Goal: Task Accomplishment & Management: Complete application form

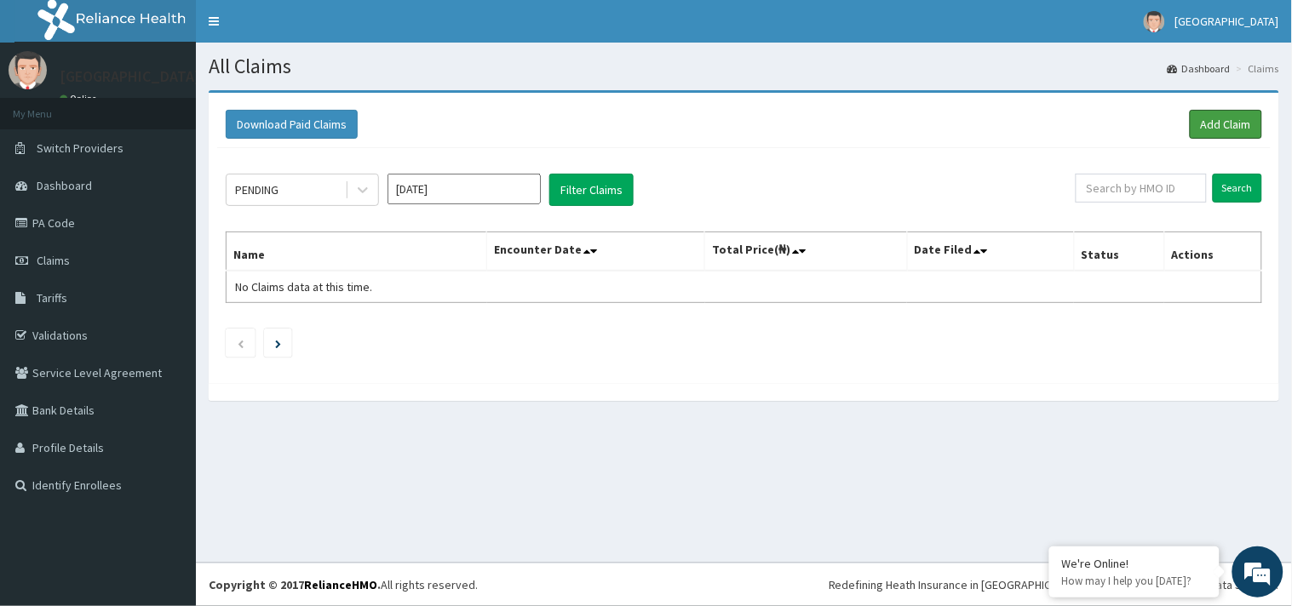
click at [1204, 132] on link "Add Claim" at bounding box center [1226, 124] width 72 height 29
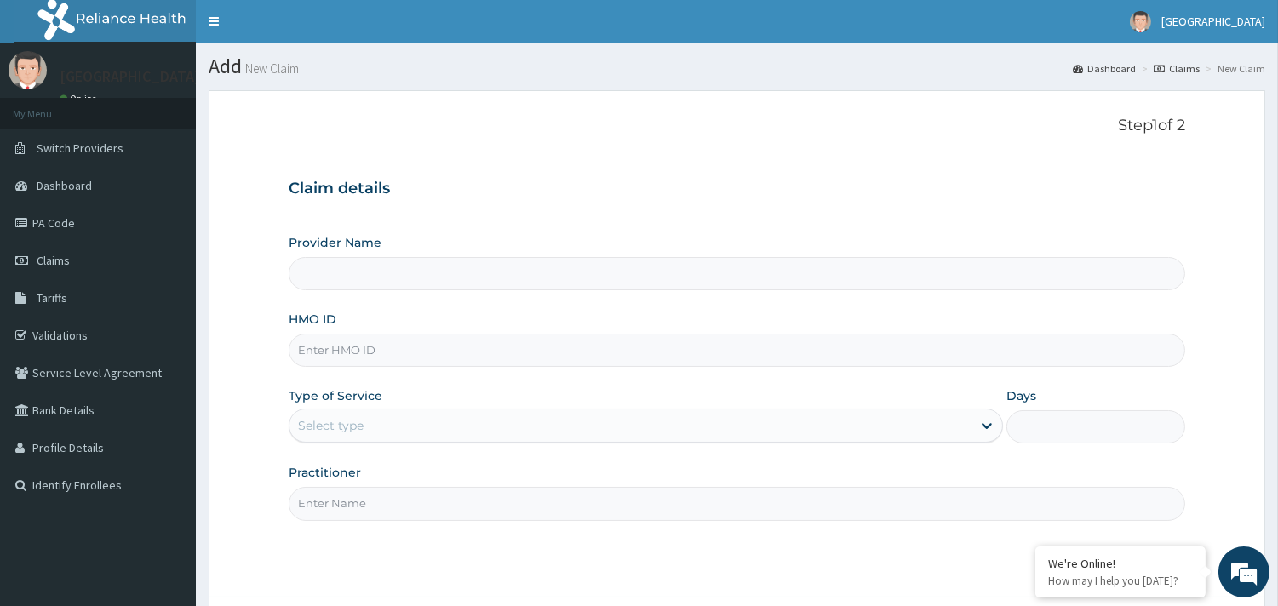
type input "[GEOGRAPHIC_DATA] - [GEOGRAPHIC_DATA]"
click at [443, 347] on input "HMO ID" at bounding box center [737, 350] width 897 height 33
type input "woc/10028/d"
click at [406, 436] on div "Select type" at bounding box center [631, 425] width 682 height 27
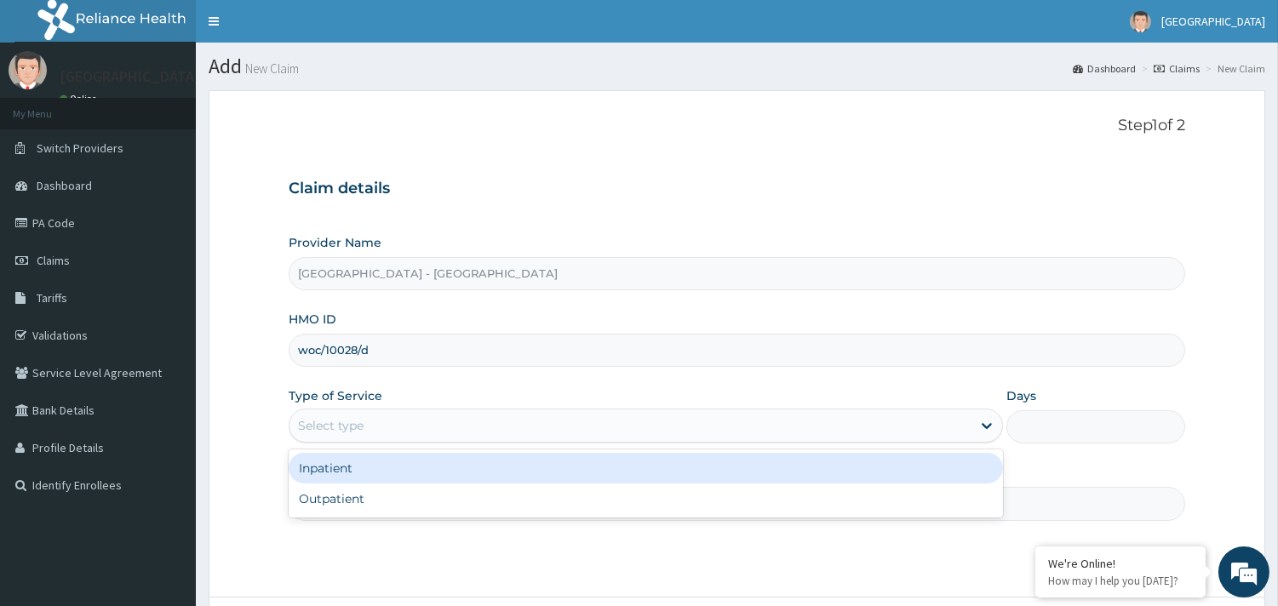
click at [387, 473] on div "Inpatient" at bounding box center [646, 468] width 714 height 31
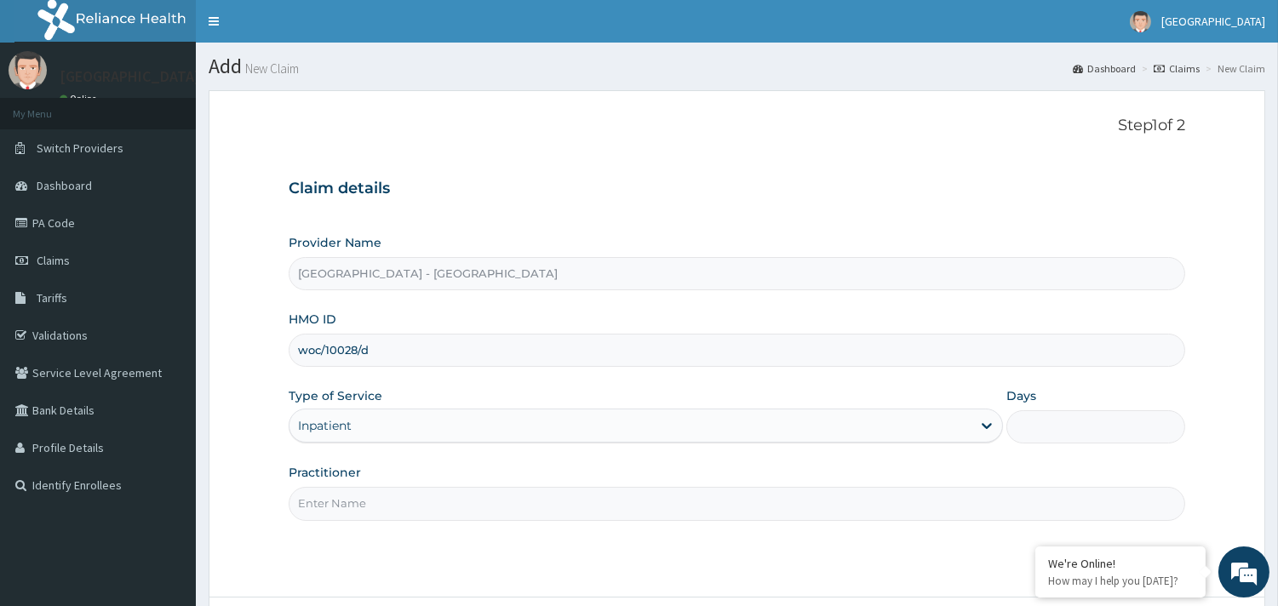
click at [1086, 423] on input "Days" at bounding box center [1095, 426] width 179 height 33
type input "2"
click at [404, 500] on input "Practitioner" at bounding box center [737, 503] width 897 height 33
type input "[PERSON_NAME]"
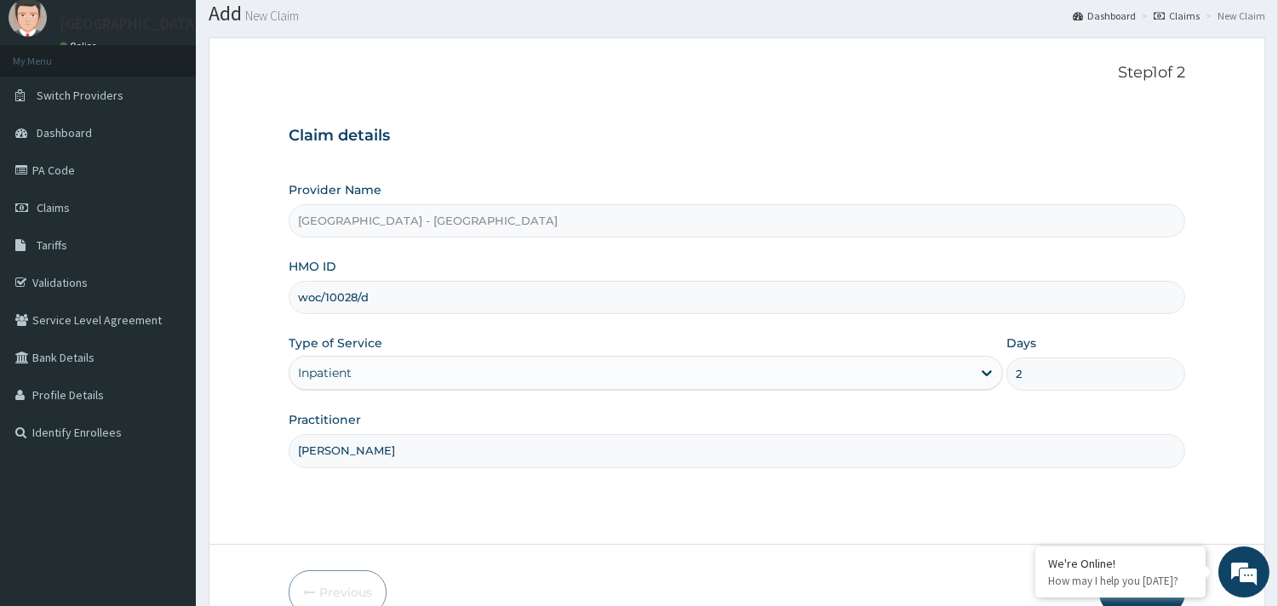
scroll to position [145, 0]
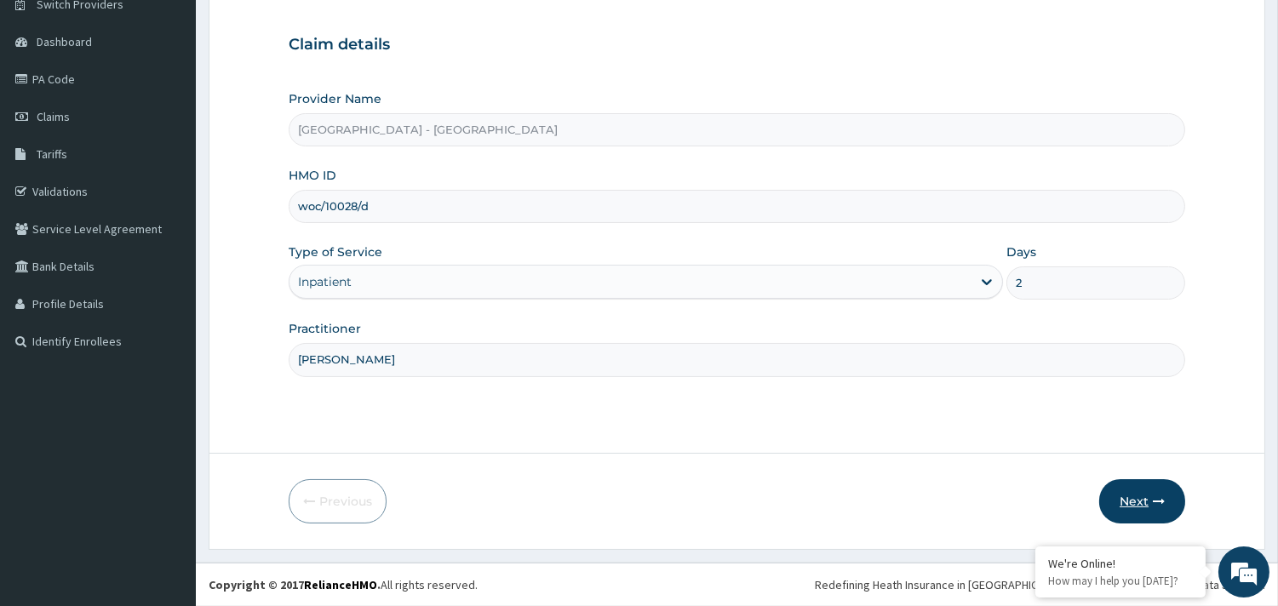
click at [1160, 491] on button "Next" at bounding box center [1142, 501] width 86 height 44
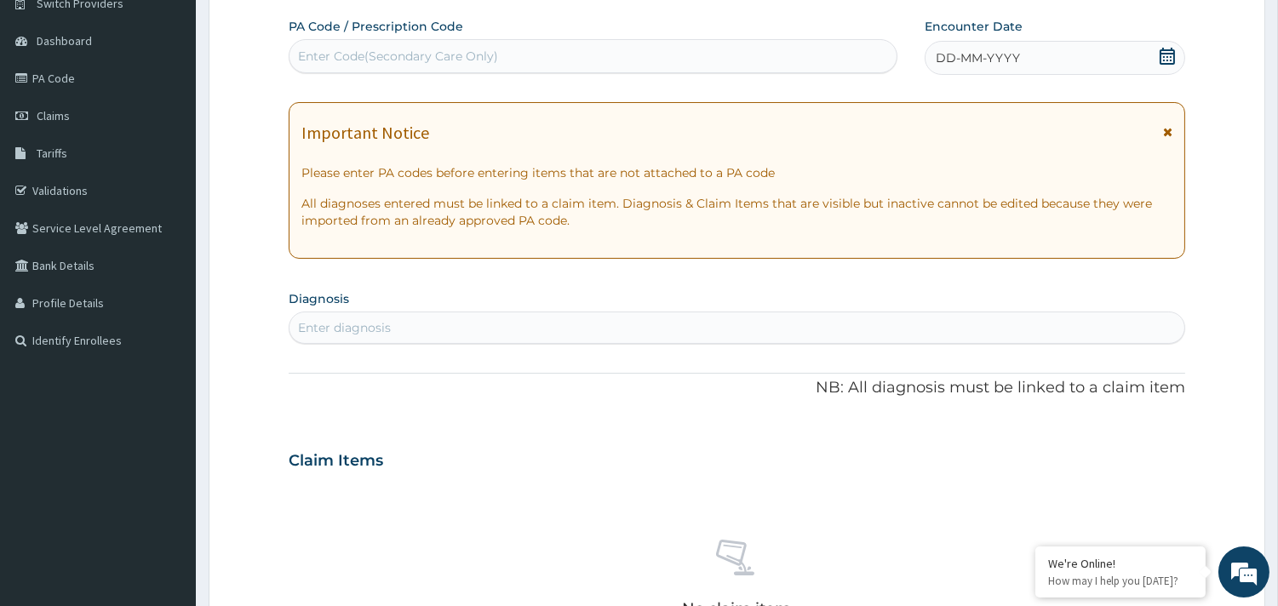
scroll to position [0, 0]
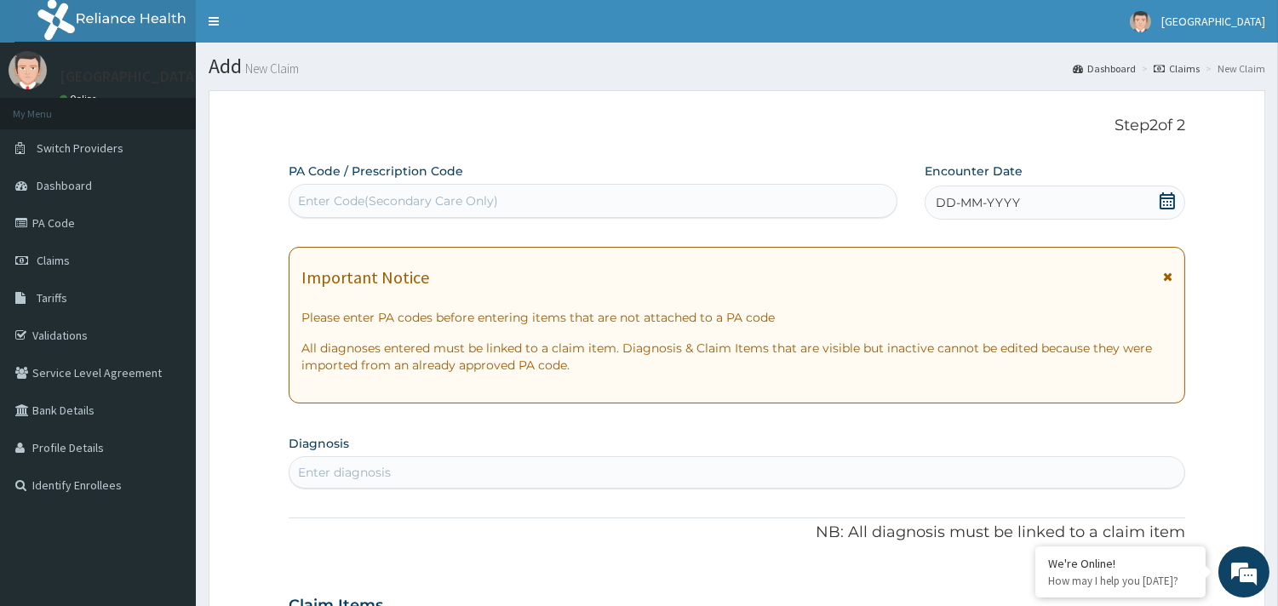
drag, startPoint x: 366, startPoint y: 199, endPoint x: 333, endPoint y: 201, distance: 33.3
click at [333, 201] on div "Enter Code(Secondary Care Only)" at bounding box center [398, 200] width 200 height 17
drag, startPoint x: 337, startPoint y: 190, endPoint x: 701, endPoint y: 206, distance: 363.9
click at [701, 207] on div "Enter Code(Secondary Care Only)" at bounding box center [593, 200] width 607 height 27
paste input "PA/5CE6AC"
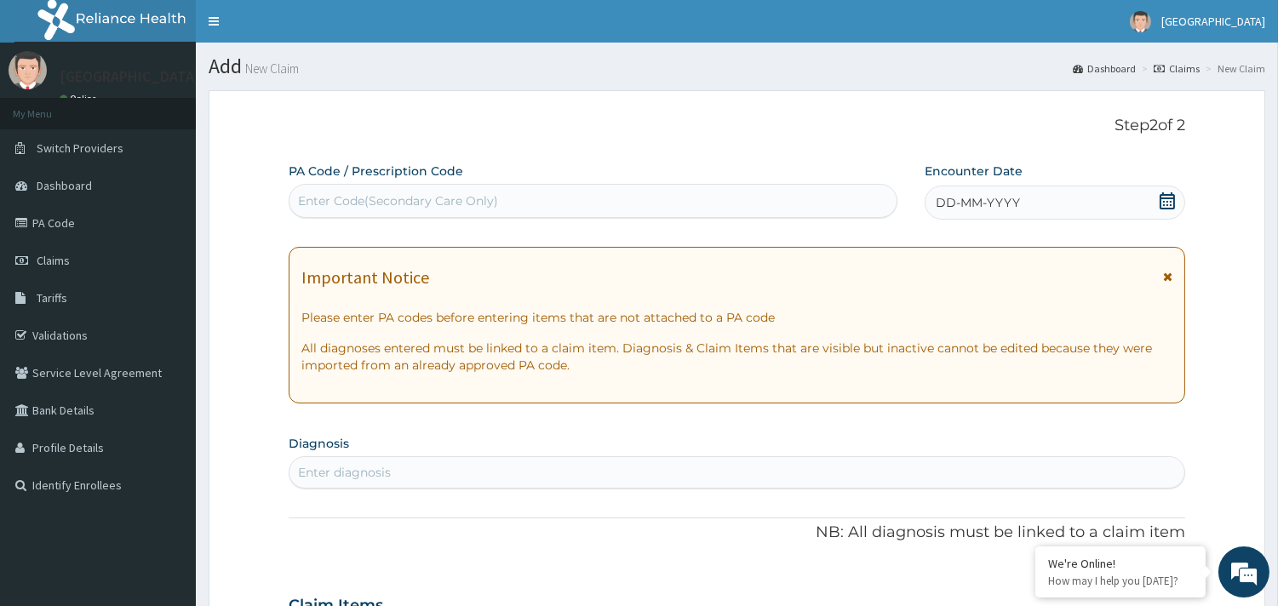
type input "PA/5CE6AC"
click at [441, 194] on div "Enter Code(Secondary Care Only)" at bounding box center [593, 200] width 607 height 27
click at [557, 197] on div "Enter Code(Secondary Care Only)" at bounding box center [593, 200] width 607 height 27
paste input "PA/5CE6AC"
type input "PA/5CE6AC"
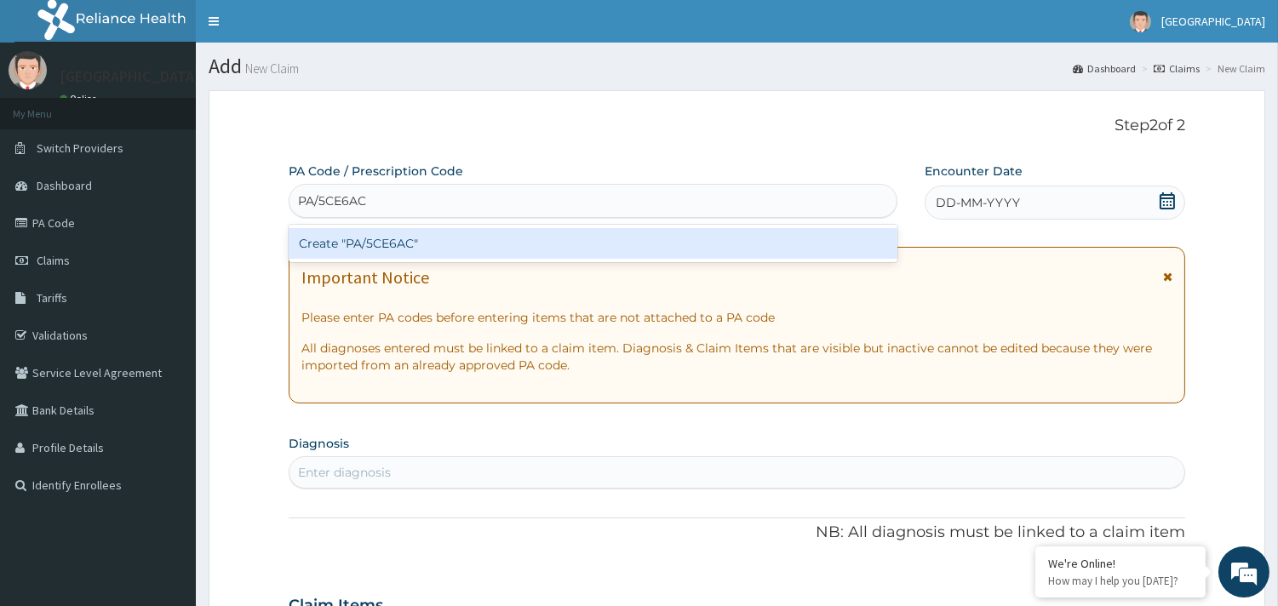
click at [407, 238] on div "Create "PA/5CE6AC"" at bounding box center [593, 243] width 609 height 31
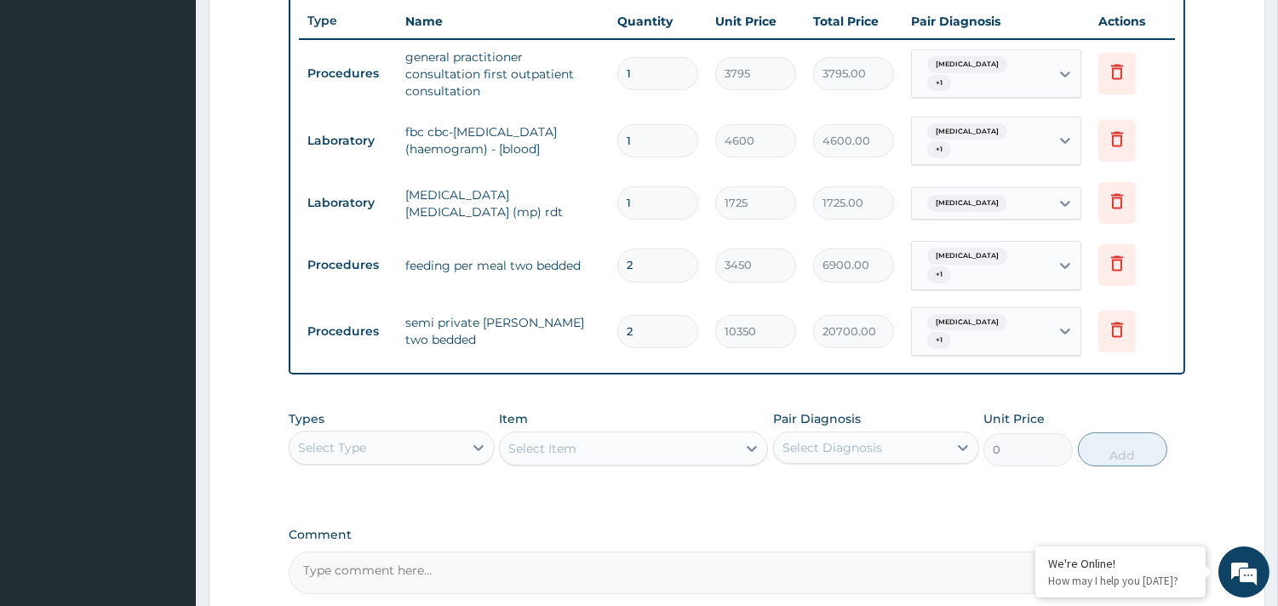
scroll to position [641, 0]
click at [358, 438] on div "Select Type" at bounding box center [332, 446] width 68 height 17
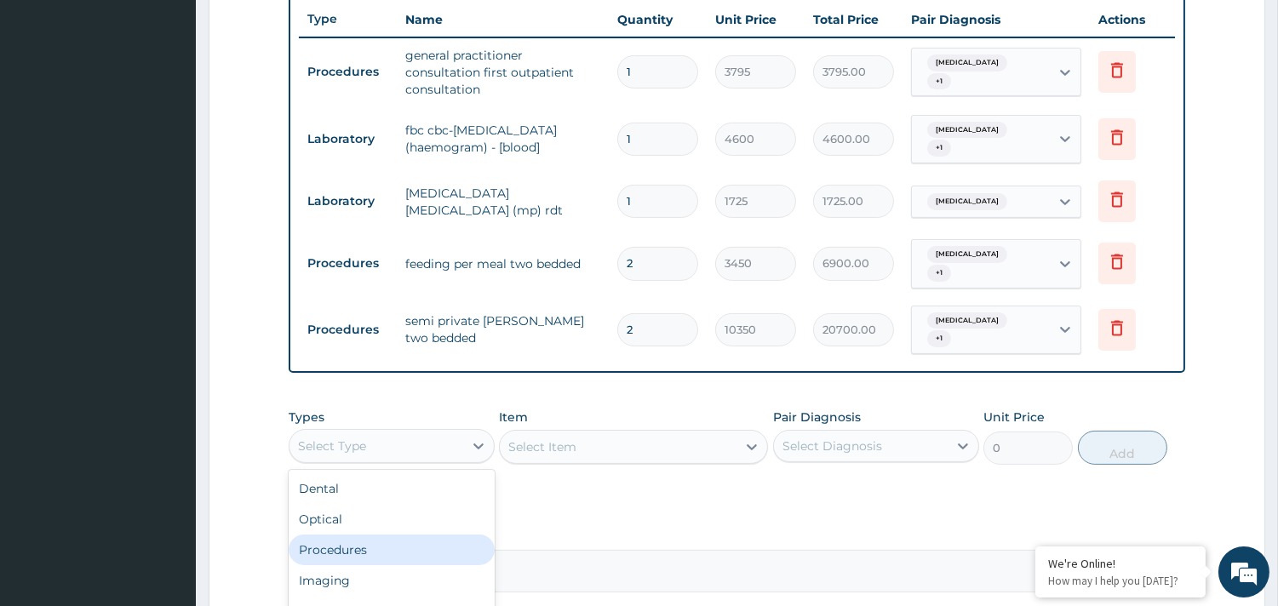
scroll to position [57, 0]
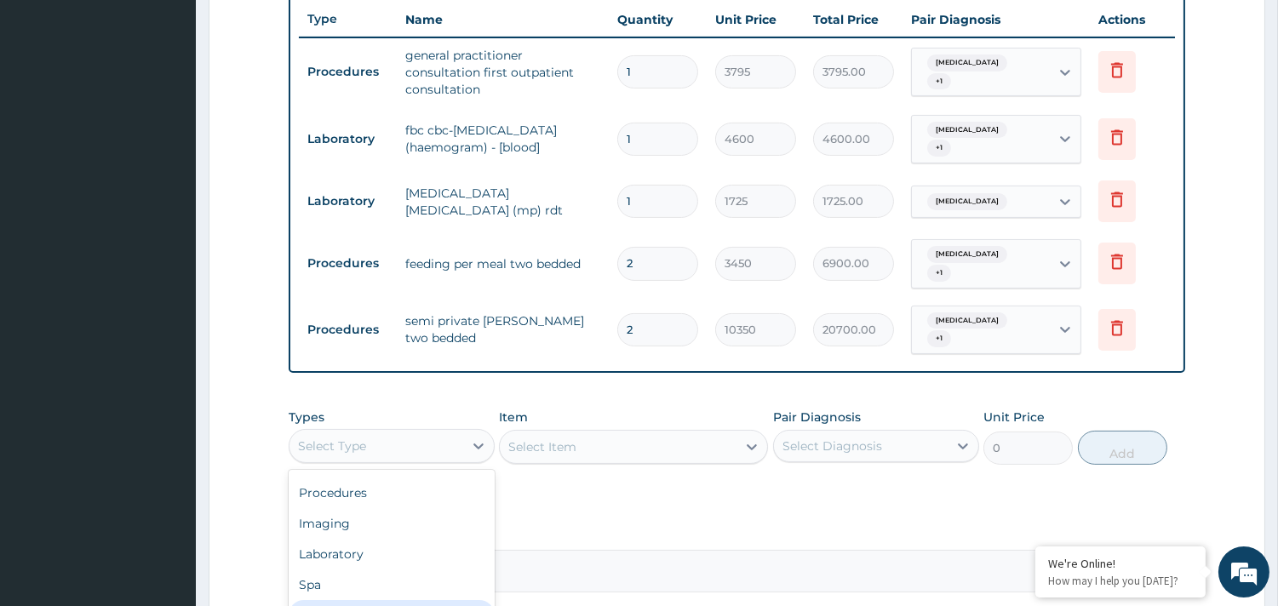
click at [339, 600] on div "Drugs" at bounding box center [392, 615] width 206 height 31
click at [633, 433] on div "Select Item" at bounding box center [618, 446] width 237 height 27
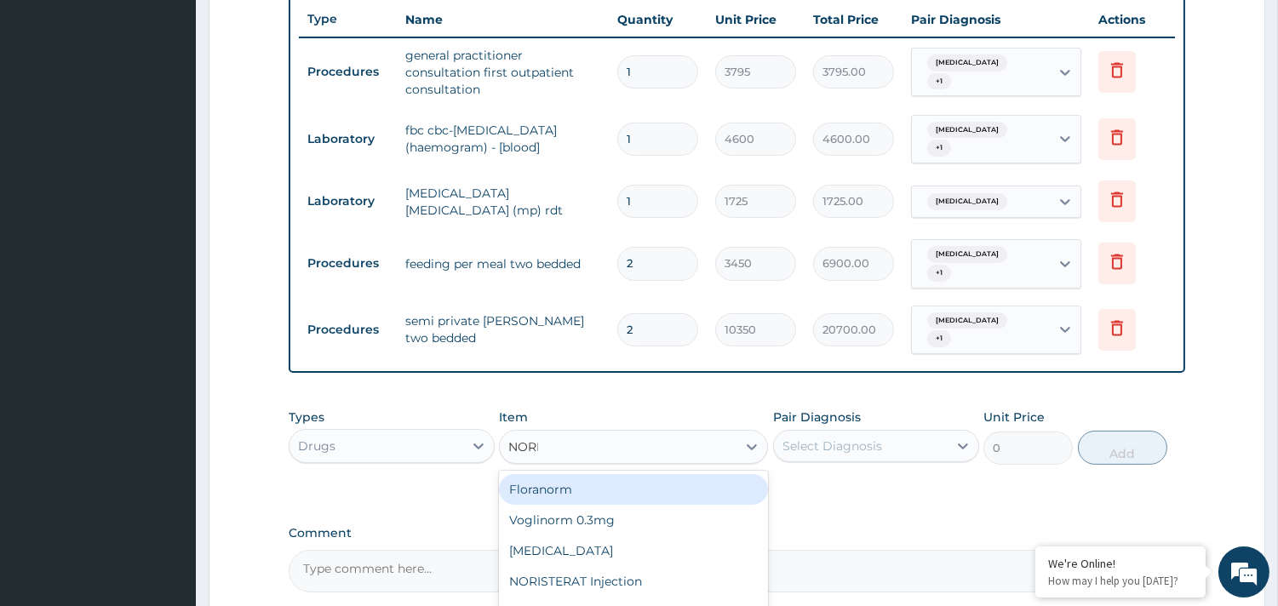
type input "[PERSON_NAME]"
click at [556, 474] on div "NORMAL SALINE (UNISAL)" at bounding box center [633, 489] width 269 height 31
type input "1897.5"
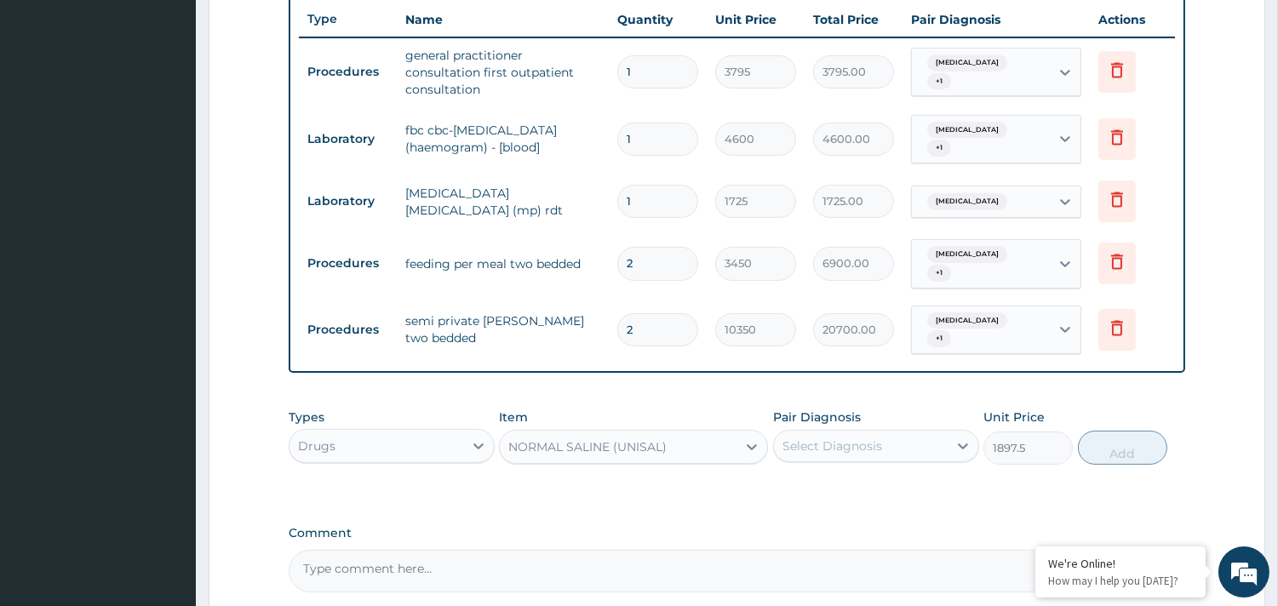
click at [891, 433] on div "Select Diagnosis" at bounding box center [861, 446] width 174 height 27
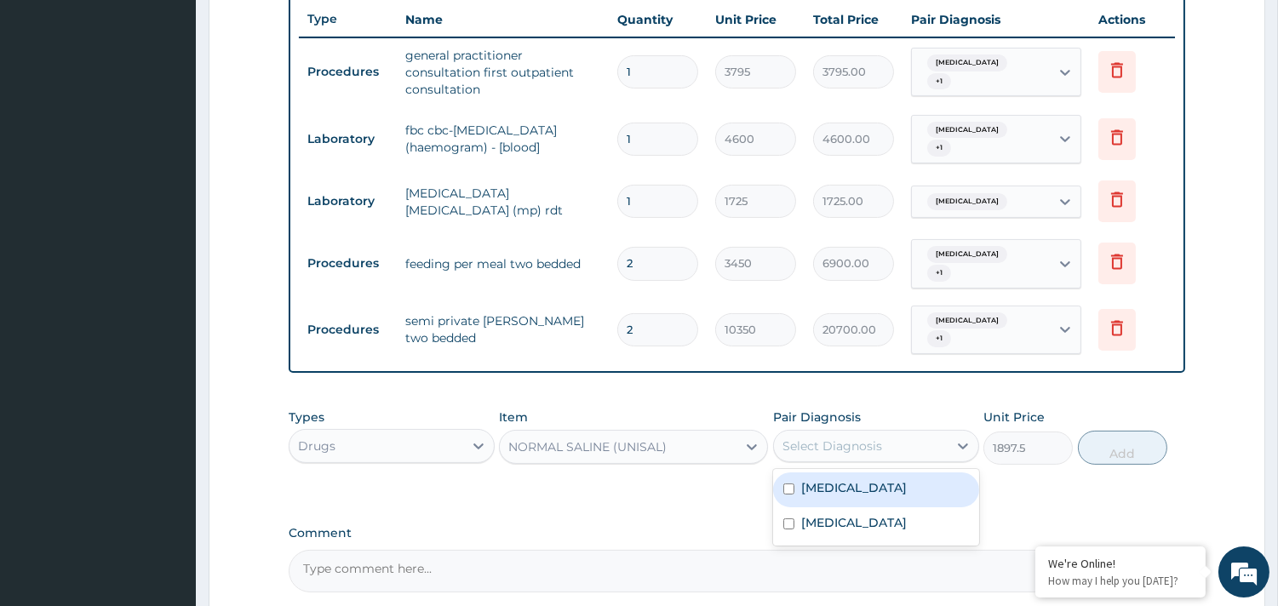
click at [834, 479] on label "[MEDICAL_DATA]" at bounding box center [854, 487] width 106 height 17
checkbox input "true"
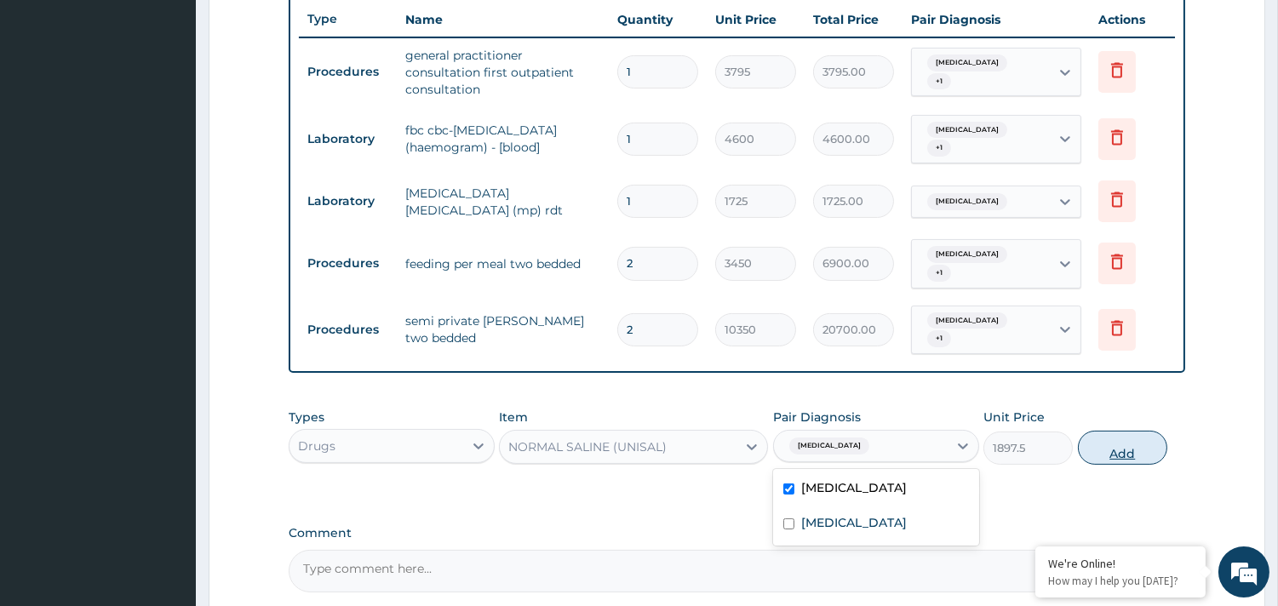
click at [1128, 431] on button "Add" at bounding box center [1122, 448] width 89 height 34
type input "0"
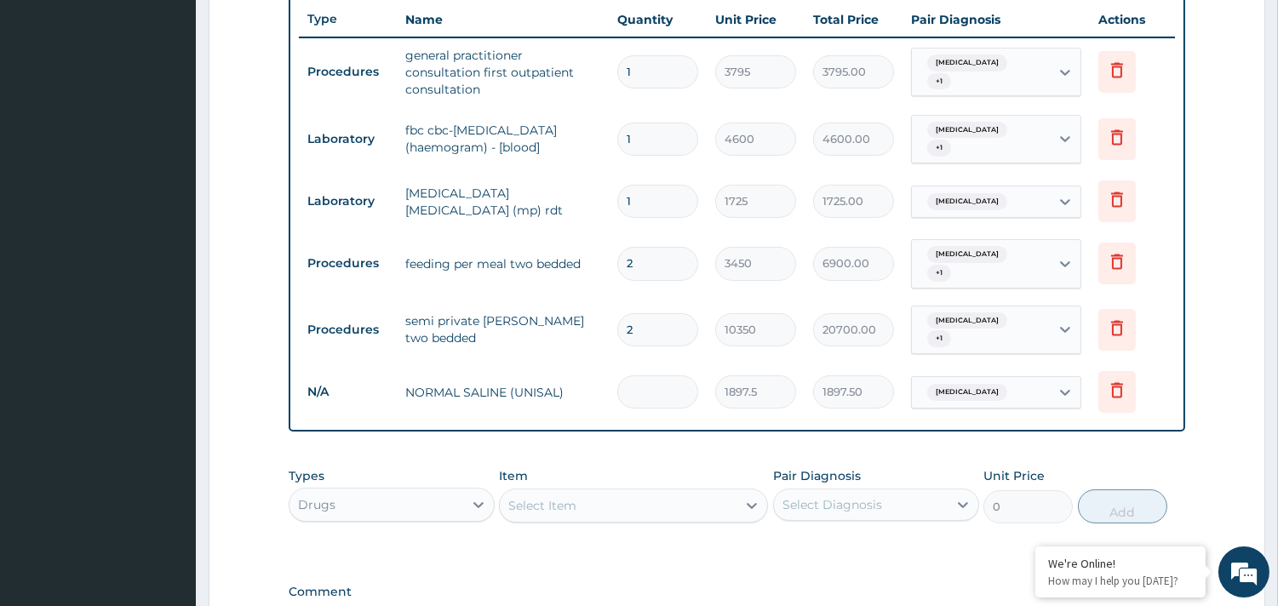
type input "0.00"
type input "2"
type input "3795.00"
type input "2"
drag, startPoint x: 617, startPoint y: 490, endPoint x: 617, endPoint y: 480, distance: 10.2
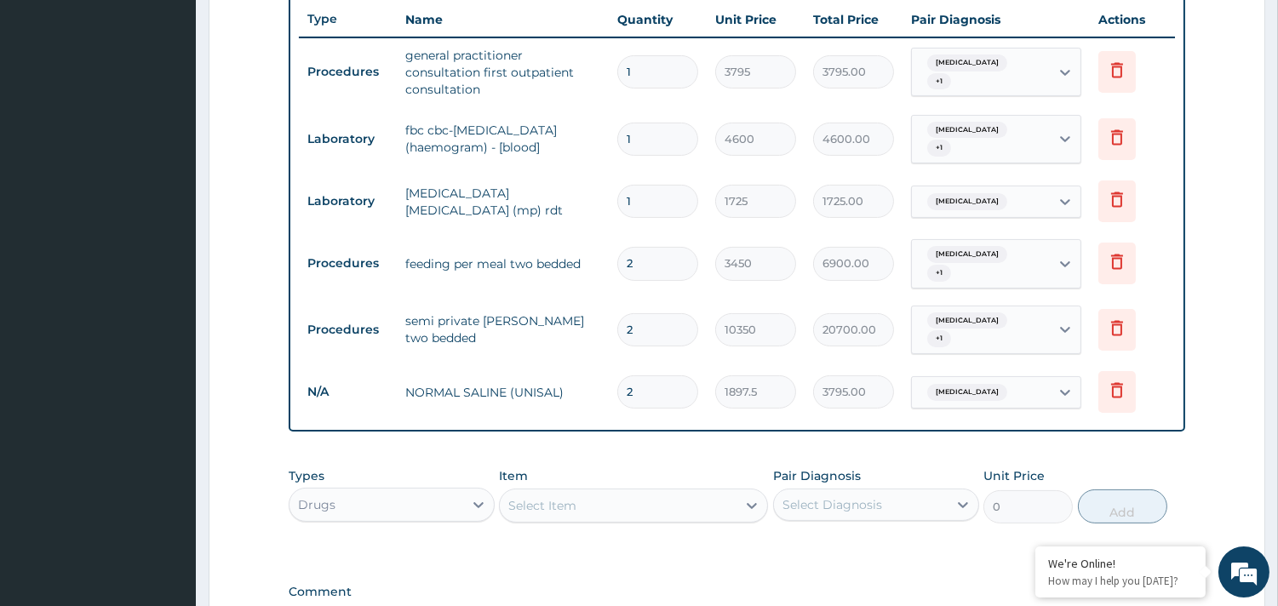
click at [617, 490] on div "Select Item" at bounding box center [633, 506] width 269 height 34
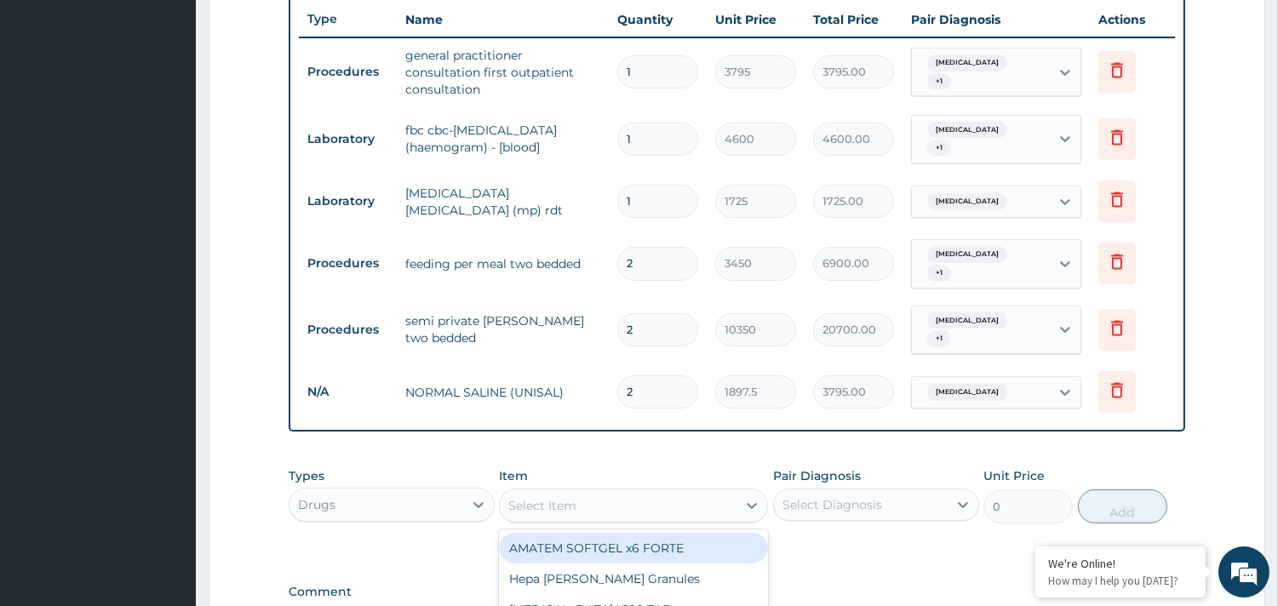
click at [618, 492] on div "Select Item" at bounding box center [618, 505] width 237 height 27
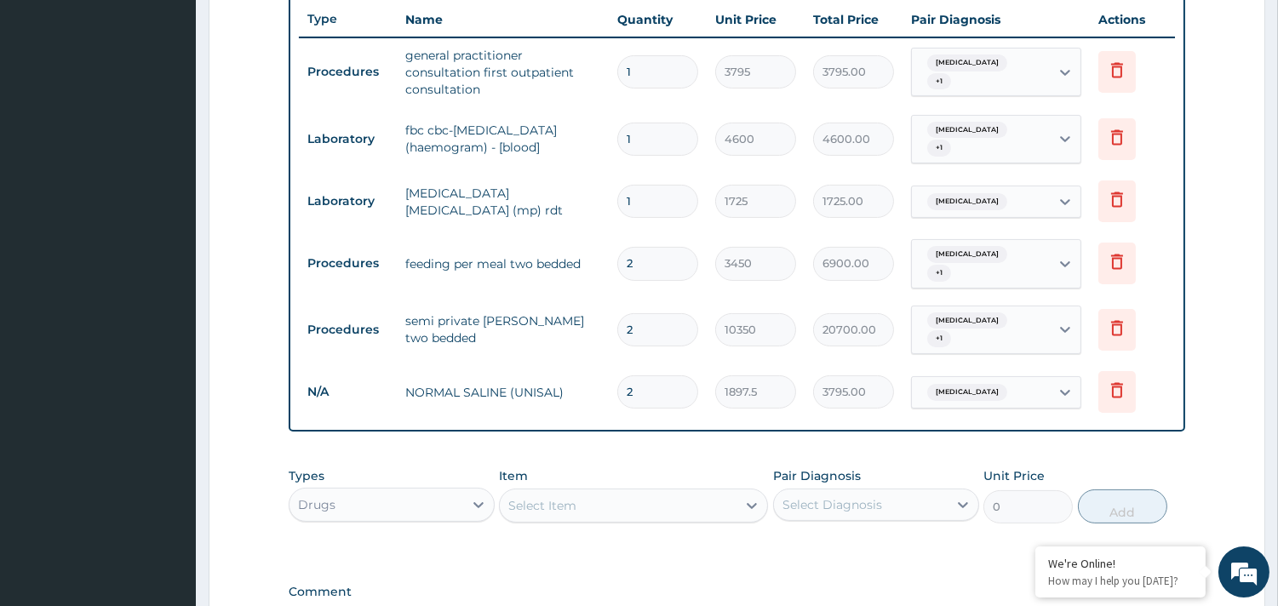
click at [618, 492] on div "Select Item" at bounding box center [618, 505] width 237 height 27
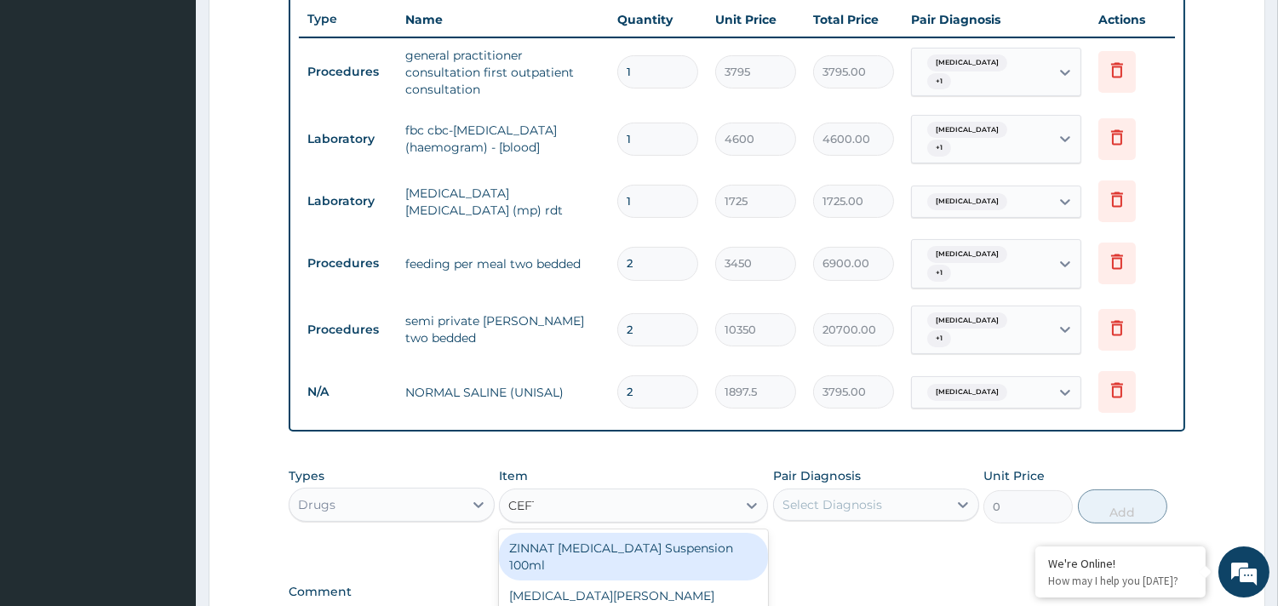
type input "CEFTR"
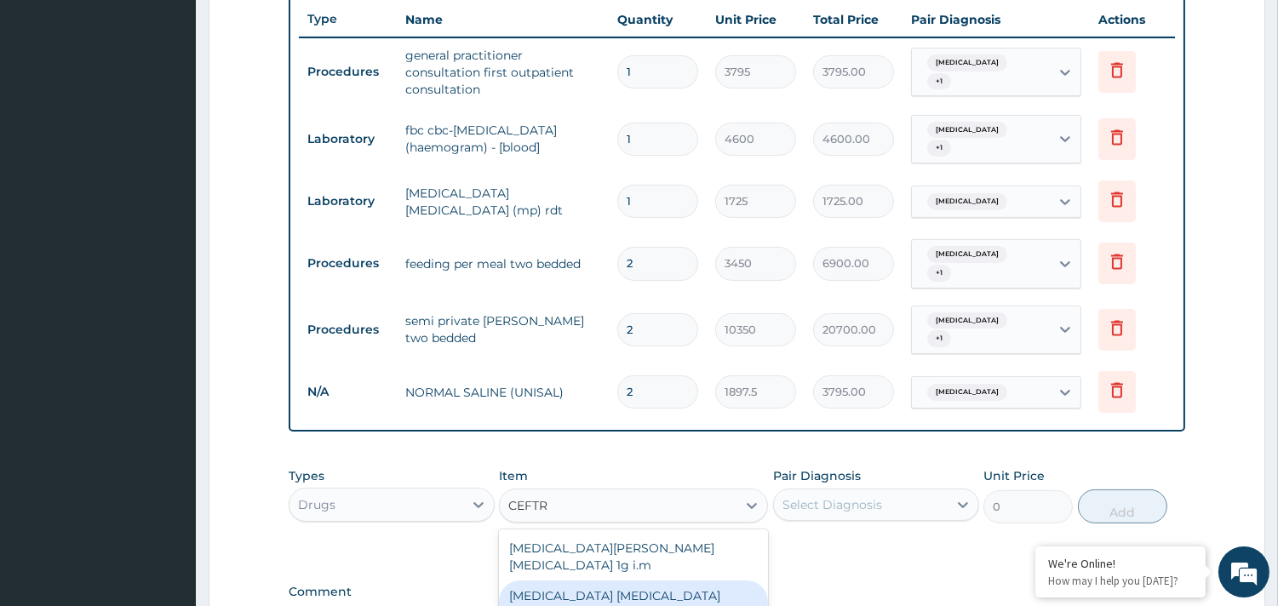
click at [648, 581] on div "[MEDICAL_DATA] [MEDICAL_DATA] 1125mg" at bounding box center [633, 605] width 269 height 48
type input "2530"
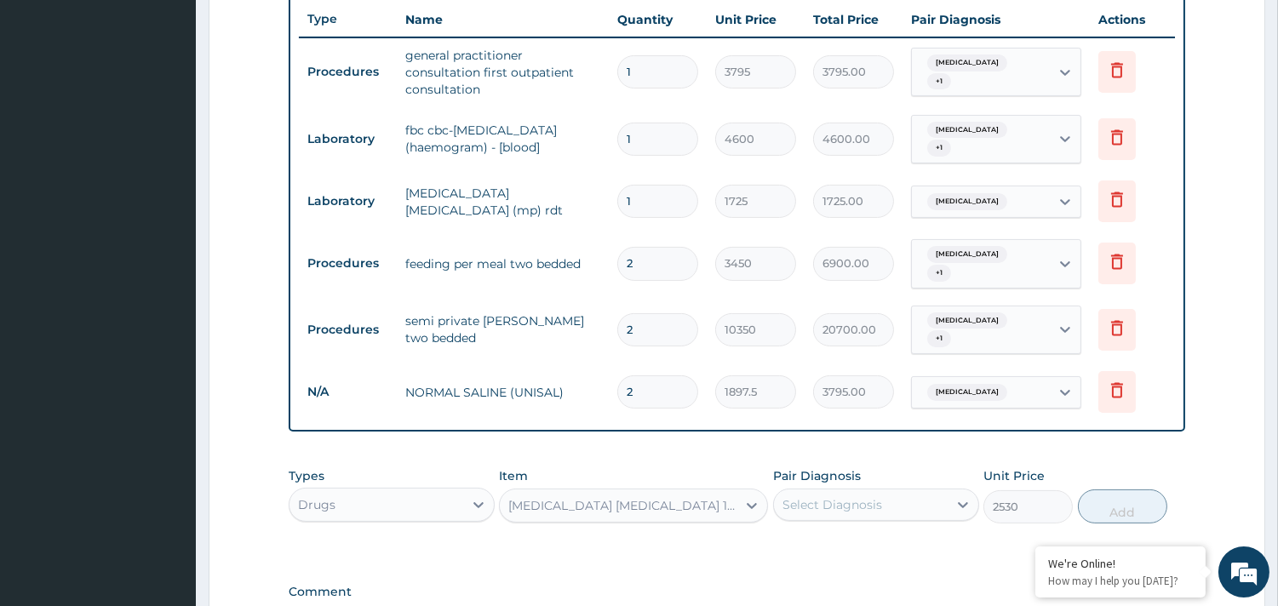
click at [850, 496] on div "Select Diagnosis" at bounding box center [833, 504] width 100 height 17
click at [817, 573] on label "[MEDICAL_DATA]" at bounding box center [854, 581] width 106 height 17
checkbox input "true"
click at [1112, 490] on button "Add" at bounding box center [1122, 507] width 89 height 34
type input "0"
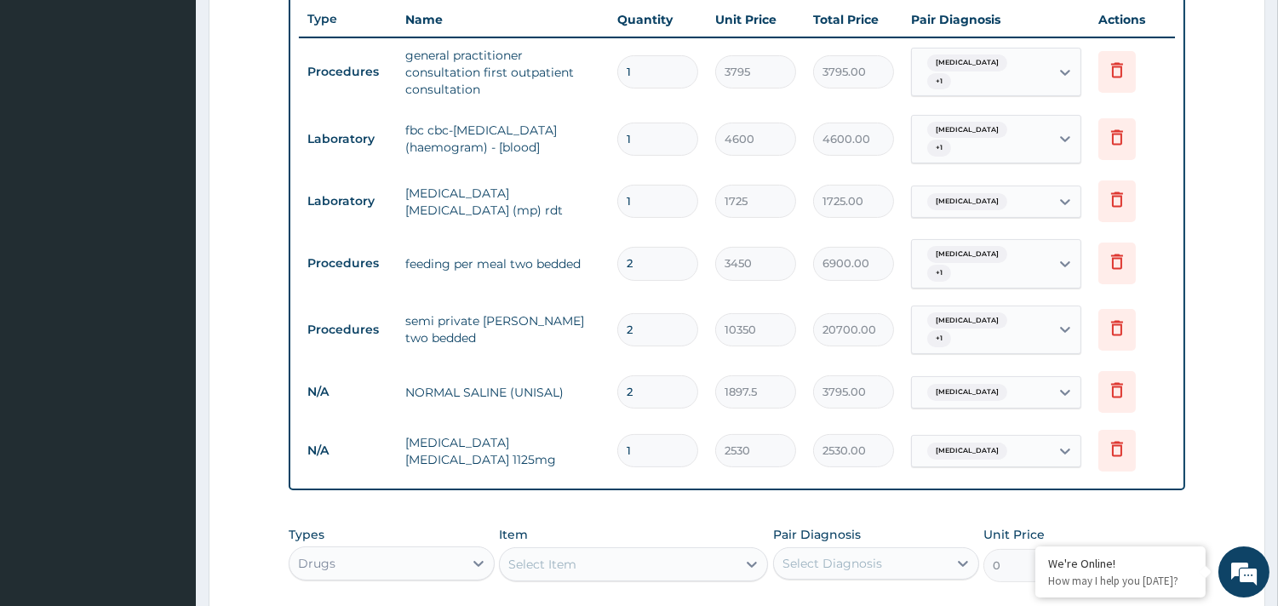
type input "0.00"
type input "3"
type input "7590.00"
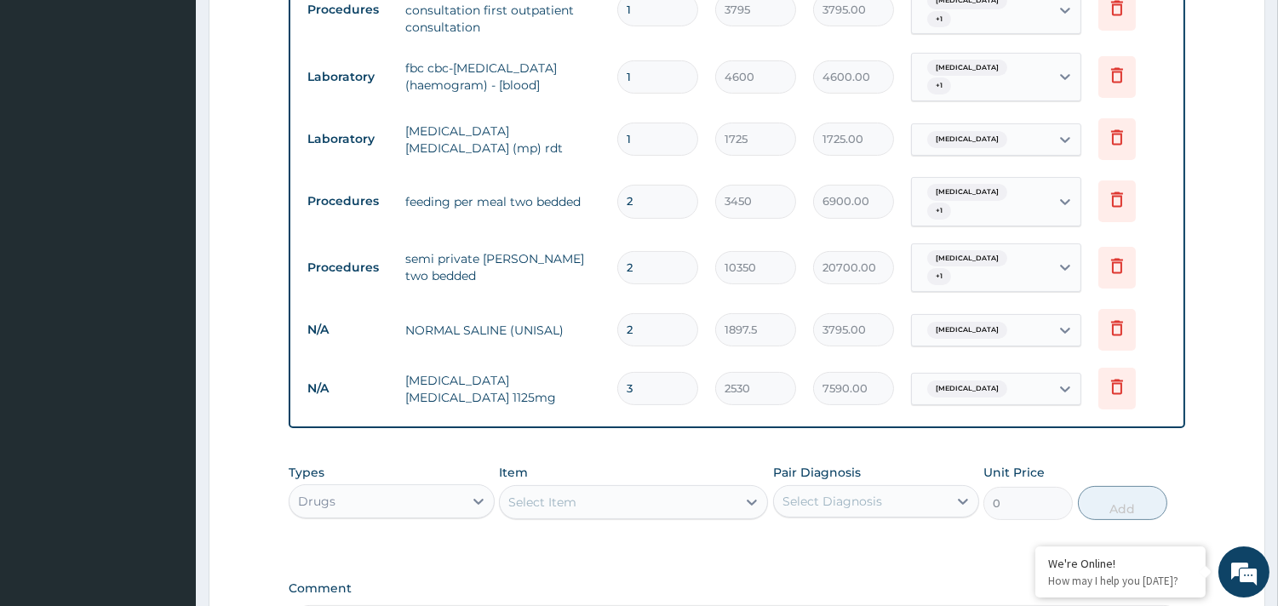
scroll to position [736, 0]
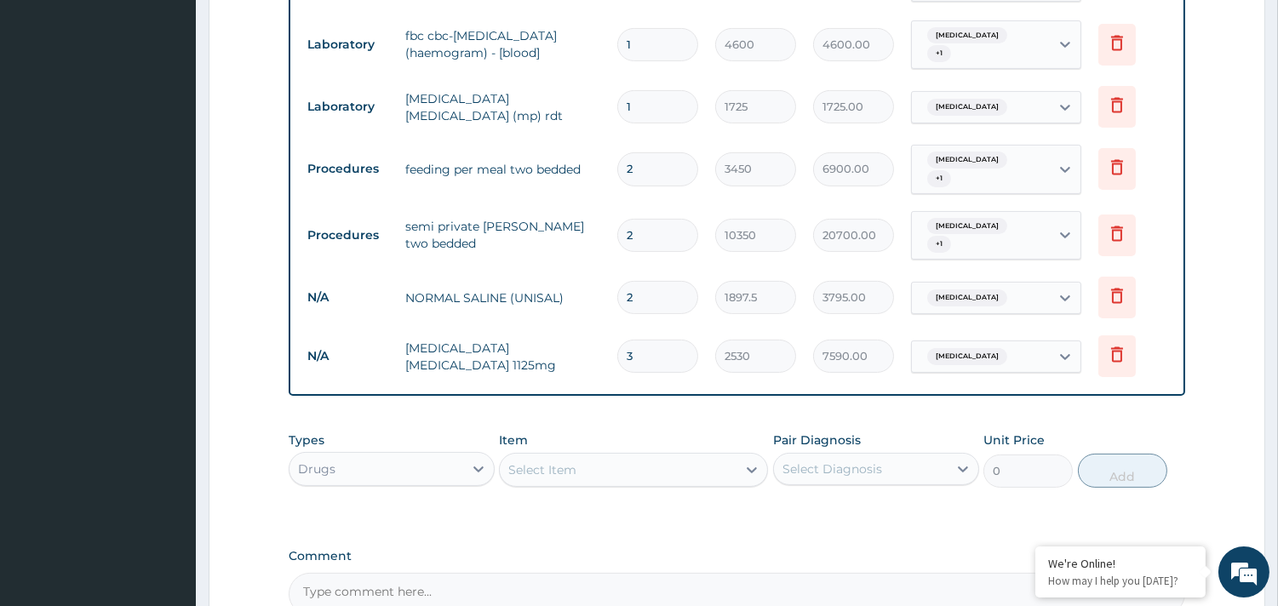
type input "3"
click at [607, 456] on div "Select Item" at bounding box center [618, 469] width 237 height 27
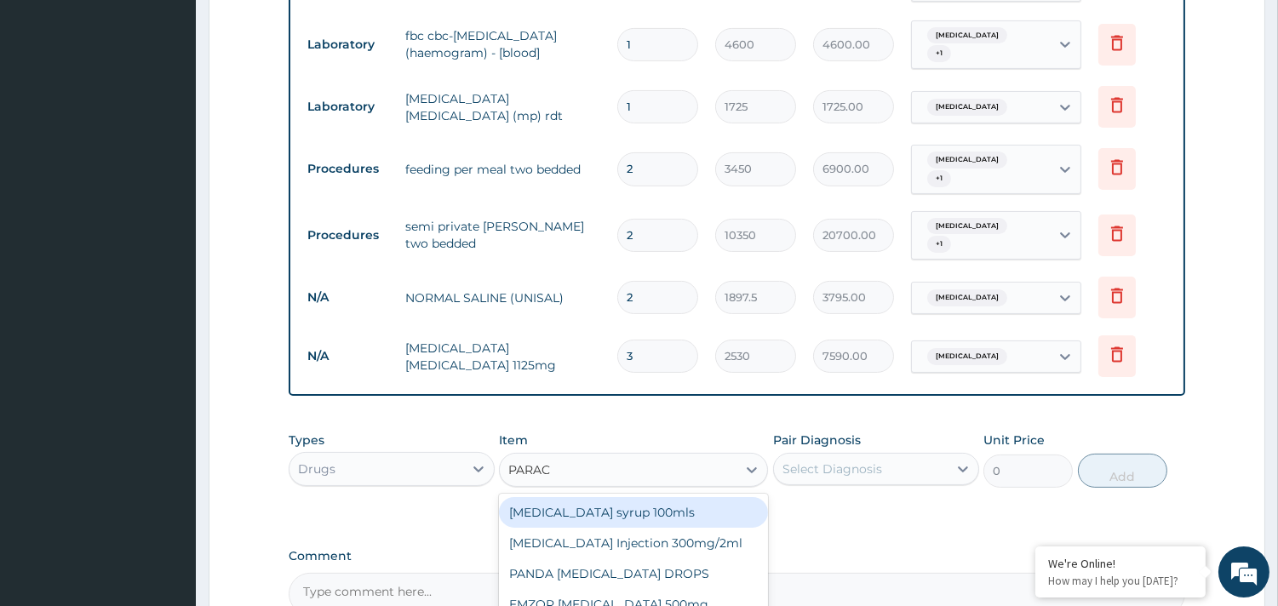
type input "PARACE"
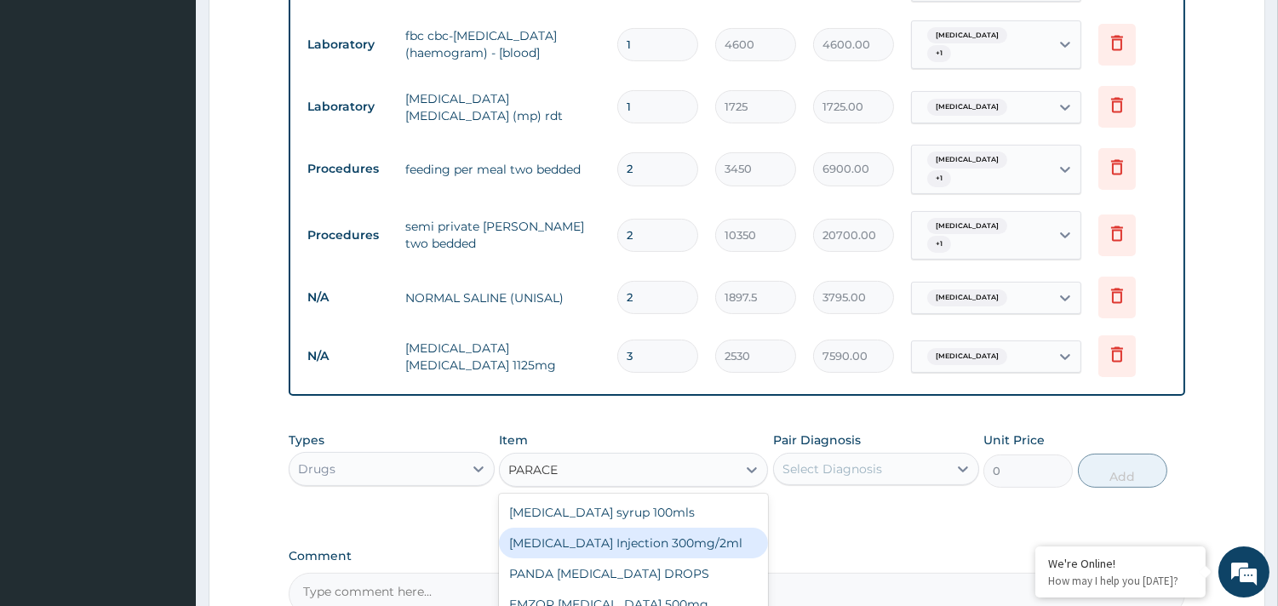
click at [611, 528] on div "[MEDICAL_DATA] Injection 300mg/2ml" at bounding box center [633, 543] width 269 height 31
type input "278.3"
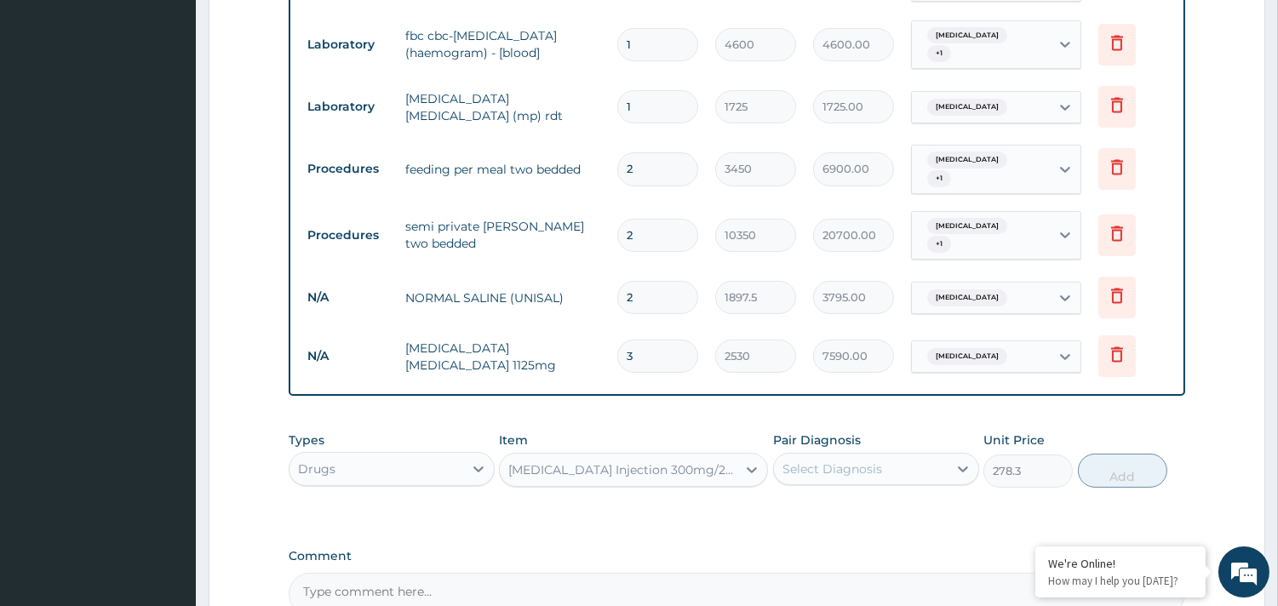
click at [900, 456] on div "Select Diagnosis" at bounding box center [861, 469] width 174 height 27
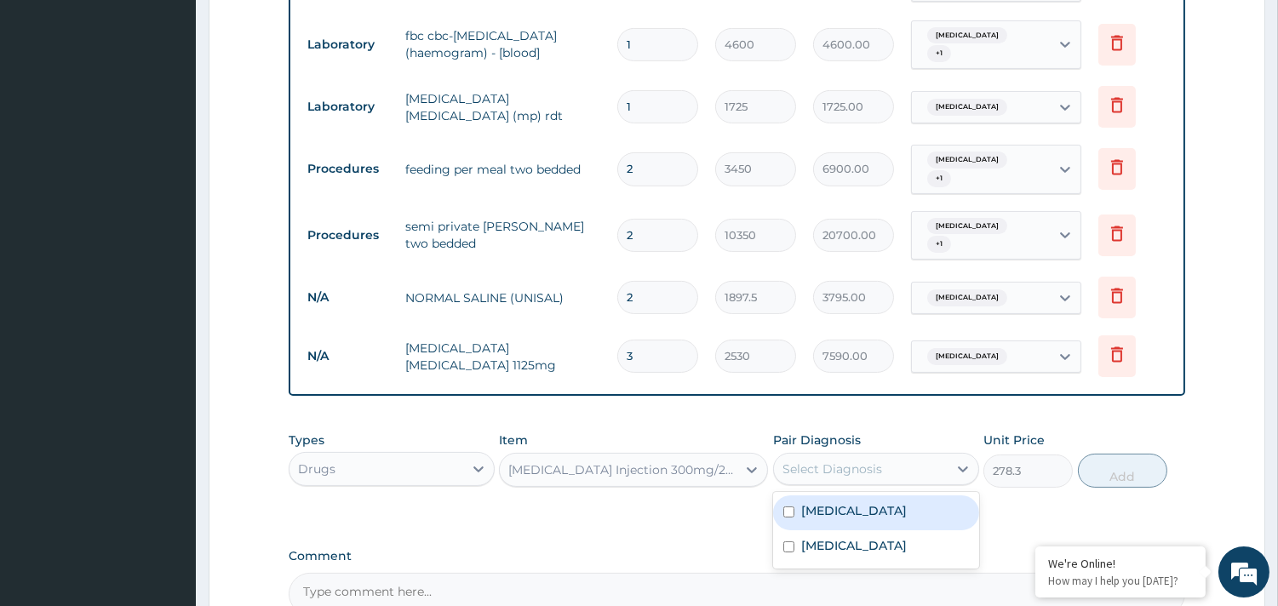
click at [846, 496] on div "[MEDICAL_DATA]" at bounding box center [876, 513] width 206 height 35
checkbox input "true"
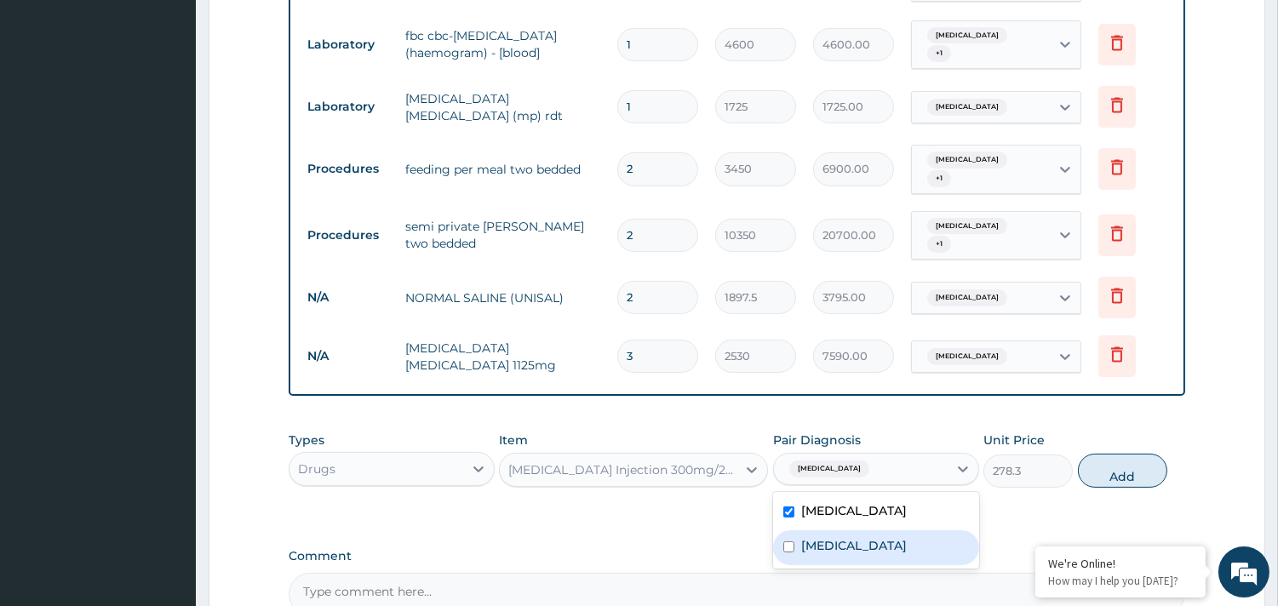
click at [836, 537] on label "[MEDICAL_DATA]" at bounding box center [854, 545] width 106 height 17
checkbox input "true"
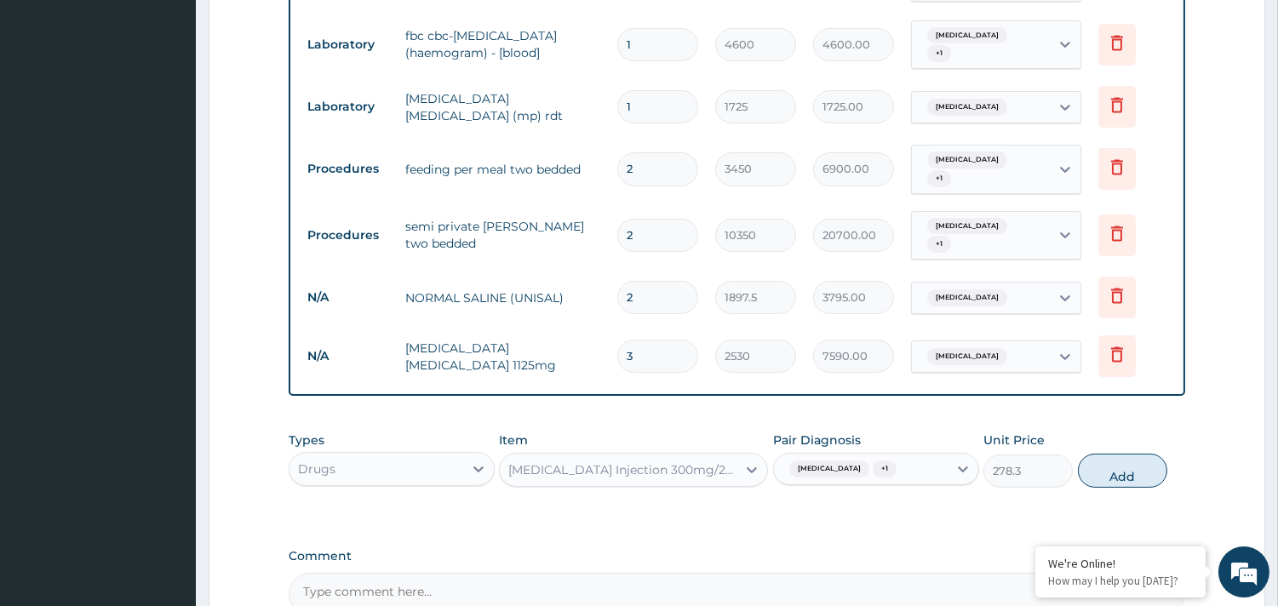
click at [1127, 454] on button "Add" at bounding box center [1122, 471] width 89 height 34
type input "0"
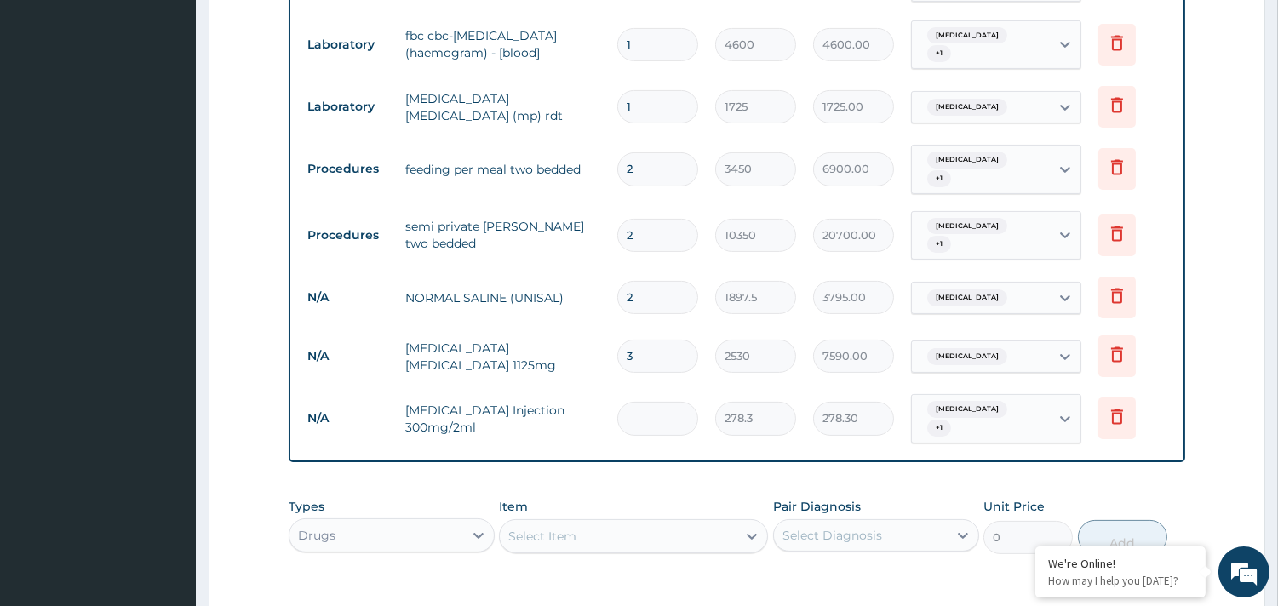
type input "0.00"
type input "3"
type input "834.90"
type input "3"
click at [549, 528] on div "Select Item" at bounding box center [542, 536] width 68 height 17
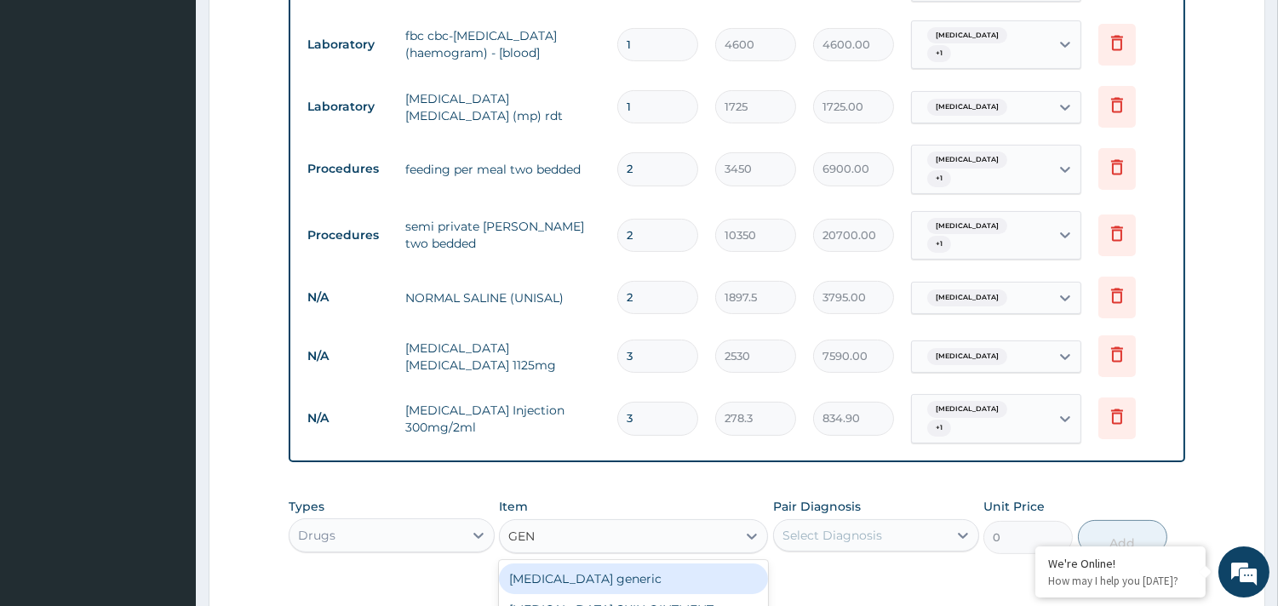
type input "GENT"
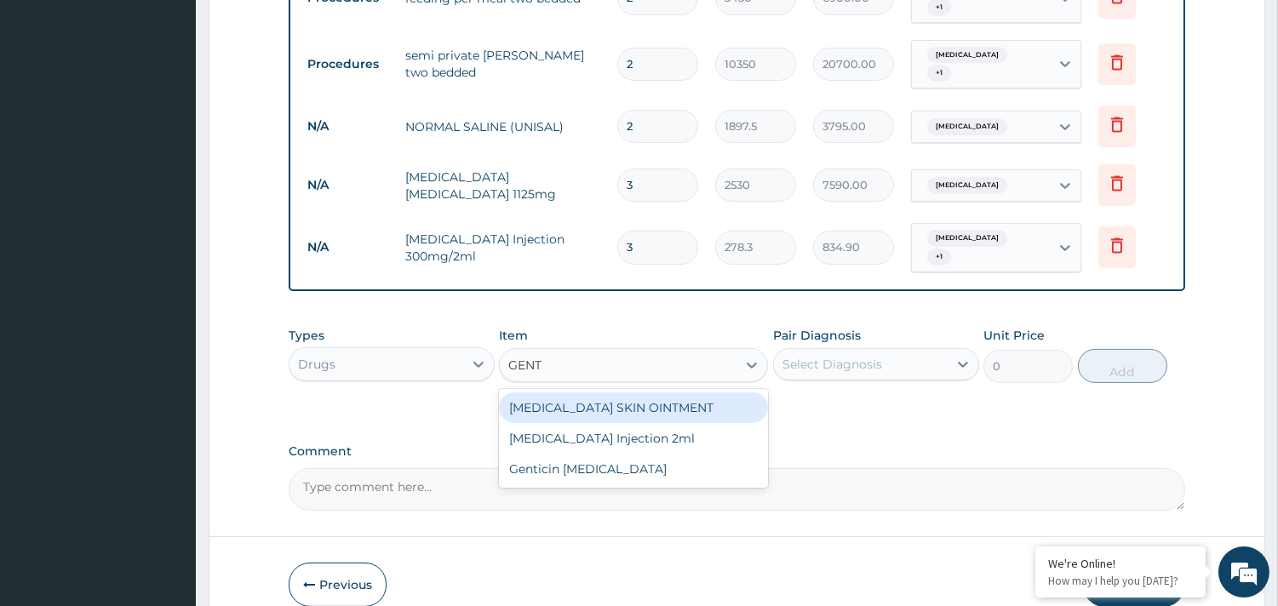
scroll to position [925, 0]
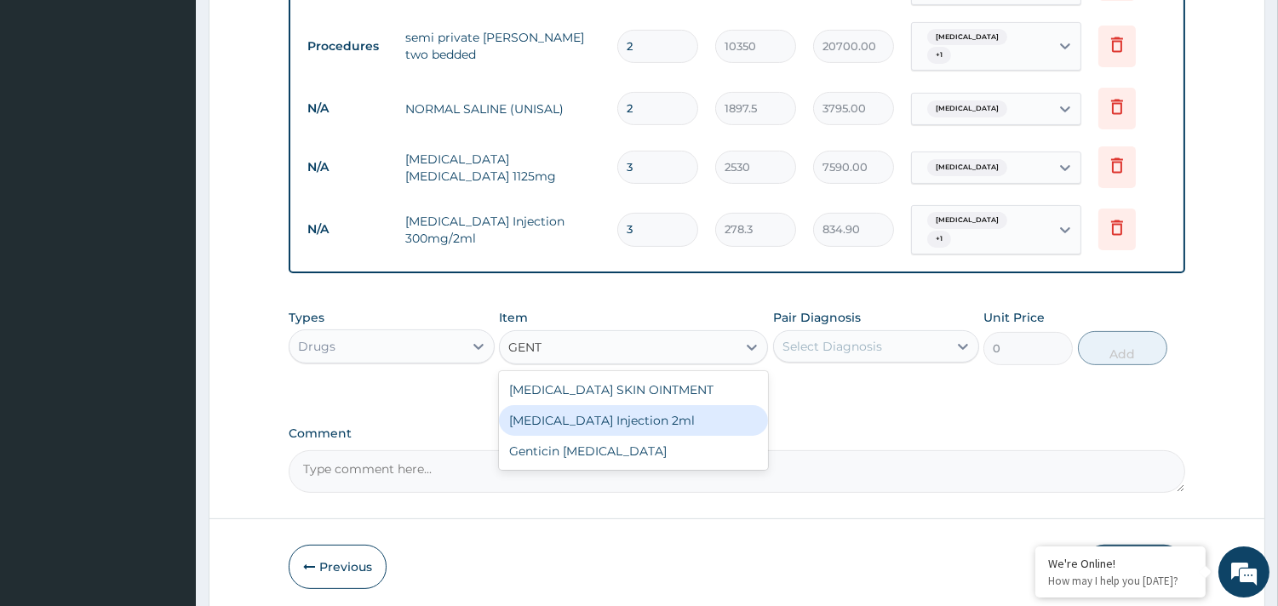
click at [596, 405] on div "[MEDICAL_DATA] Injection 2ml" at bounding box center [633, 420] width 269 height 31
type input "354.2"
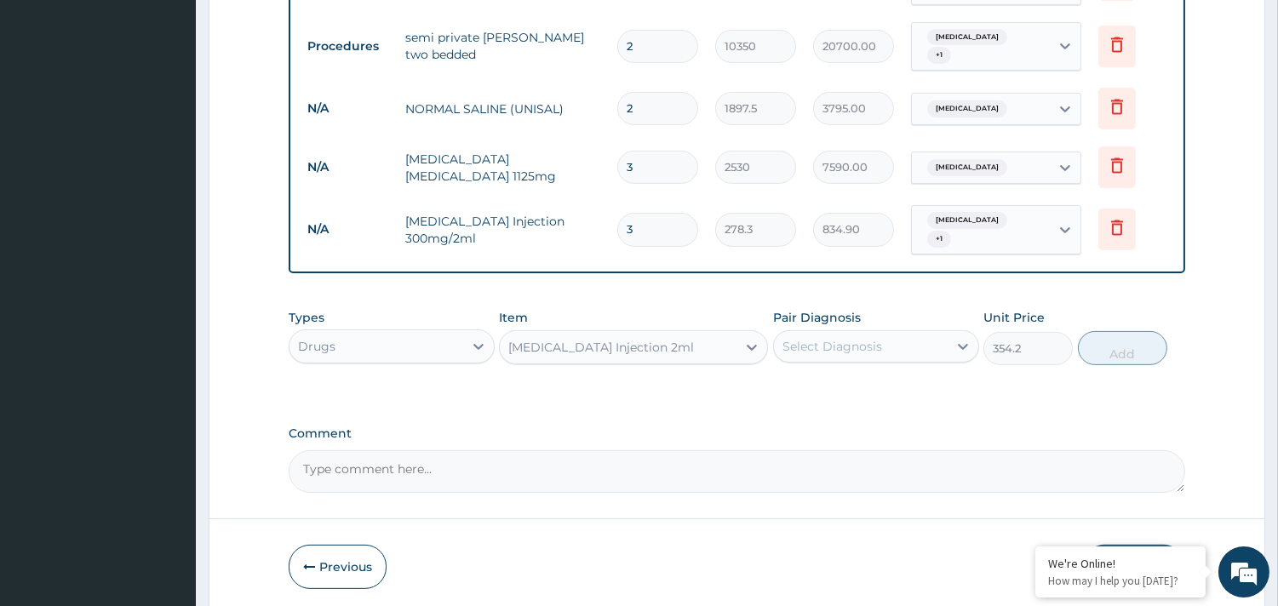
click at [915, 333] on div "Select Diagnosis" at bounding box center [861, 346] width 174 height 27
click at [819, 415] on label "[MEDICAL_DATA]" at bounding box center [854, 423] width 106 height 17
checkbox input "true"
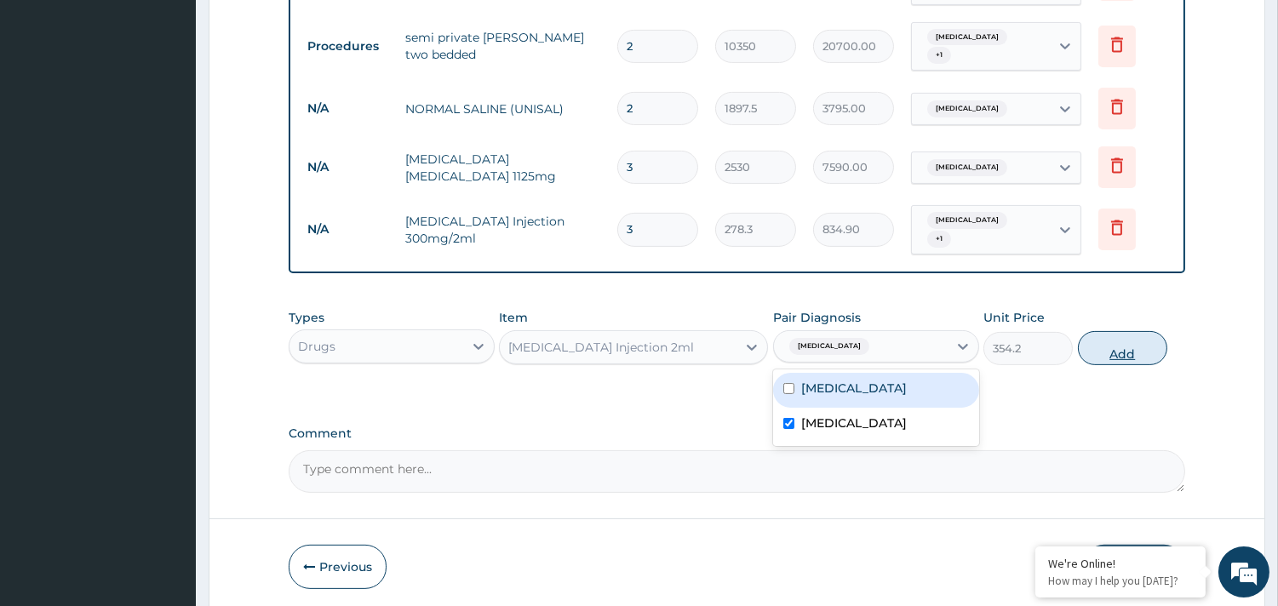
click at [1116, 331] on button "Add" at bounding box center [1122, 348] width 89 height 34
type input "0"
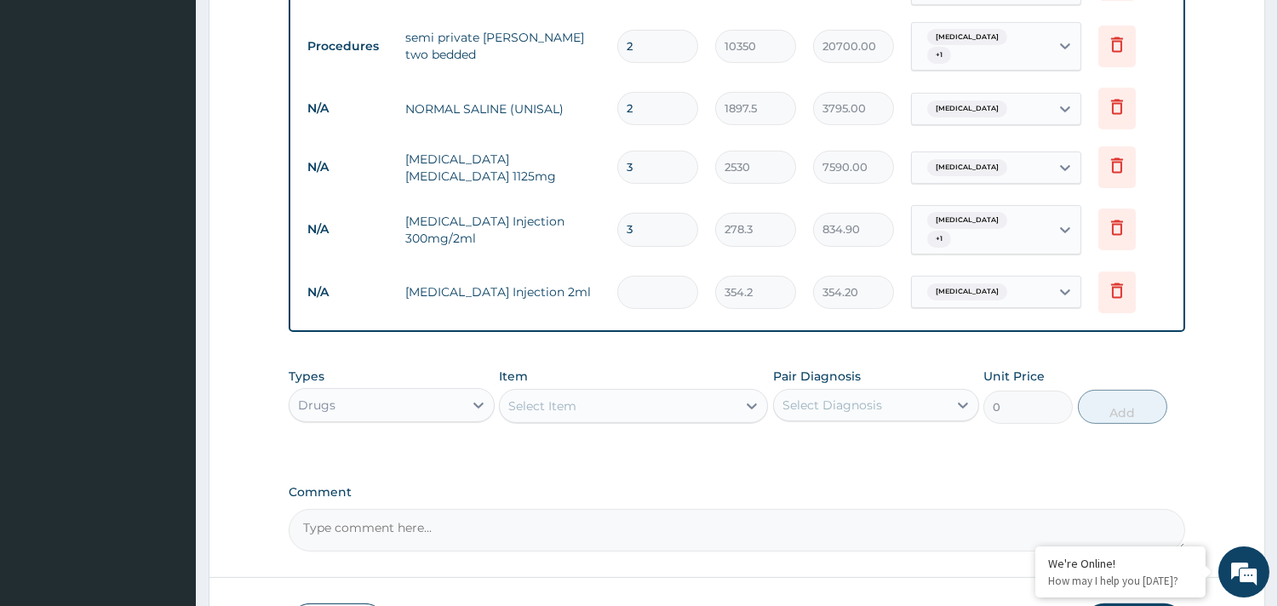
type input "0.00"
type input "3"
type input "1062.60"
type input "3"
click at [659, 368] on div "Item Select Item" at bounding box center [633, 396] width 269 height 56
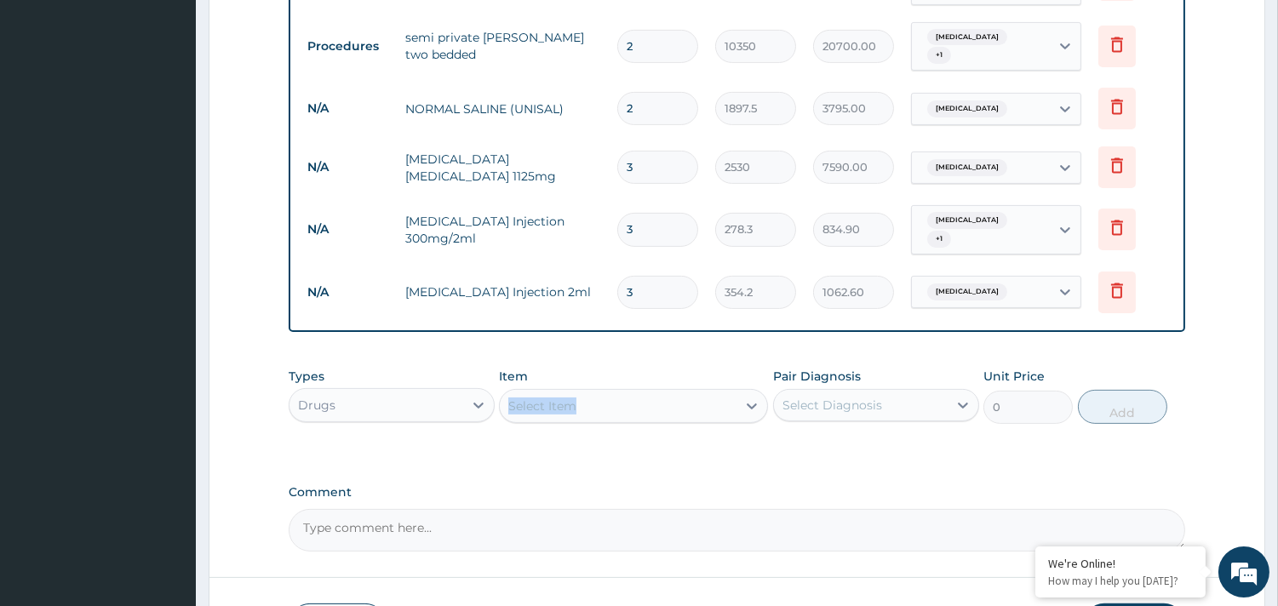
click at [651, 389] on div "Select Item" at bounding box center [633, 406] width 269 height 34
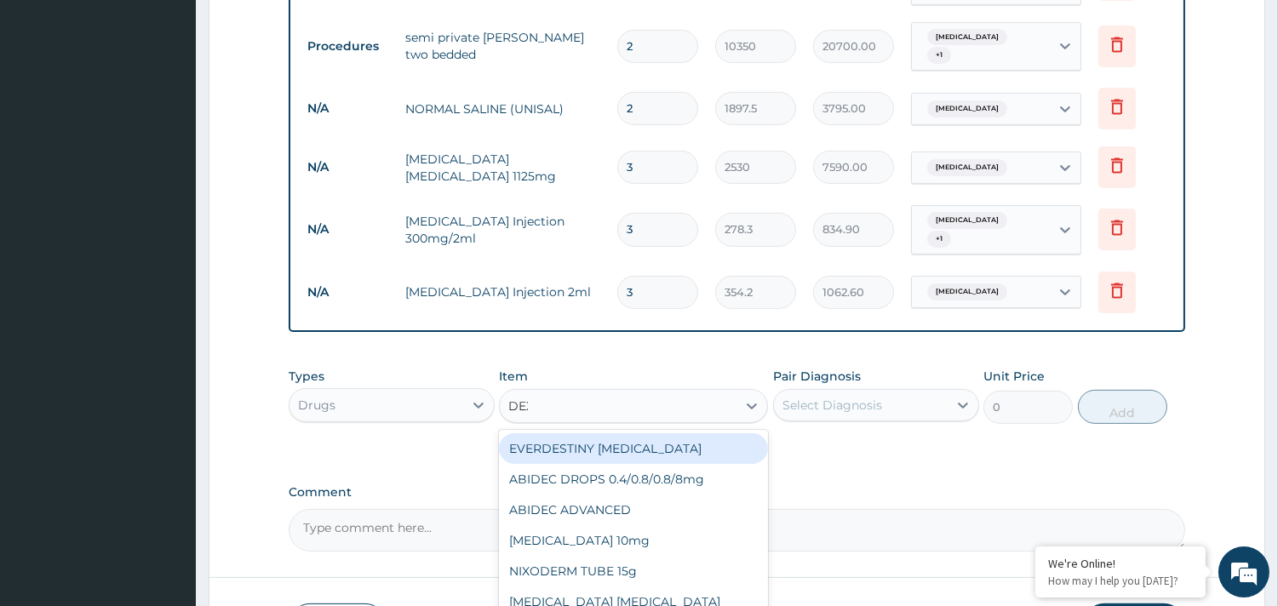
type input "DEXT"
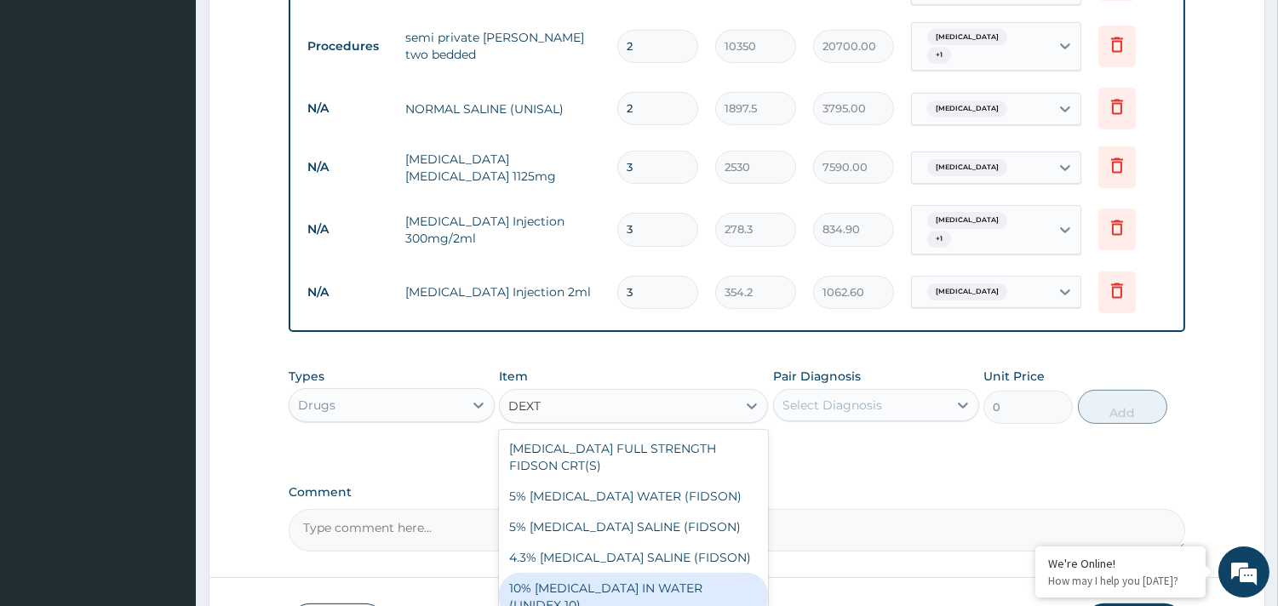
click at [555, 573] on div "10% [MEDICAL_DATA] IN WATER (UNIDEX 10)" at bounding box center [633, 597] width 269 height 48
type input "1897.5"
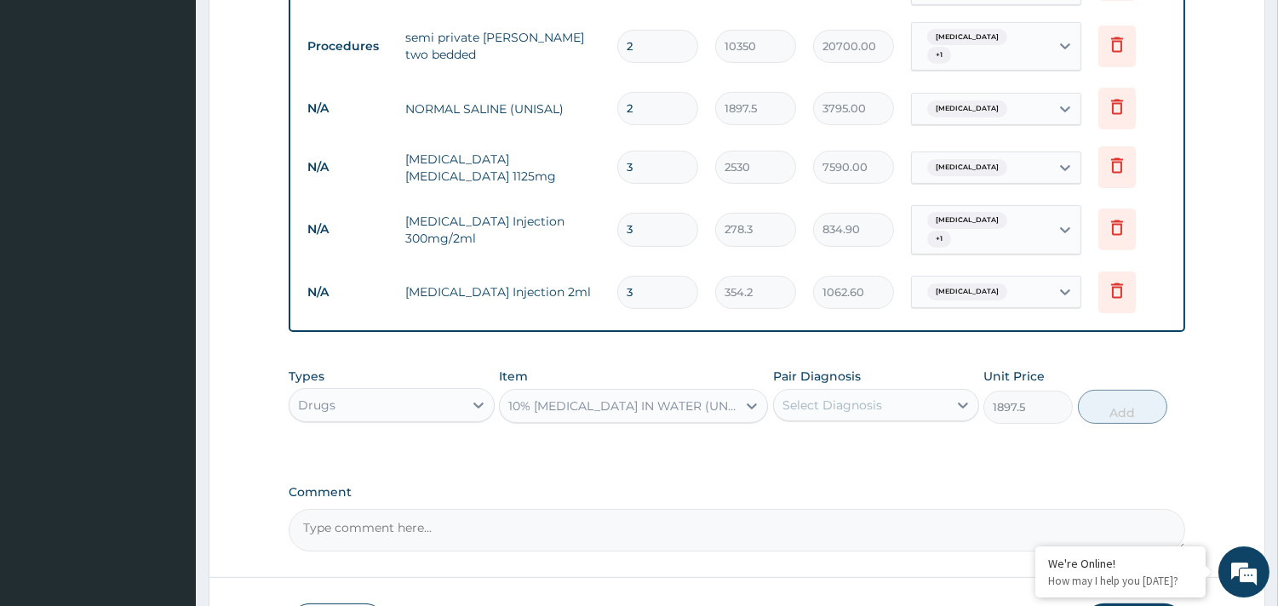
click at [857, 397] on div "Select Diagnosis" at bounding box center [833, 405] width 100 height 17
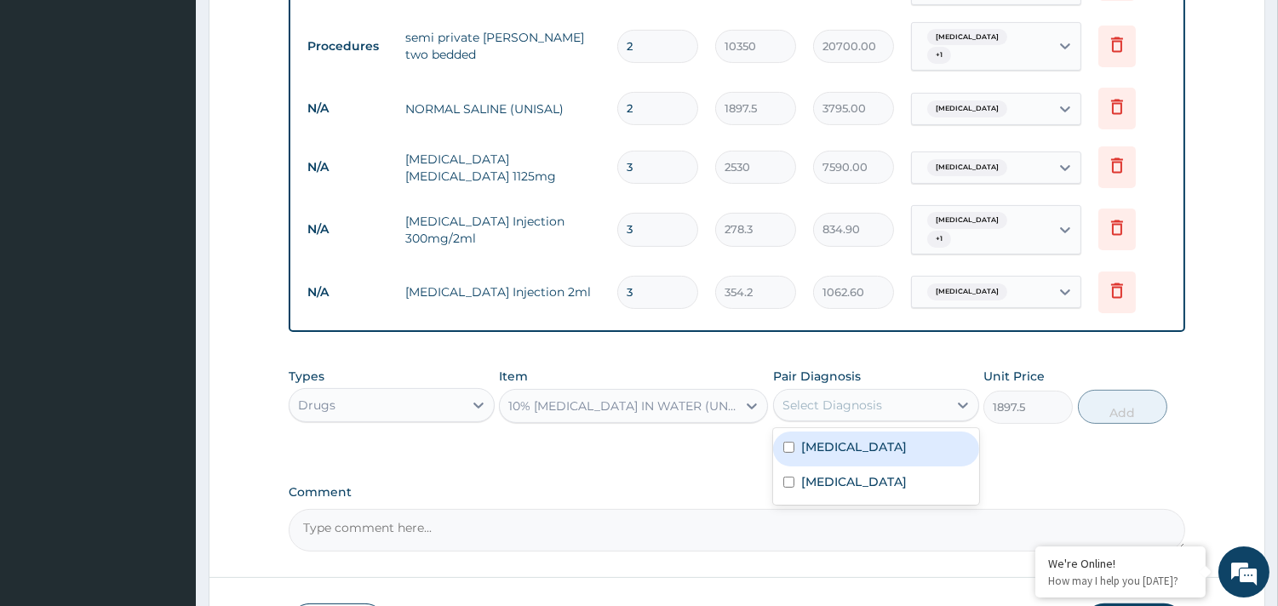
click at [818, 432] on div "[MEDICAL_DATA]" at bounding box center [876, 449] width 206 height 35
checkbox input "true"
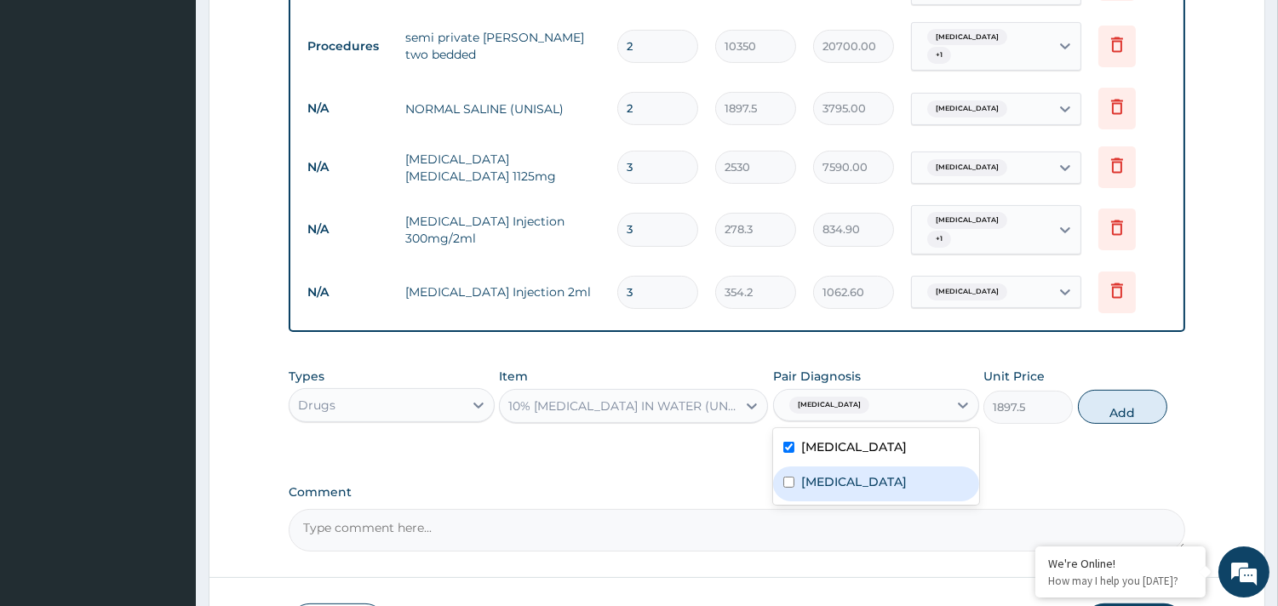
click at [810, 473] on label "[MEDICAL_DATA]" at bounding box center [854, 481] width 106 height 17
checkbox input "true"
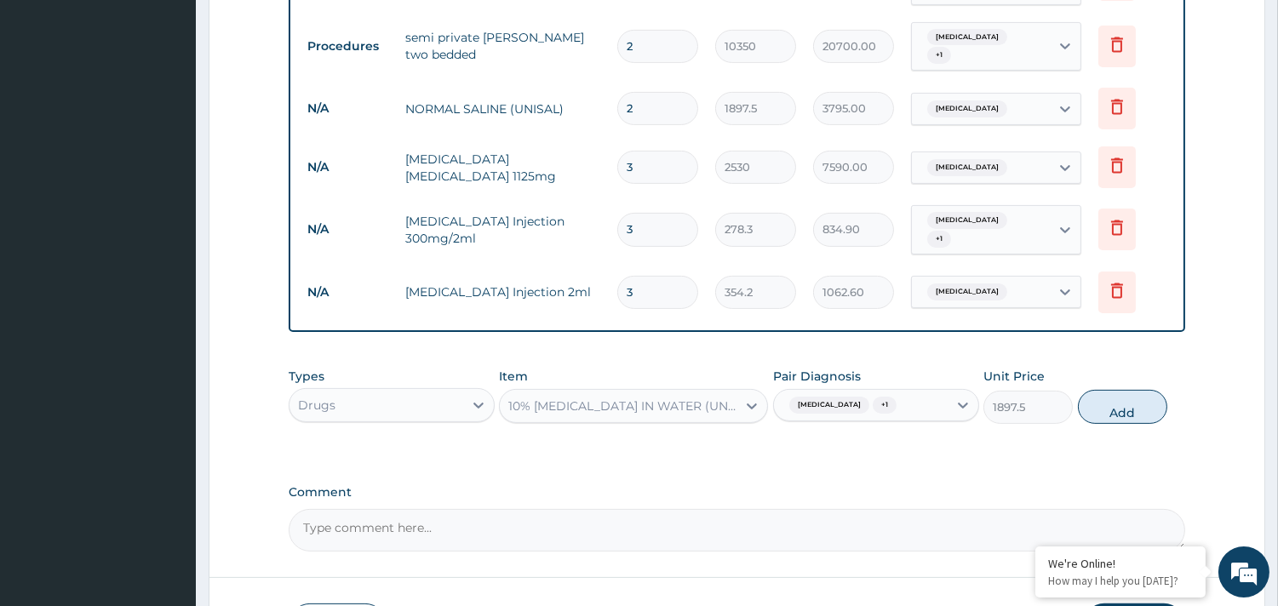
click at [1115, 390] on button "Add" at bounding box center [1122, 407] width 89 height 34
type input "0"
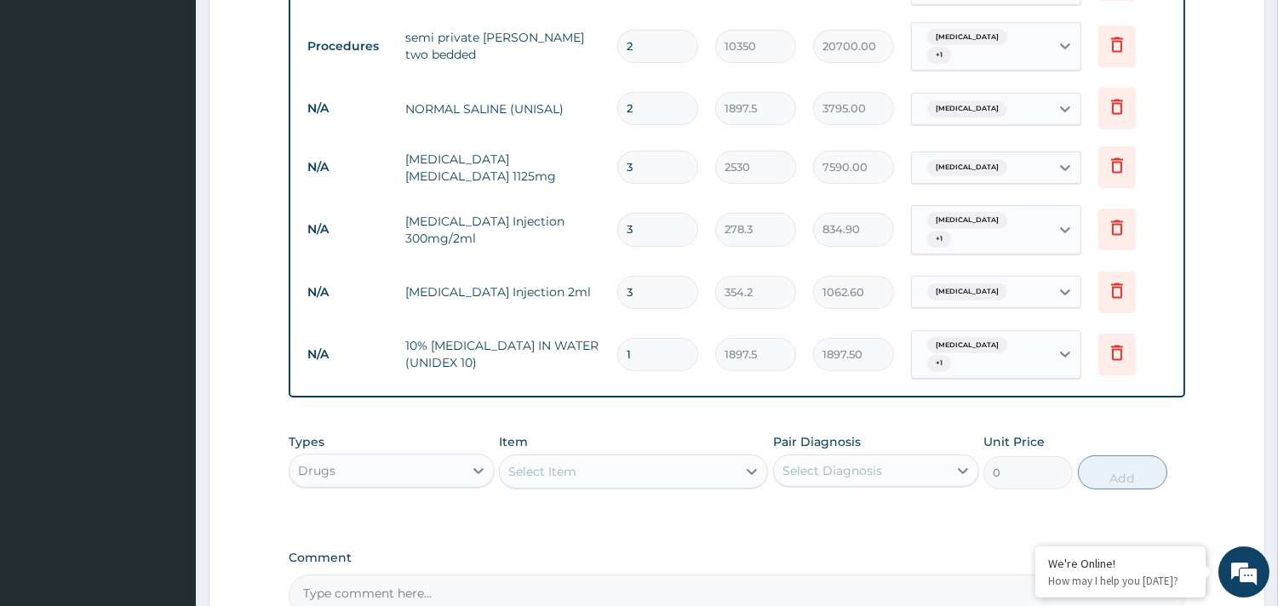
type input "0.00"
type input "3"
type input "5692.50"
type input "3"
click at [582, 458] on div "Select Item" at bounding box center [618, 471] width 237 height 27
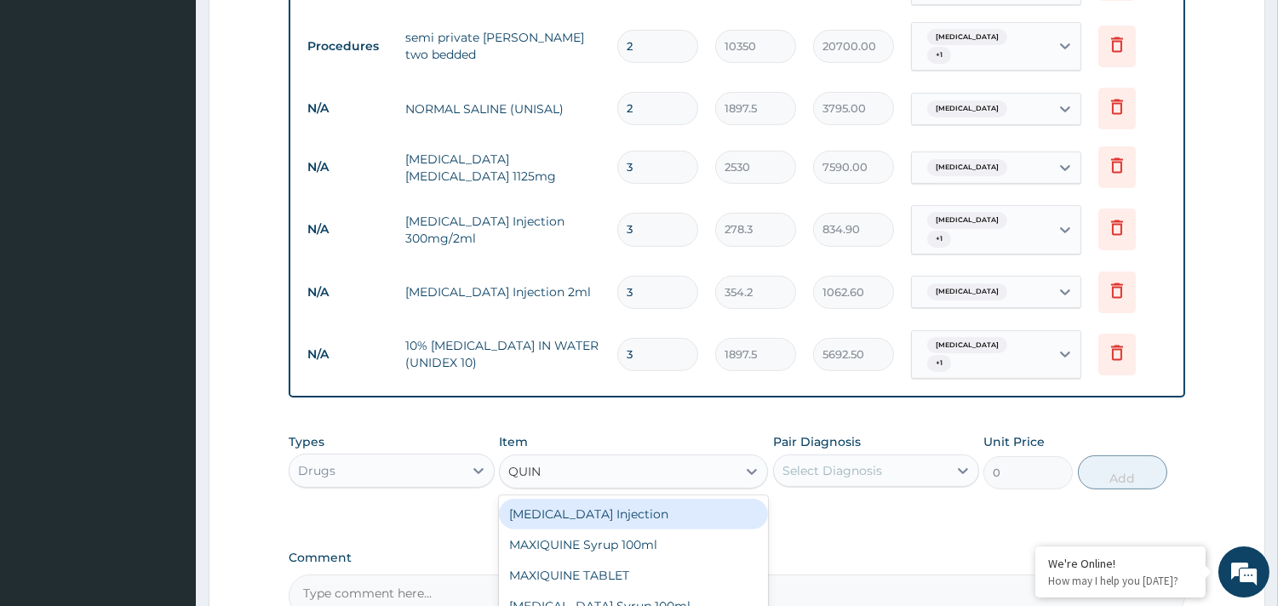
type input "QUINI"
click at [554, 499] on div "[MEDICAL_DATA] Injection" at bounding box center [633, 514] width 269 height 31
type input "632.5"
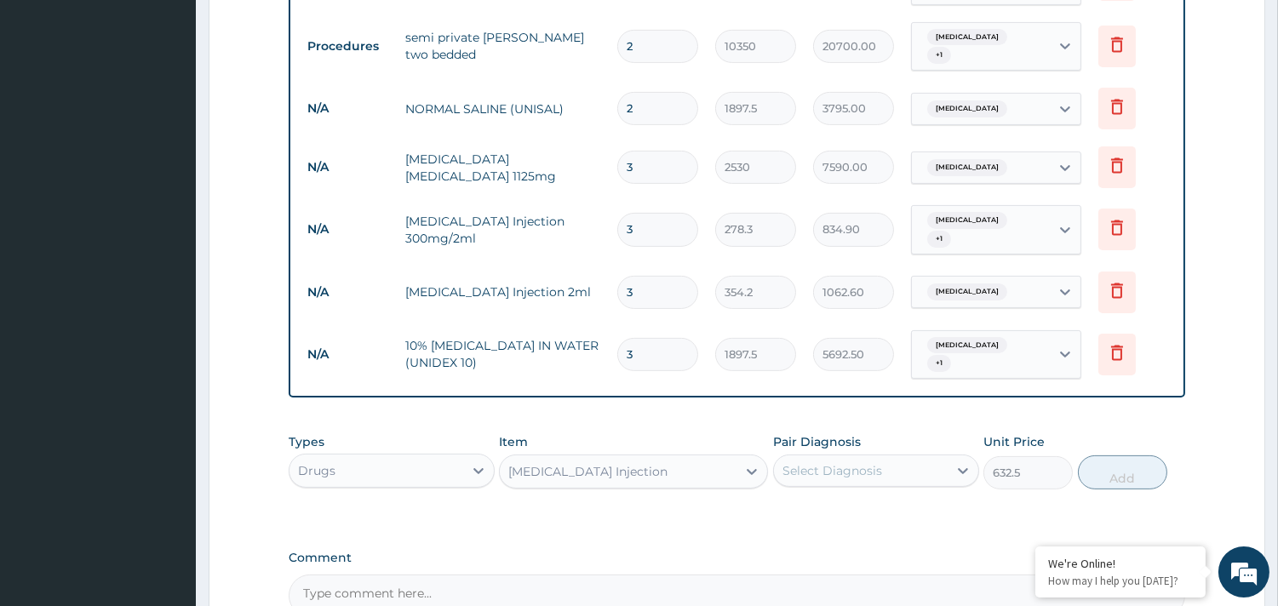
click at [849, 462] on div "Select Diagnosis" at bounding box center [833, 470] width 100 height 17
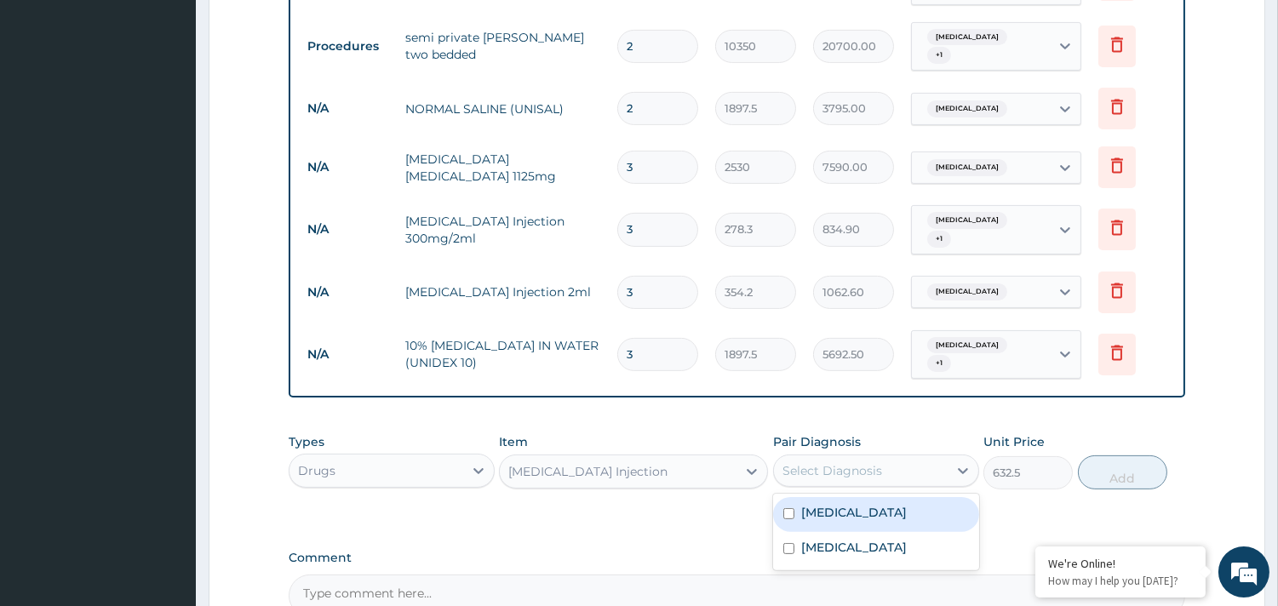
click at [826, 504] on label "[MEDICAL_DATA]" at bounding box center [854, 512] width 106 height 17
checkbox input "true"
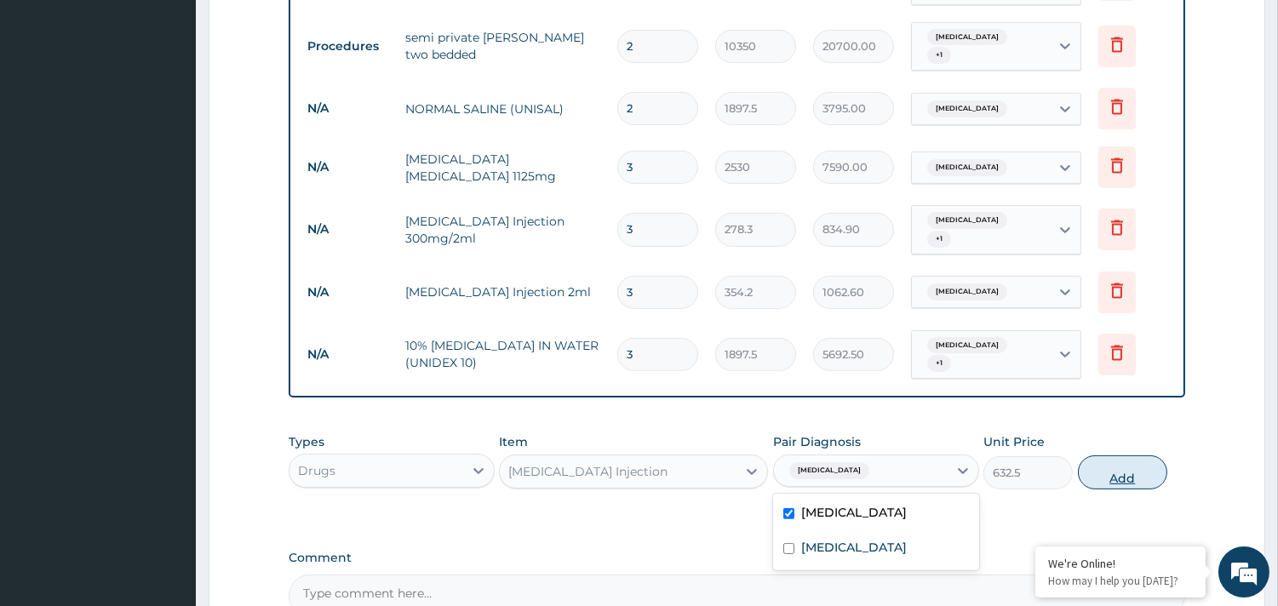
click at [1113, 456] on button "Add" at bounding box center [1122, 473] width 89 height 34
type input "0"
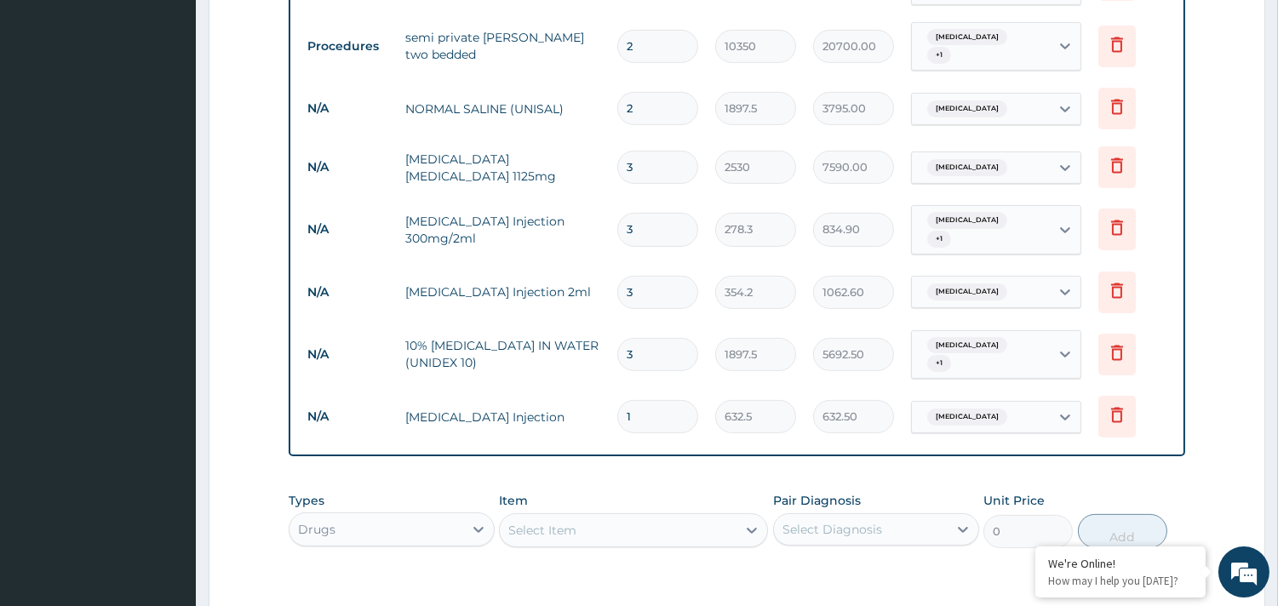
type input "0.00"
type input "3"
type input "1897.50"
type input "3"
click at [598, 517] on div "Select Item" at bounding box center [618, 530] width 237 height 27
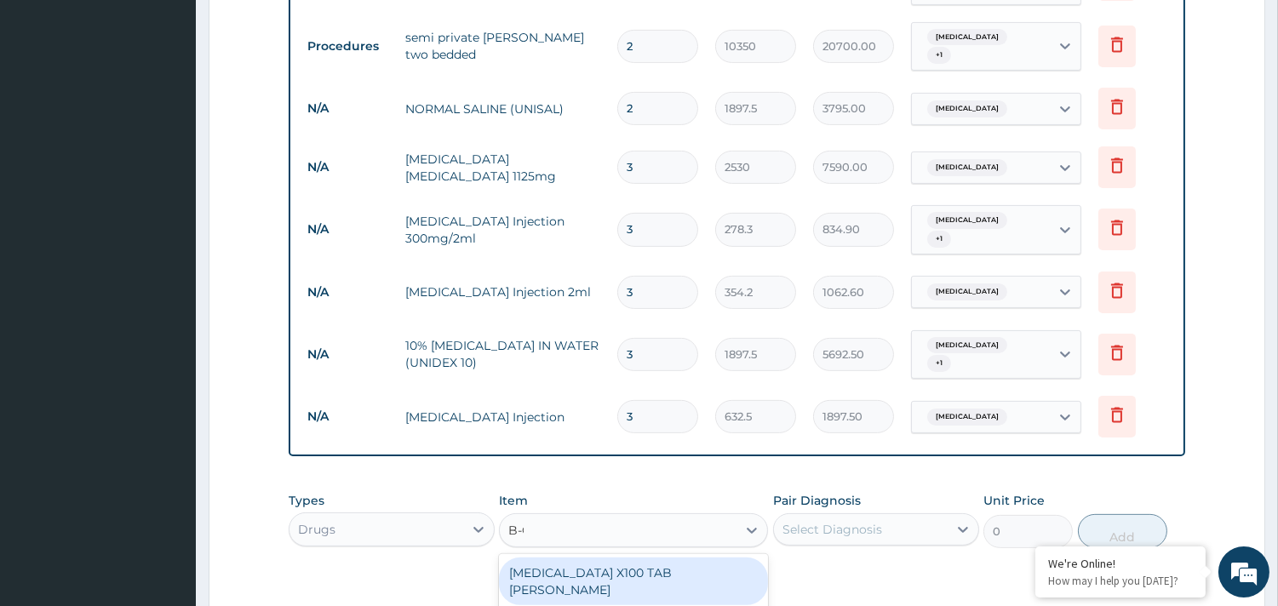
type input "B-CO"
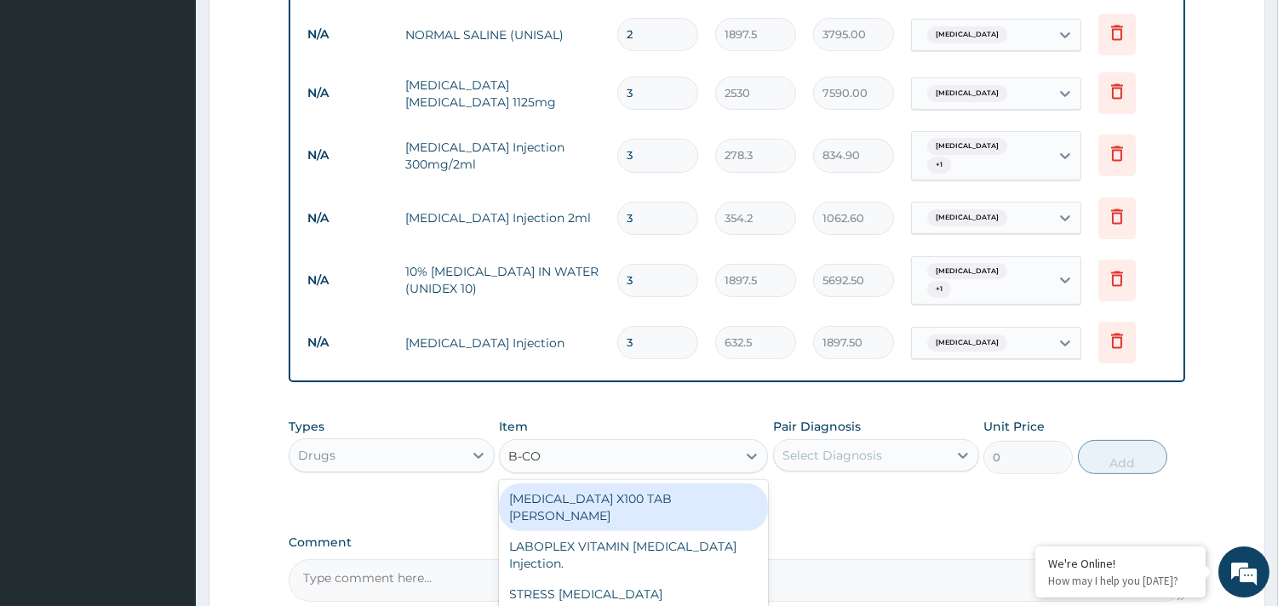
scroll to position [1019, 0]
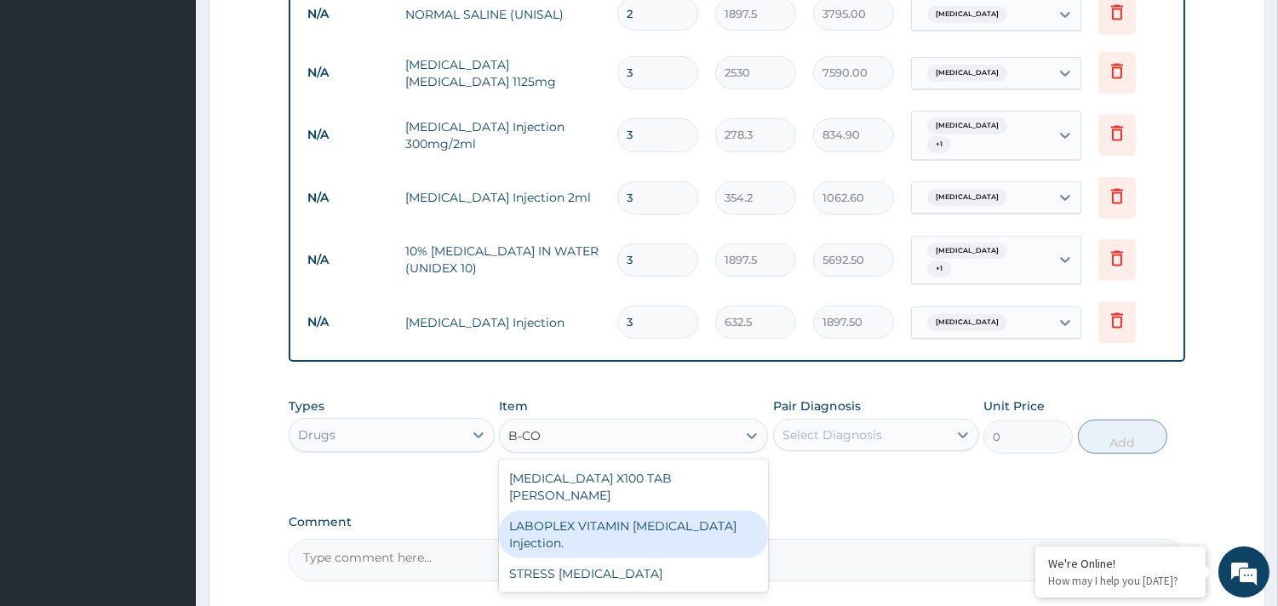
click at [698, 511] on div "LABOPLEX VITAMIN [MEDICAL_DATA] Injection." at bounding box center [633, 535] width 269 height 48
type input "151.8"
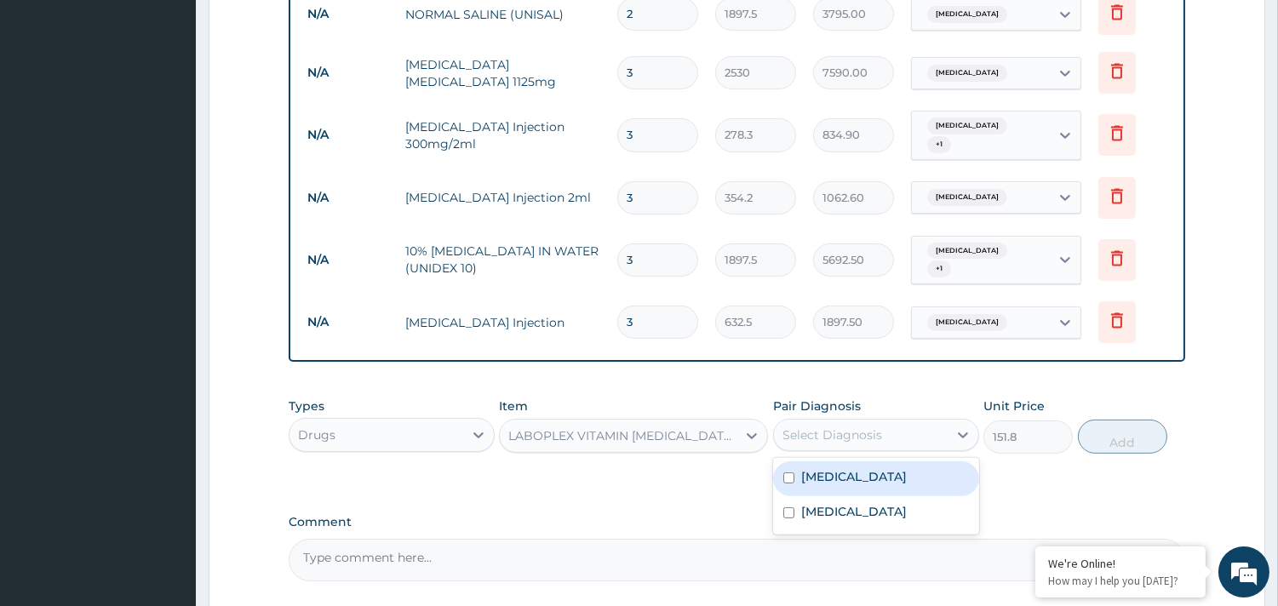
click at [866, 427] on div "Select Diagnosis" at bounding box center [833, 435] width 100 height 17
click at [832, 468] on label "[MEDICAL_DATA]" at bounding box center [854, 476] width 106 height 17
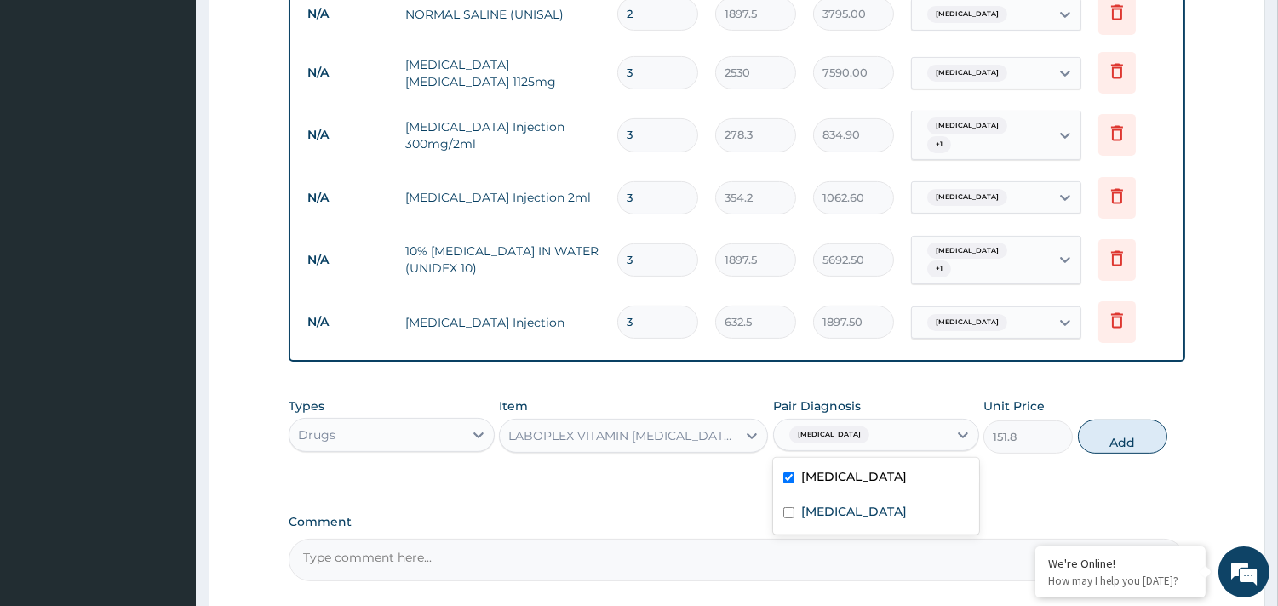
checkbox input "true"
click at [1150, 420] on button "Add" at bounding box center [1122, 437] width 89 height 34
type input "0"
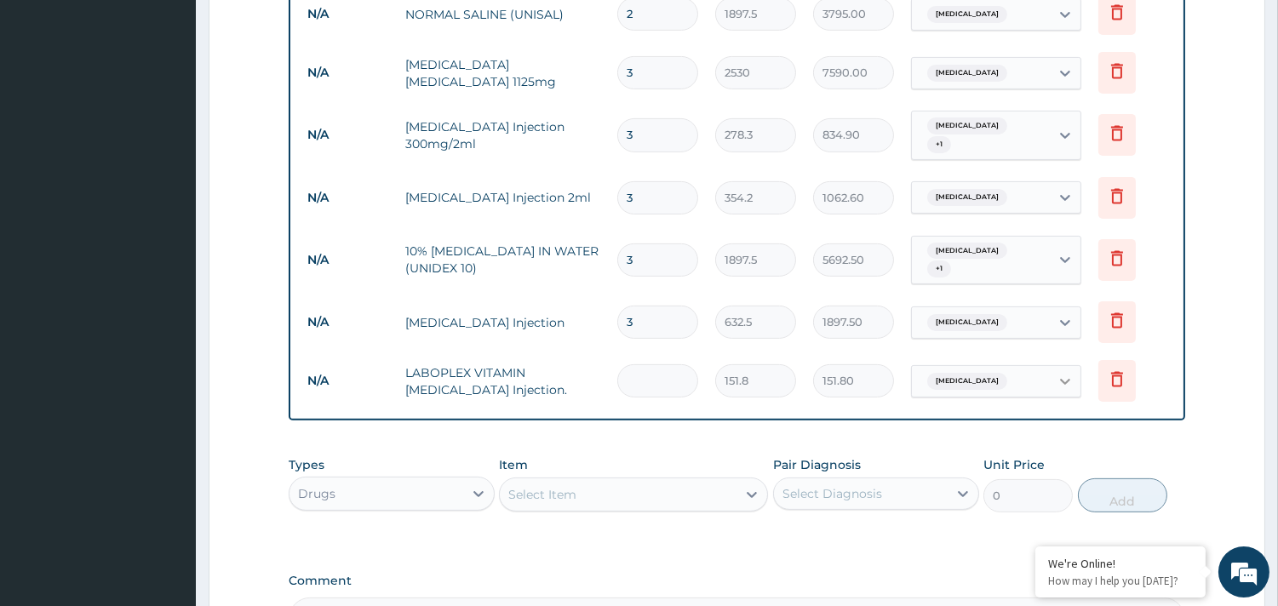
type input "0.00"
type input "3"
type input "455.40"
type input "3"
click at [572, 456] on div "Item Select Item" at bounding box center [633, 484] width 269 height 56
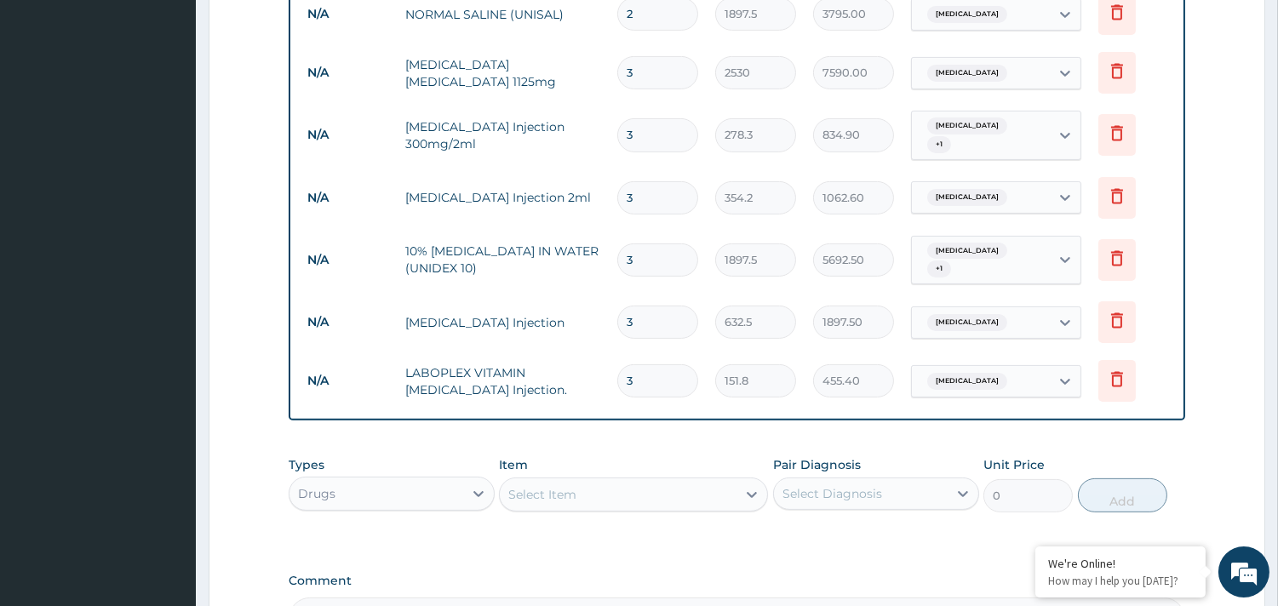
click at [574, 481] on div "Select Item" at bounding box center [618, 494] width 237 height 27
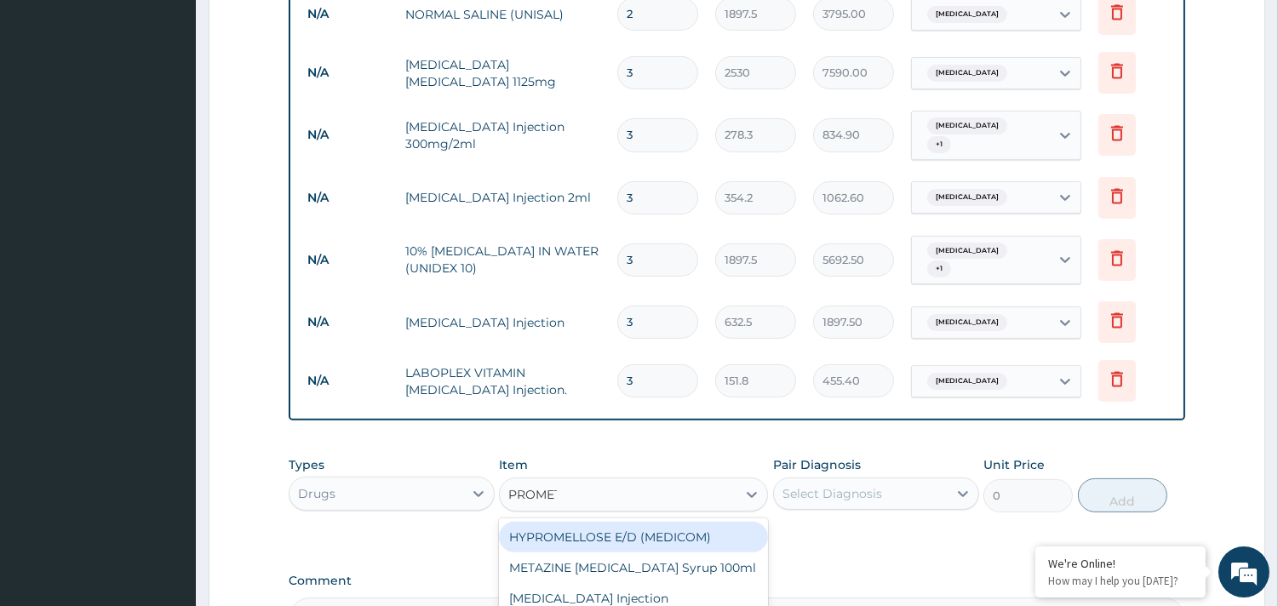
type input "PROMETH"
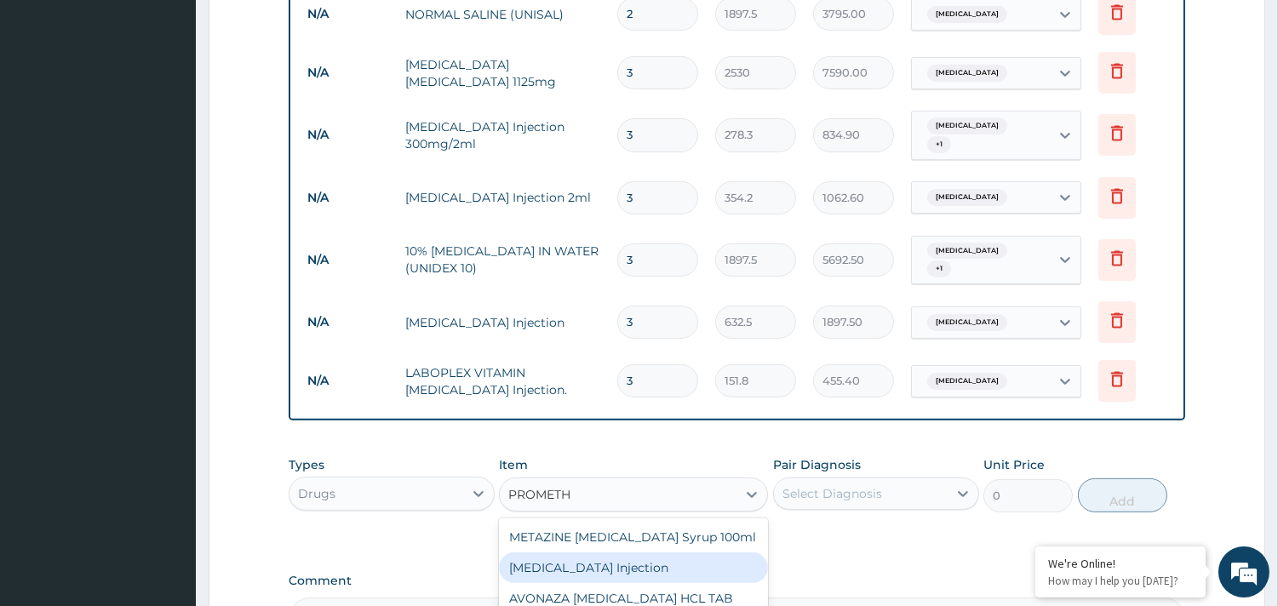
click at [567, 553] on div "[MEDICAL_DATA] Injection" at bounding box center [633, 568] width 269 height 31
type input "379.5"
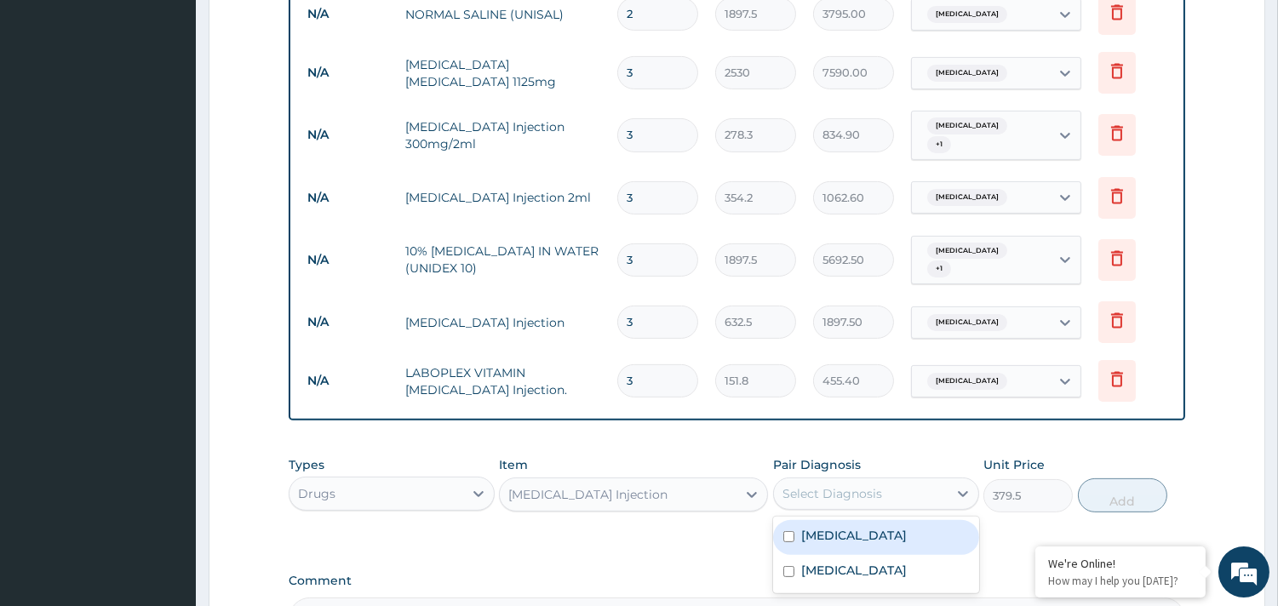
drag, startPoint x: 886, startPoint y: 448, endPoint x: 848, endPoint y: 482, distance: 50.6
click at [884, 480] on div "Select Diagnosis" at bounding box center [861, 493] width 174 height 27
click at [823, 527] on label "[MEDICAL_DATA]" at bounding box center [854, 535] width 106 height 17
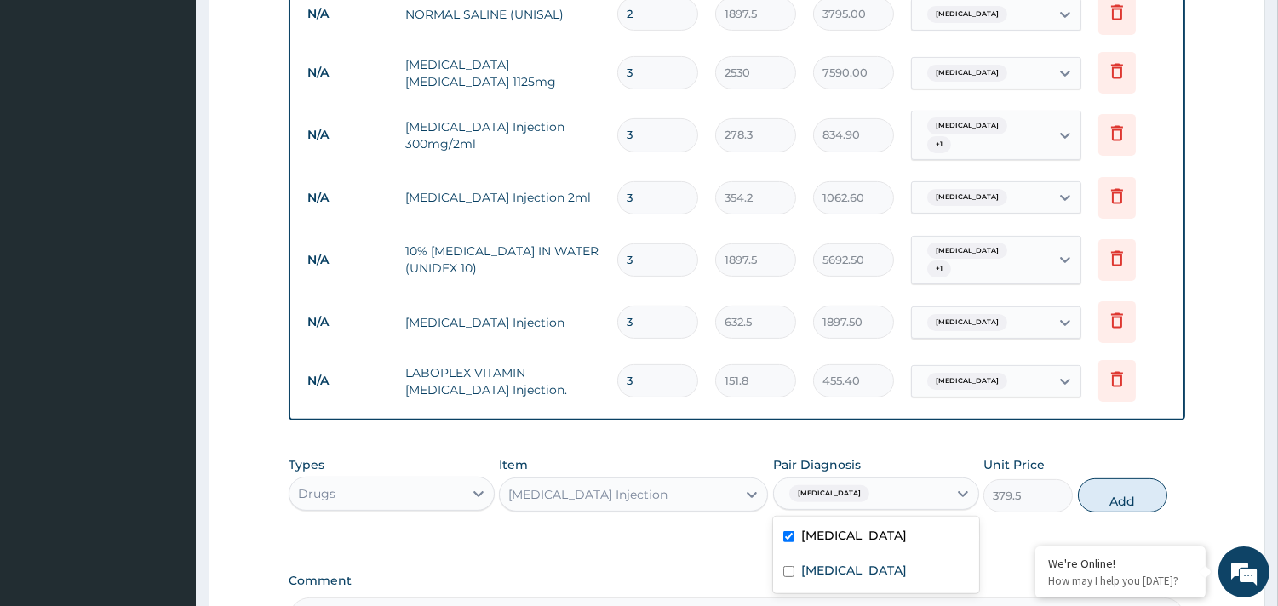
checkbox input "true"
click at [1131, 479] on button "Add" at bounding box center [1122, 496] width 89 height 34
type input "0"
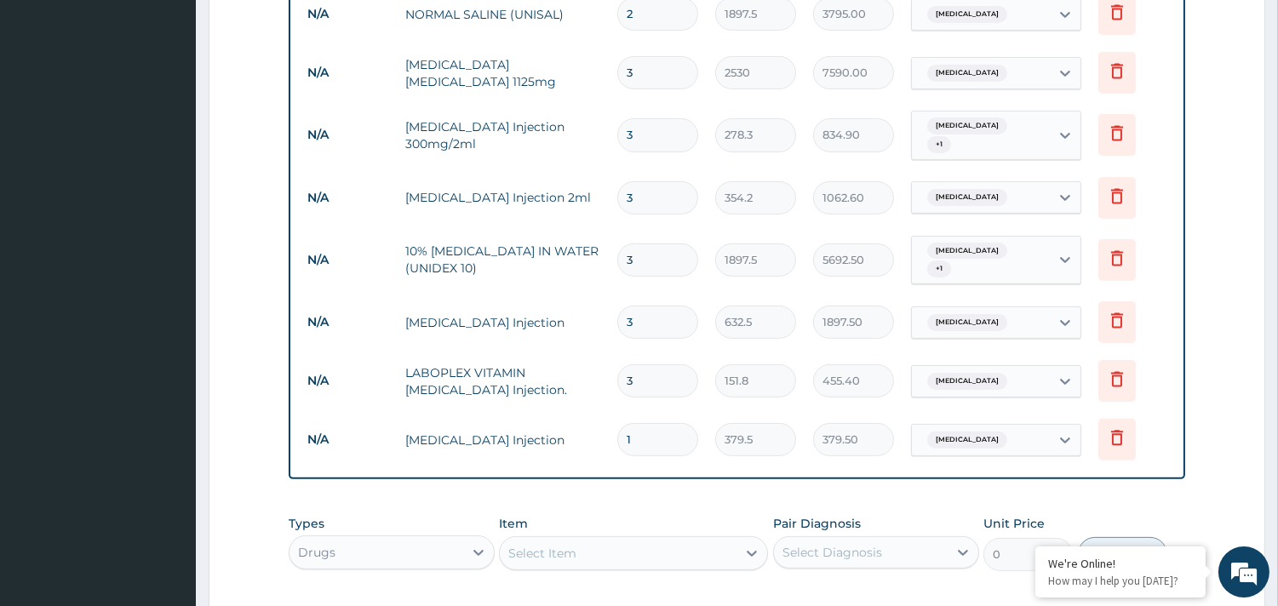
click at [539, 545] on div "Select Item" at bounding box center [542, 553] width 68 height 17
type input "METOCLO"
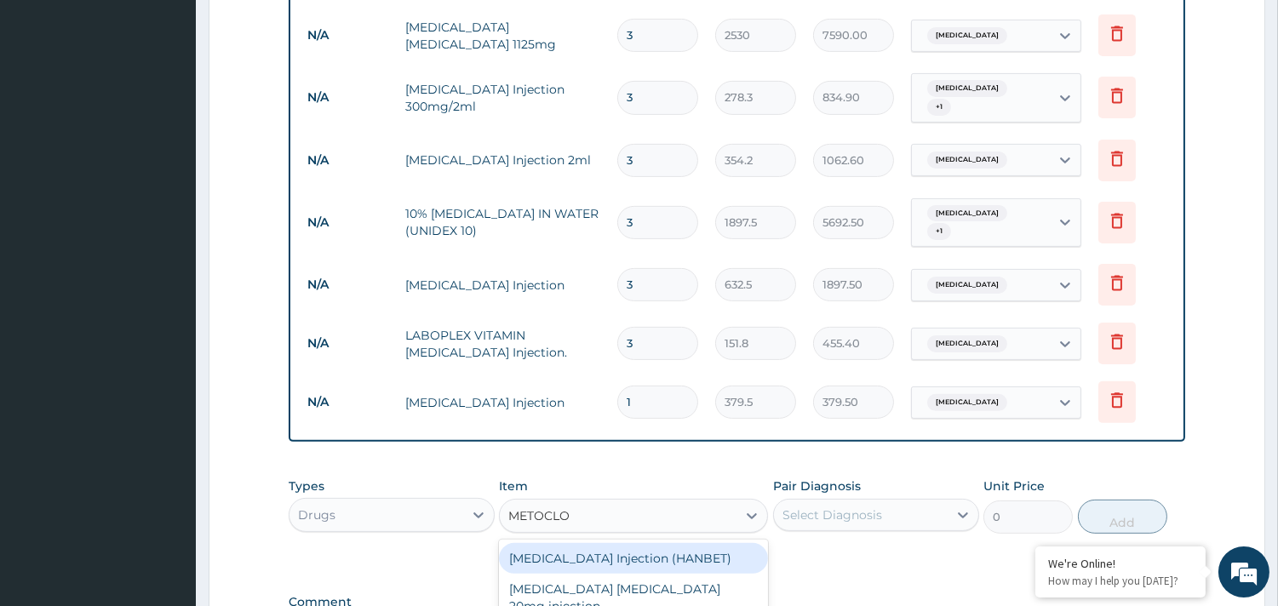
scroll to position [1114, 0]
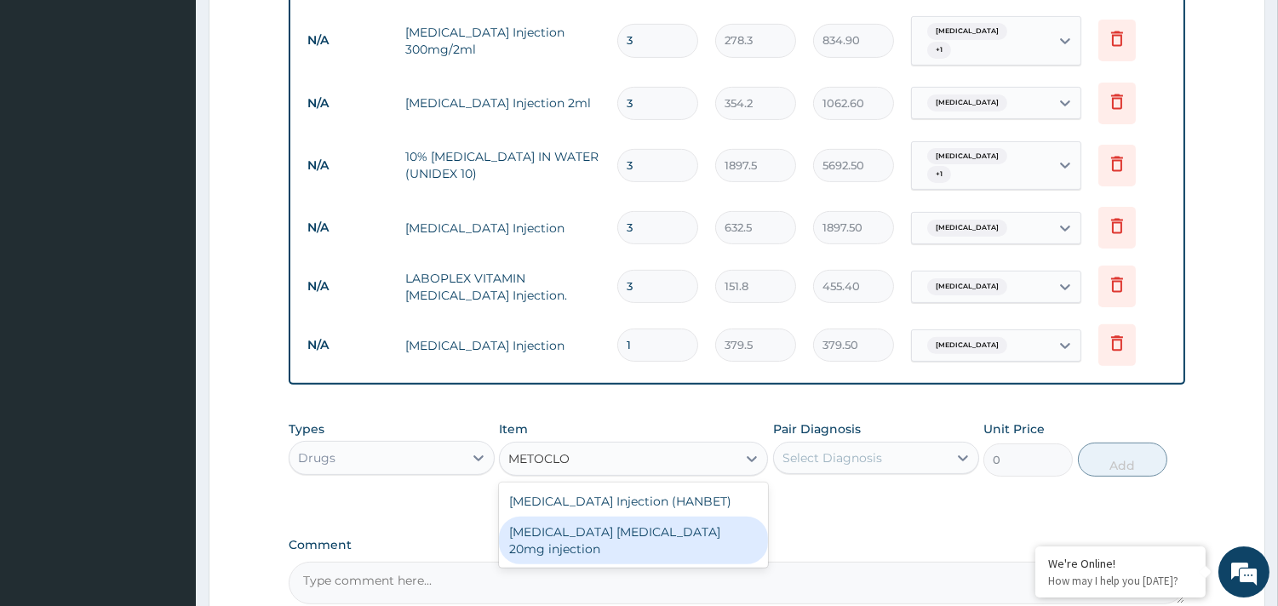
click at [643, 517] on div "[MEDICAL_DATA] [MEDICAL_DATA] 20mg injection" at bounding box center [633, 541] width 269 height 48
type input "88.55"
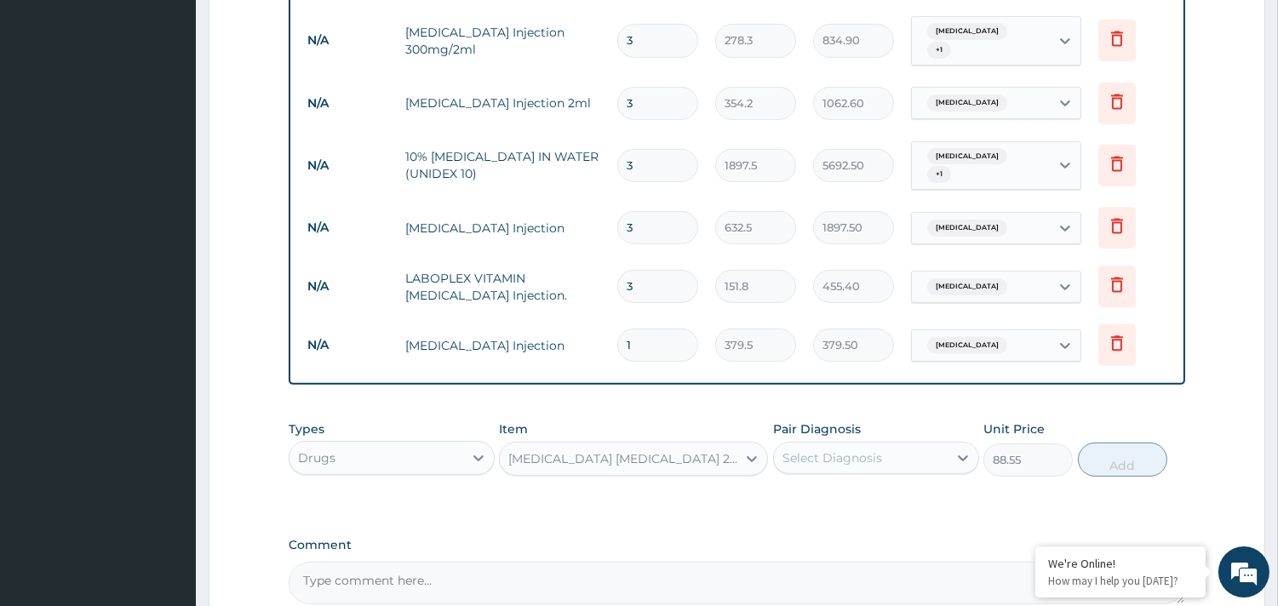
click at [600, 450] on div "[MEDICAL_DATA] [MEDICAL_DATA] 20mg injection" at bounding box center [623, 458] width 230 height 17
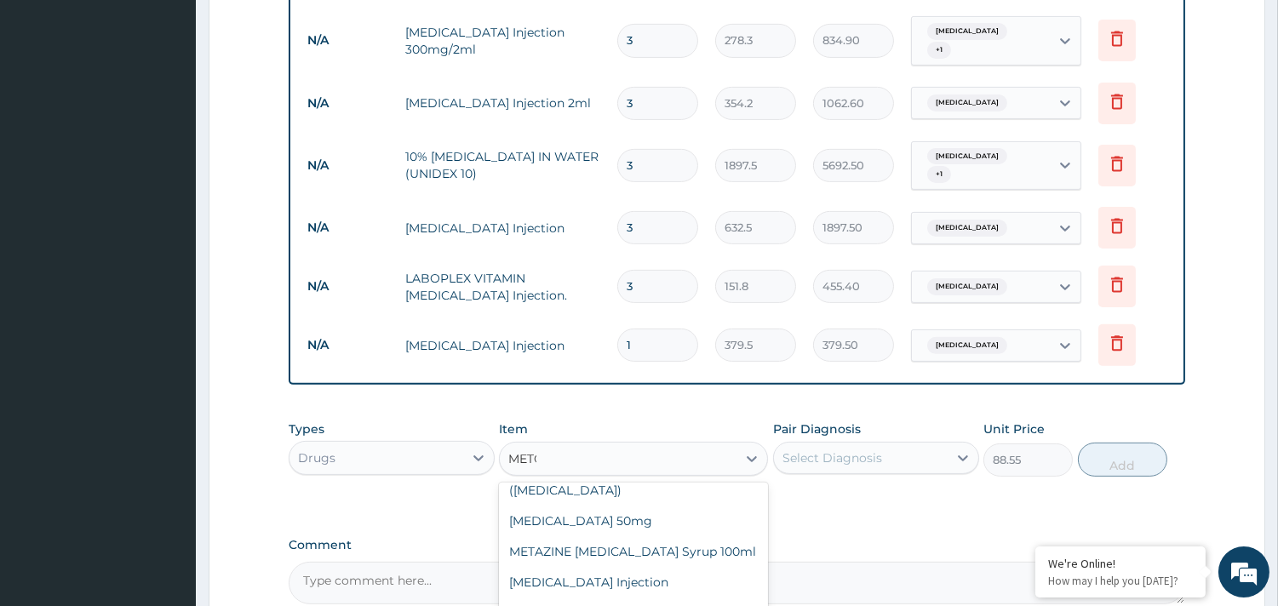
scroll to position [0, 0]
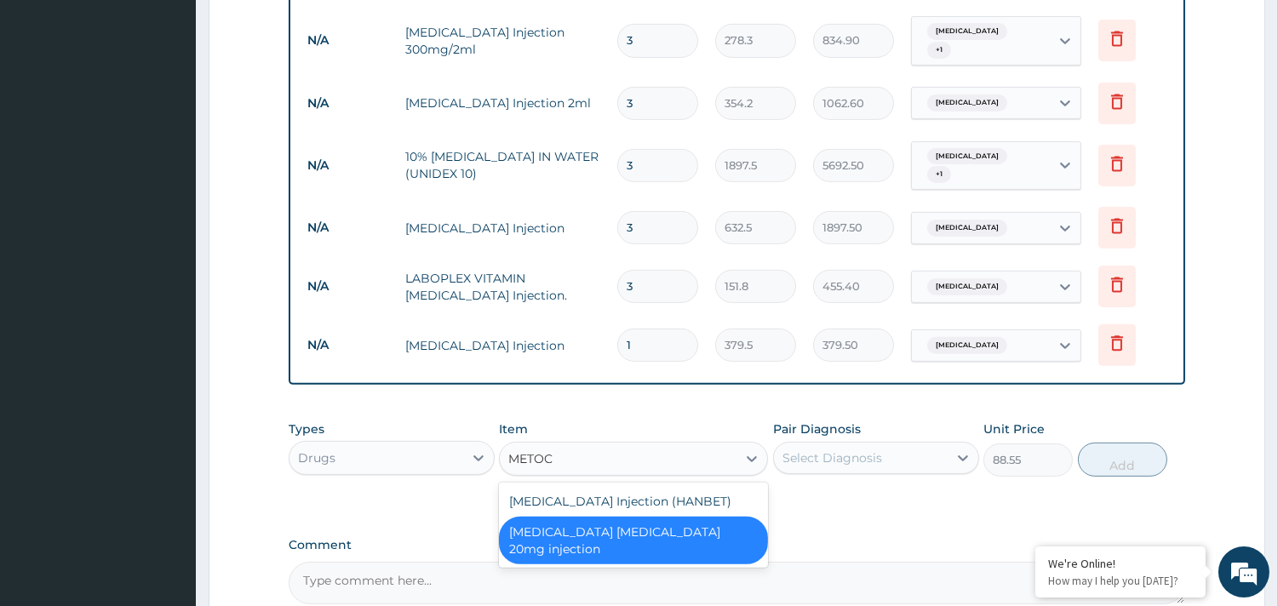
type input "METOCL"
click at [611, 486] on div "[MEDICAL_DATA] Injection (HANBET)" at bounding box center [633, 501] width 269 height 31
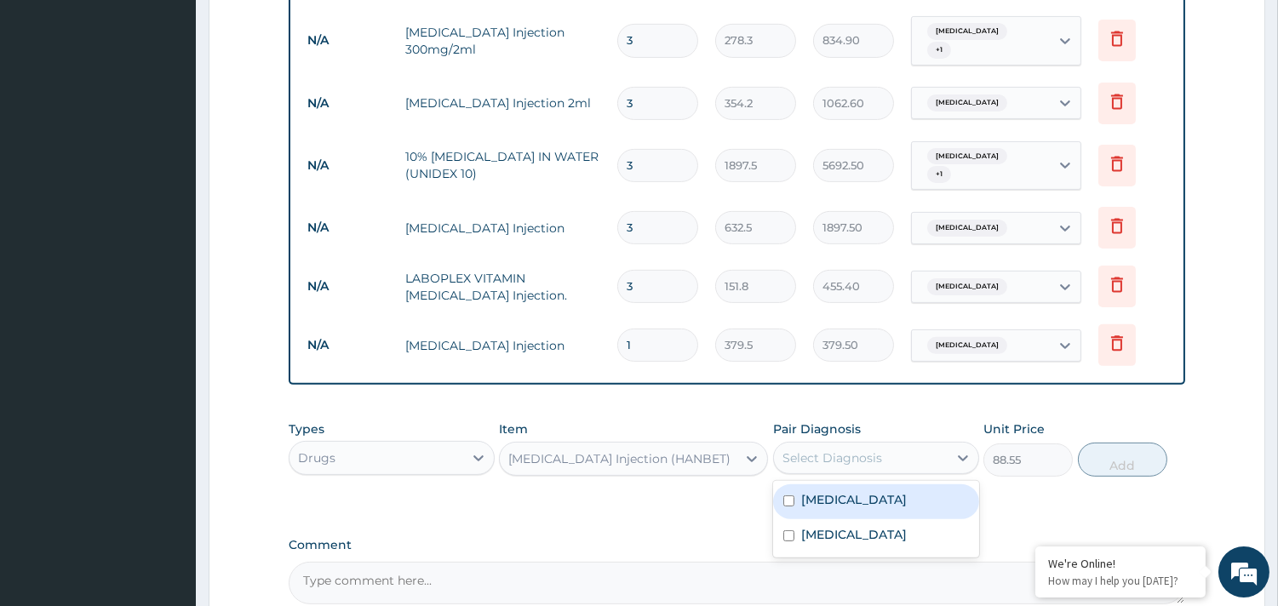
click at [858, 450] on div "Select Diagnosis" at bounding box center [833, 458] width 100 height 17
click at [823, 491] on label "[MEDICAL_DATA]" at bounding box center [854, 499] width 106 height 17
checkbox input "true"
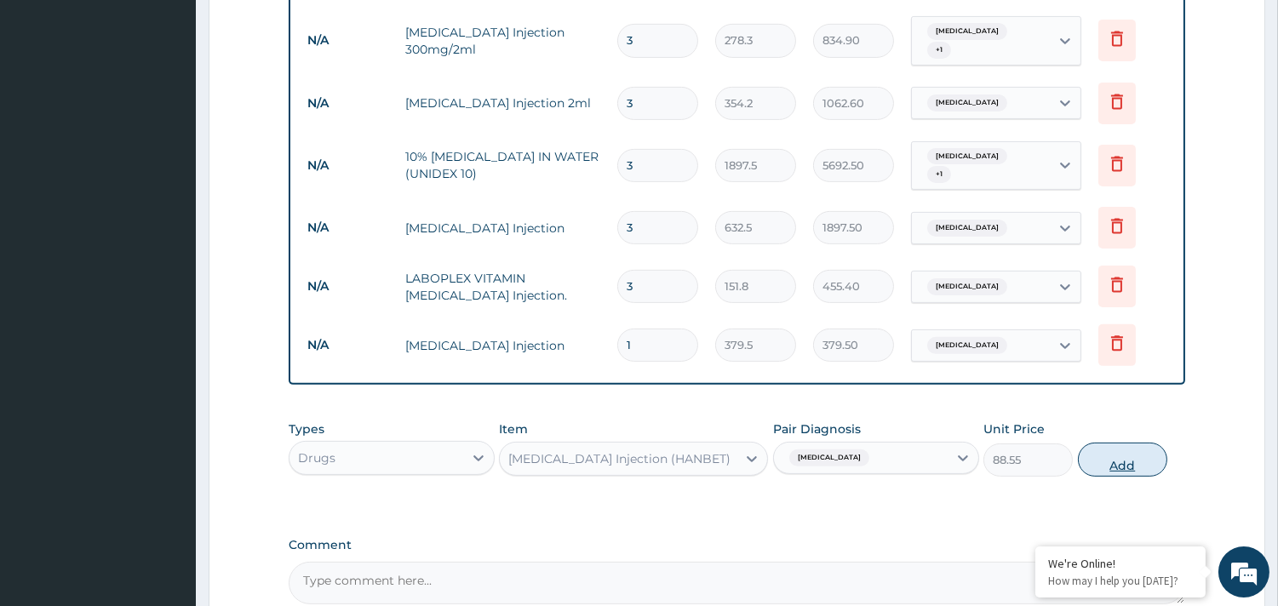
click at [1121, 443] on button "Add" at bounding box center [1122, 460] width 89 height 34
type input "0"
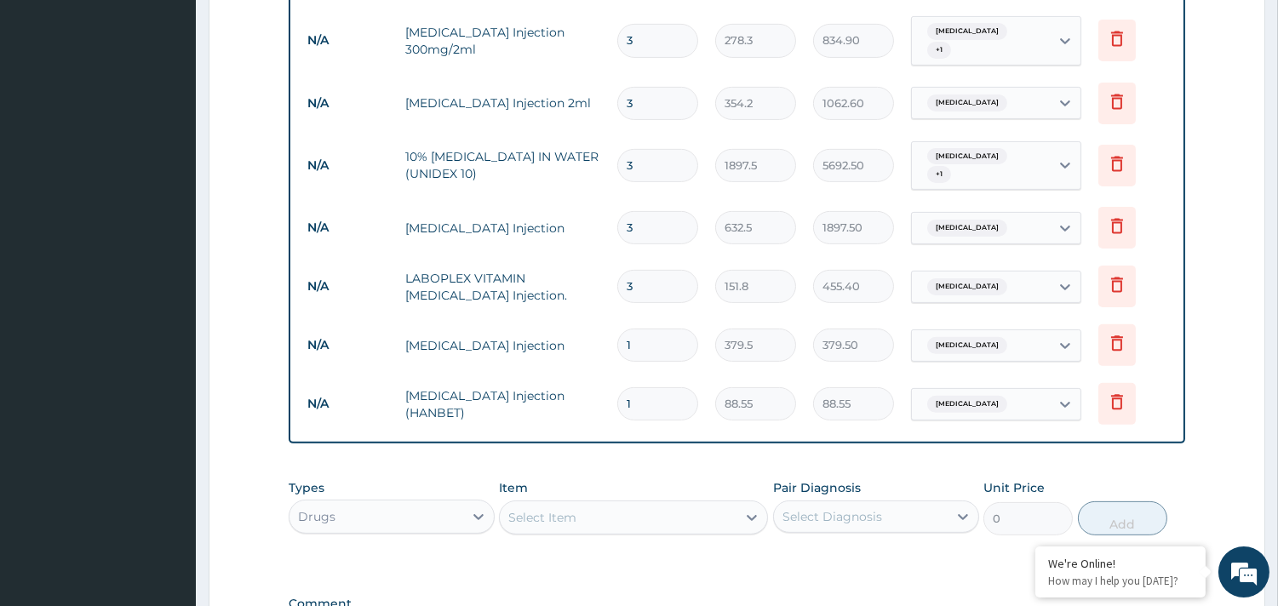
click at [528, 509] on div "Select Item" at bounding box center [542, 517] width 68 height 17
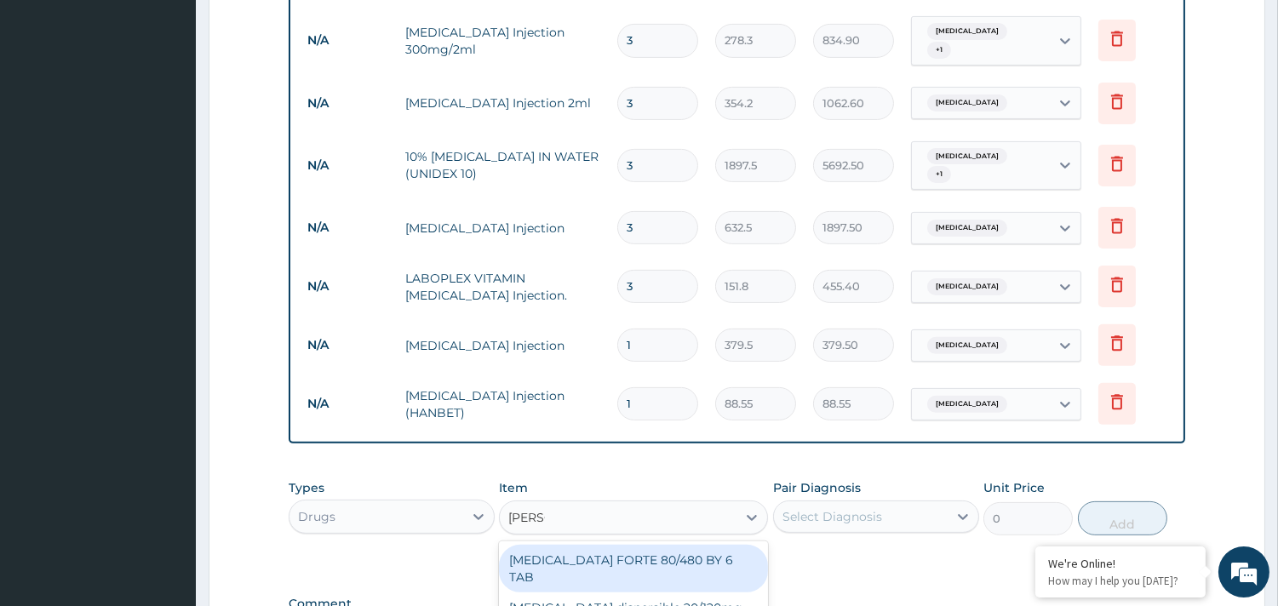
type input "COART"
click at [596, 545] on div "[MEDICAL_DATA] FORTE 80/480 BY 6 TAB" at bounding box center [633, 569] width 269 height 48
type input "480.7"
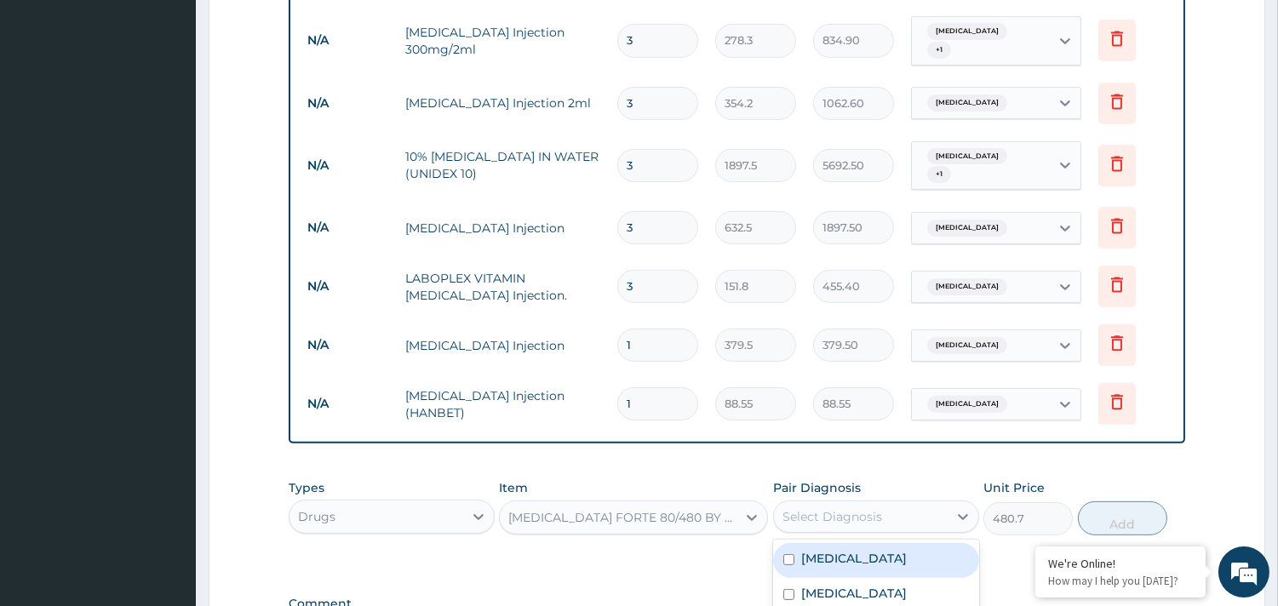
click at [849, 508] on div "Select Diagnosis" at bounding box center [833, 516] width 100 height 17
click at [814, 550] on label "[MEDICAL_DATA]" at bounding box center [854, 558] width 106 height 17
checkbox input "true"
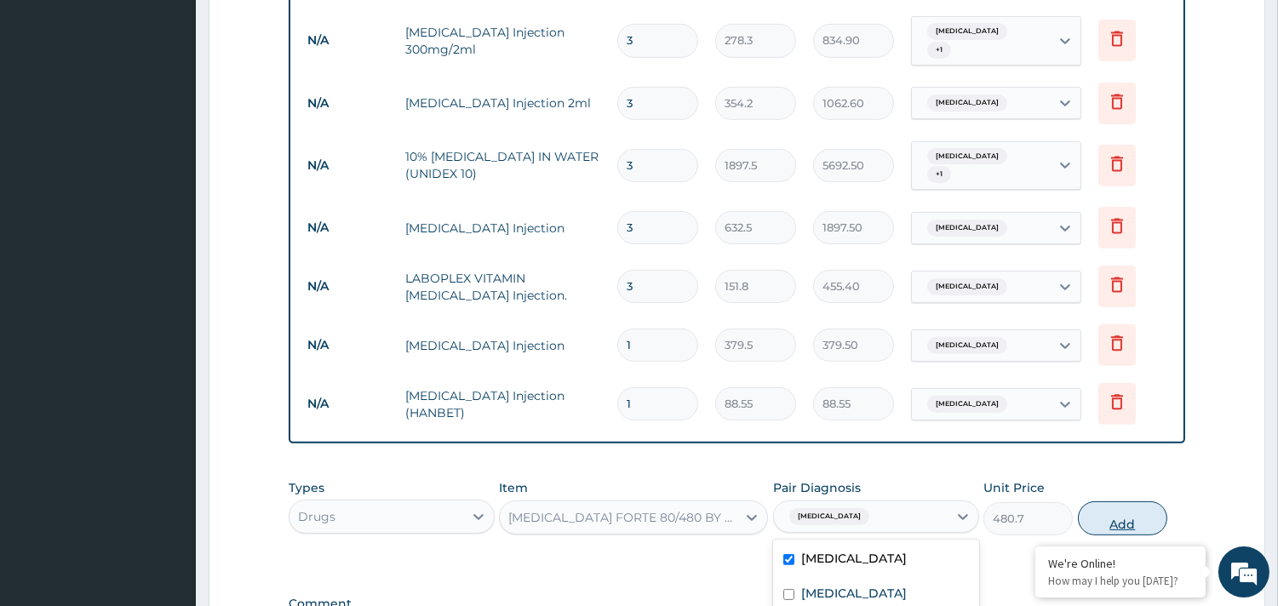
click at [1102, 502] on button "Add" at bounding box center [1122, 519] width 89 height 34
type input "0"
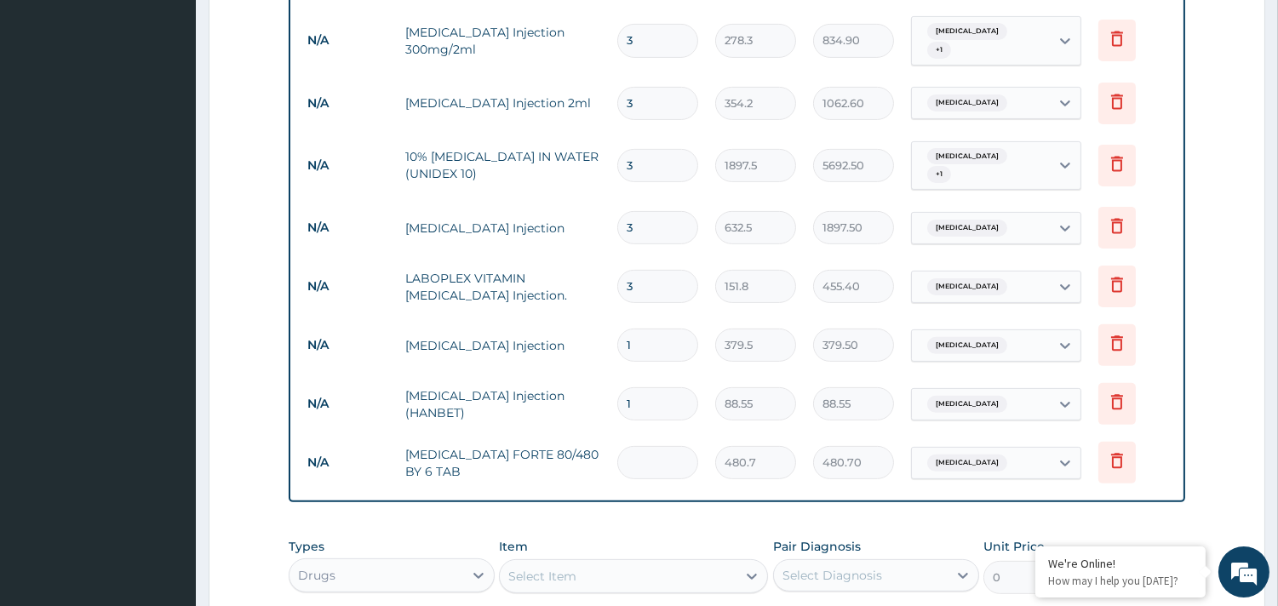
type input "0.00"
type input "5"
type input "2403.50"
type input "0.00"
type input "6"
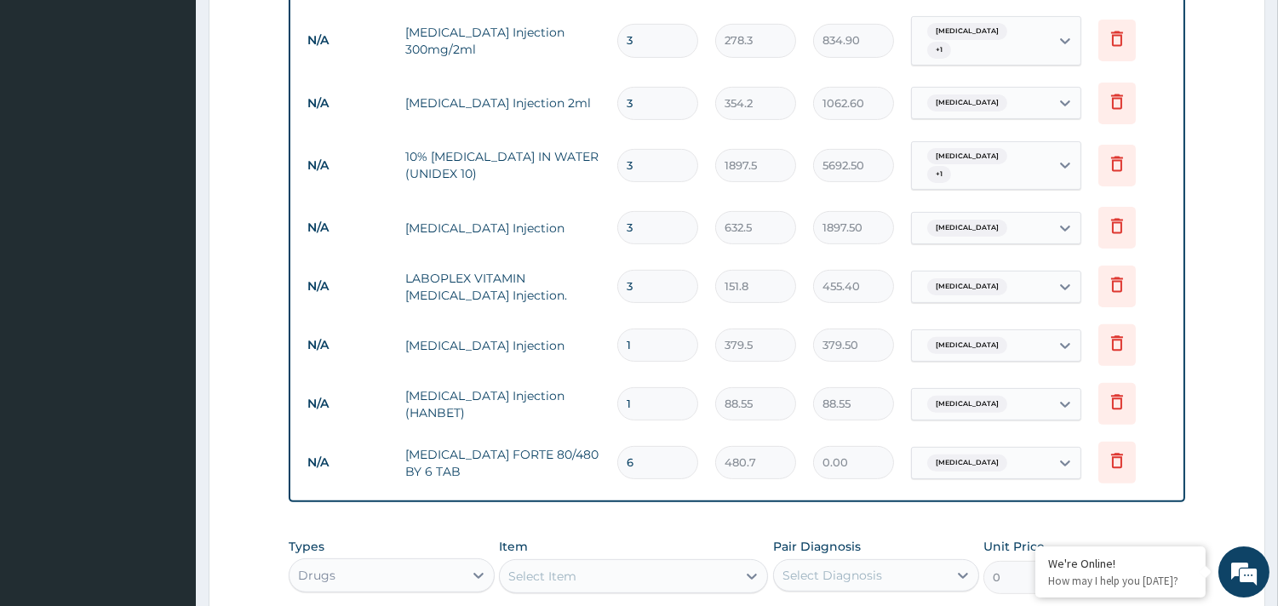
type input "2884.20"
type input "6"
click at [601, 563] on div "Select Item" at bounding box center [618, 576] width 237 height 27
type input "PARACE"
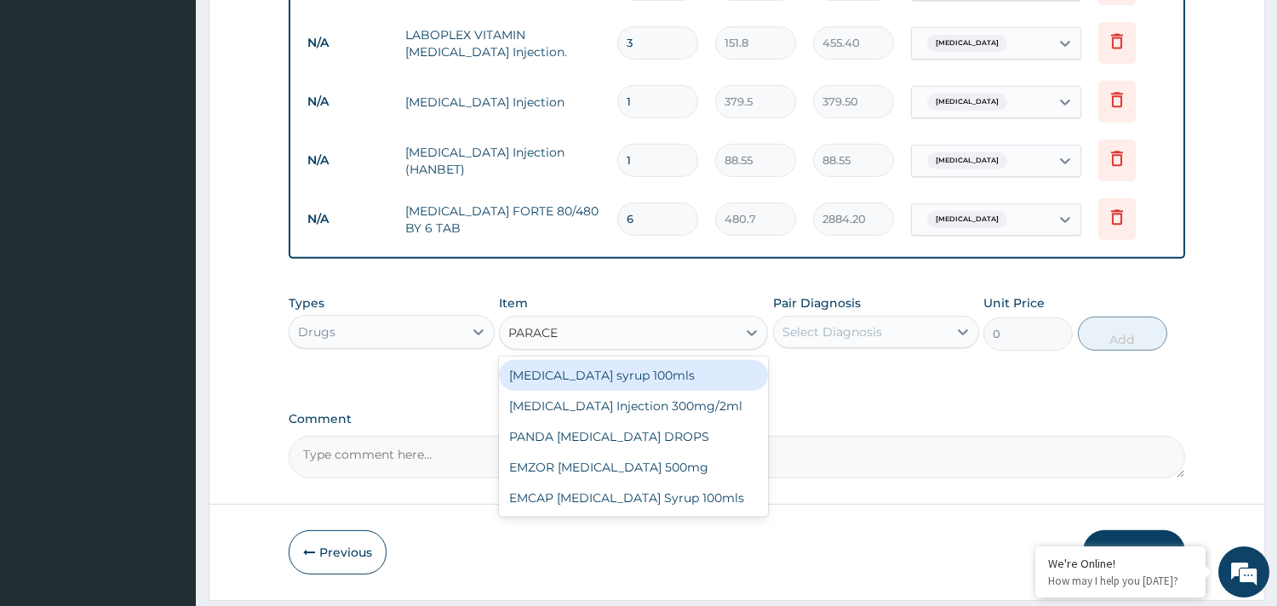
scroll to position [1368, 0]
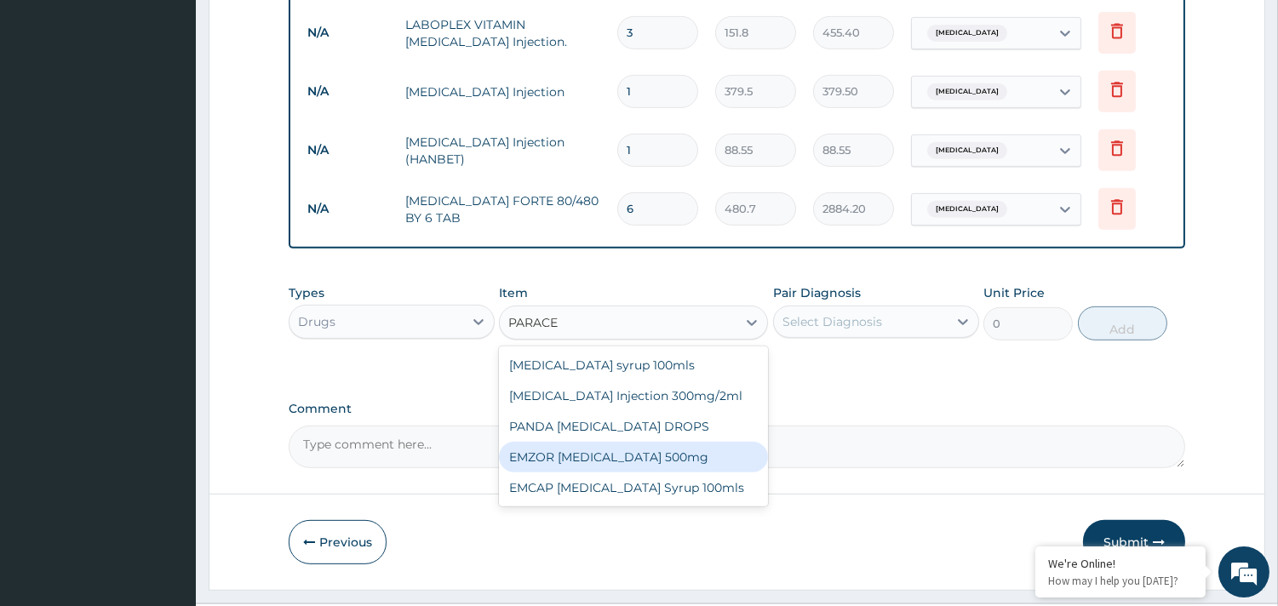
click at [588, 442] on div "EMZOR [MEDICAL_DATA] 500mg" at bounding box center [633, 457] width 269 height 31
type input "25.3"
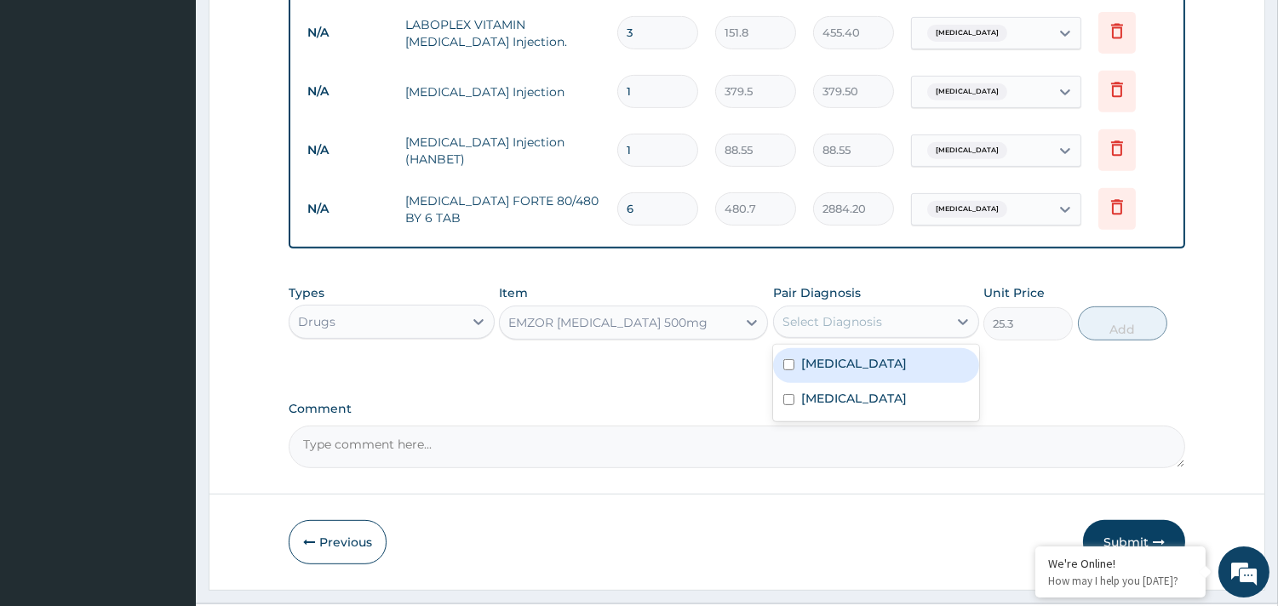
click at [846, 313] on div "Select Diagnosis" at bounding box center [833, 321] width 100 height 17
click at [834, 355] on label "[MEDICAL_DATA]" at bounding box center [854, 363] width 106 height 17
checkbox input "true"
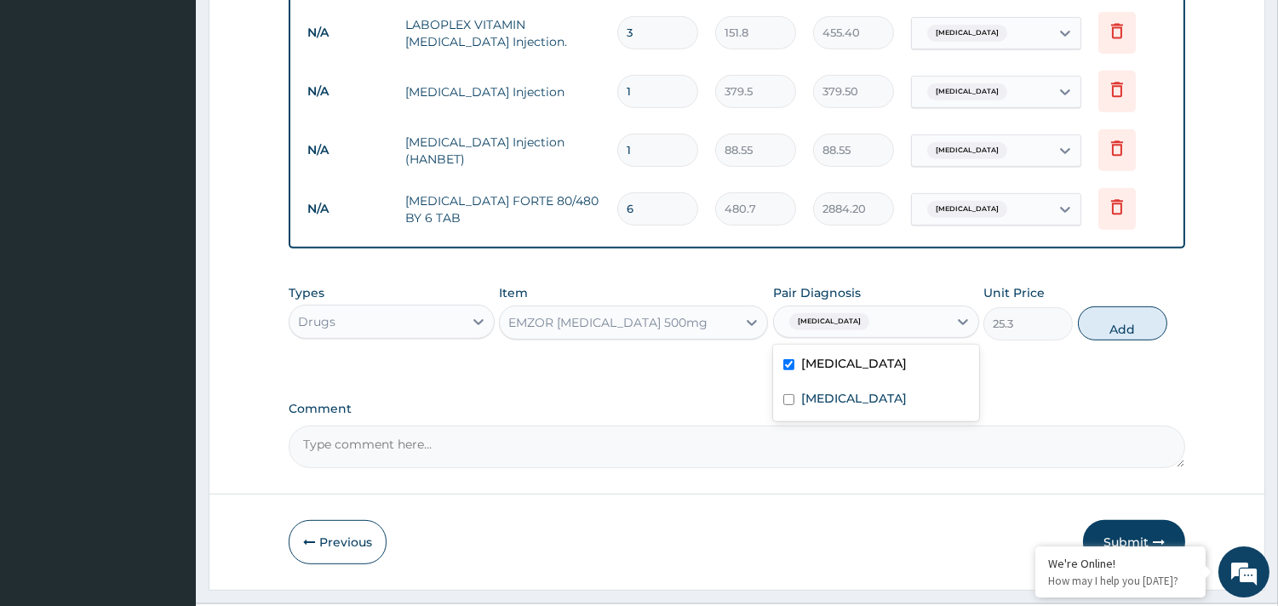
click at [1131, 307] on button "Add" at bounding box center [1122, 324] width 89 height 34
type input "0"
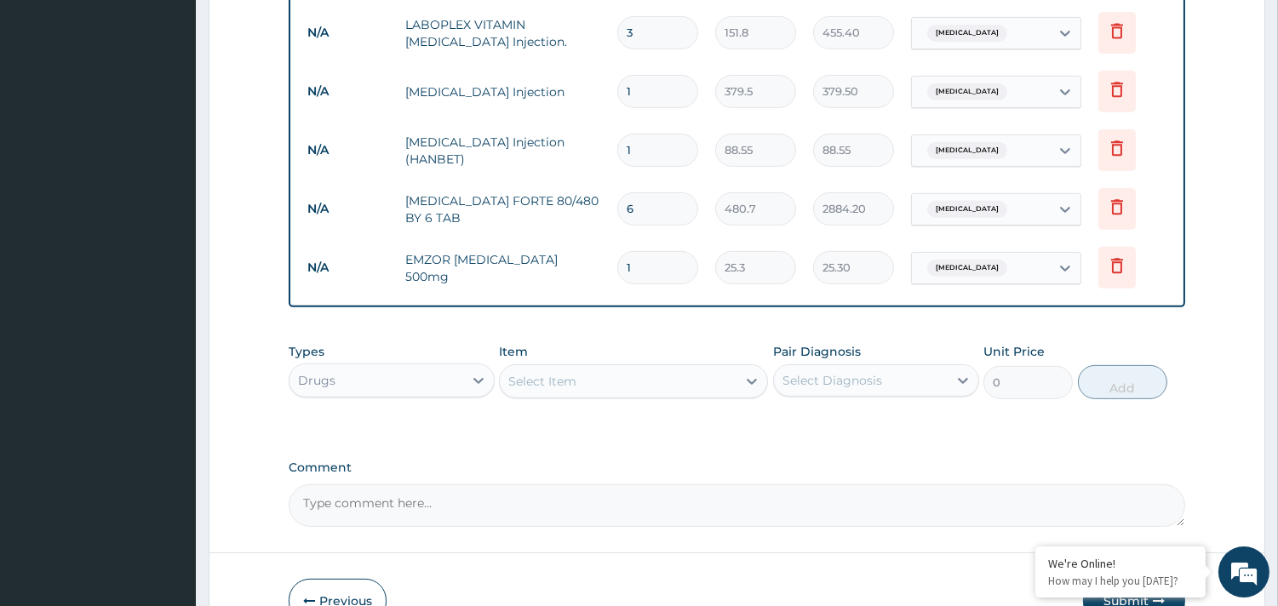
type input "18"
type input "455.40"
type input "18"
click at [594, 343] on div "Item Select Item" at bounding box center [633, 371] width 269 height 56
click at [575, 373] on div "Select Item" at bounding box center [542, 381] width 68 height 17
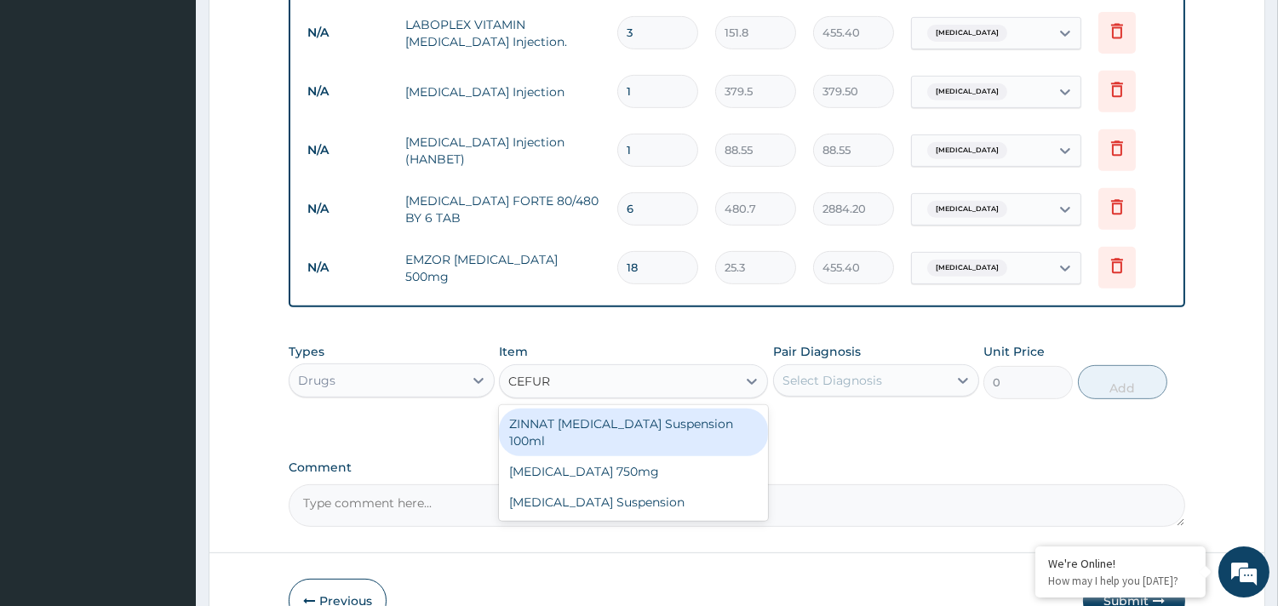
type input "CEFURO"
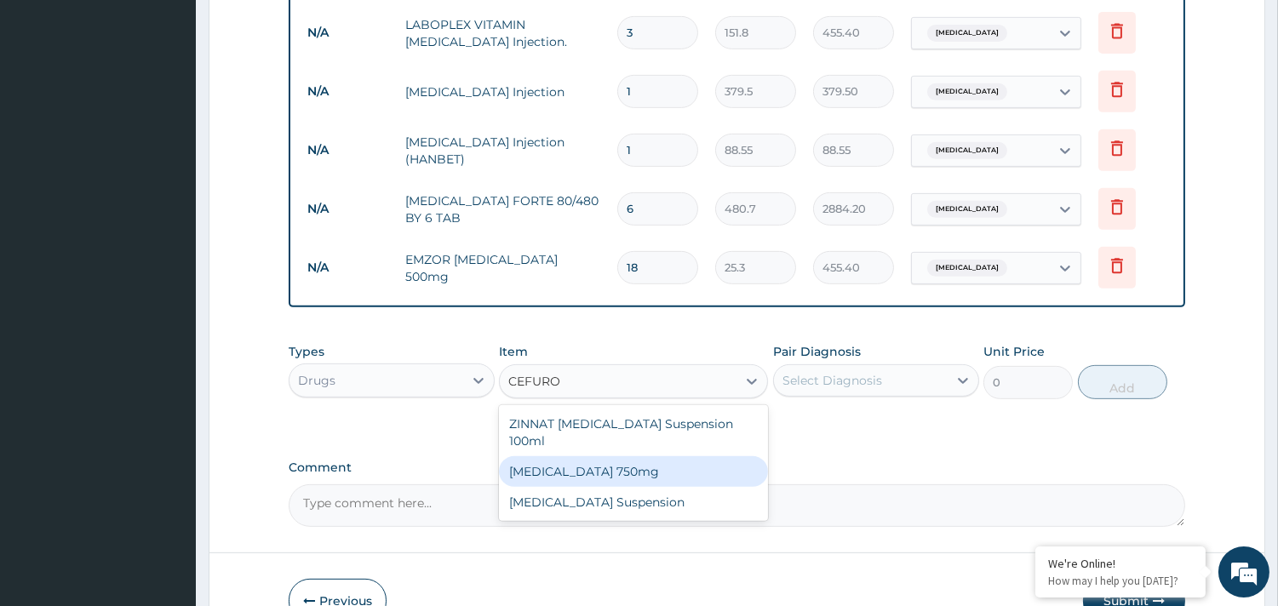
click at [605, 456] on div "[MEDICAL_DATA] 750mg" at bounding box center [633, 471] width 269 height 31
type input "1897.5"
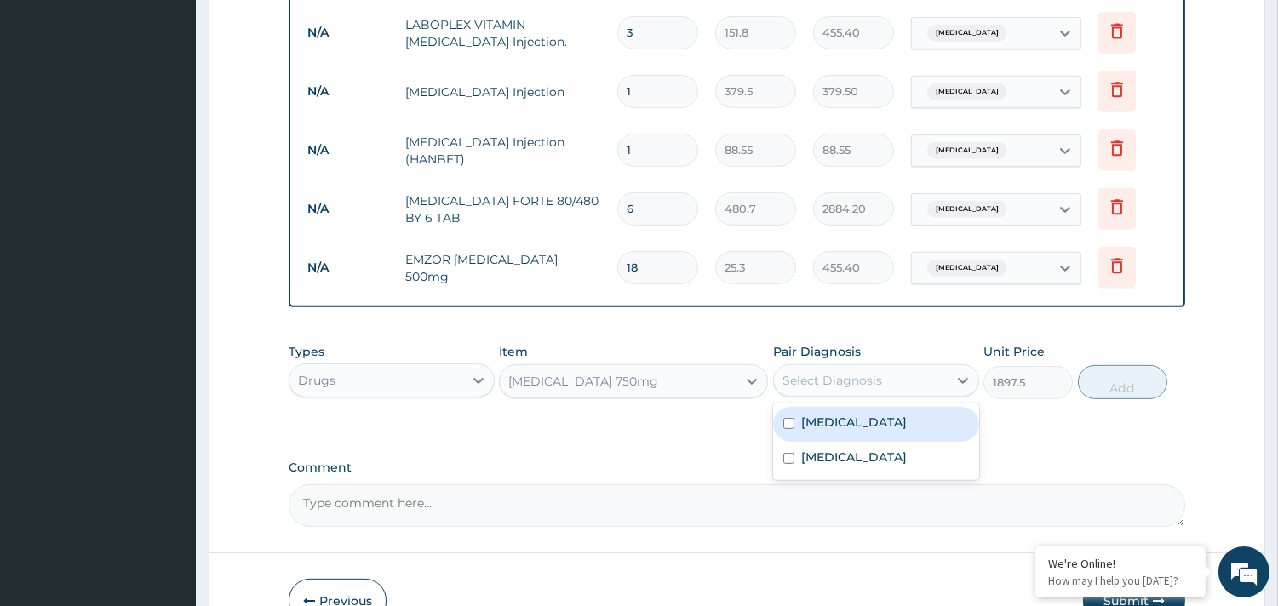
click at [822, 372] on div "Select Diagnosis" at bounding box center [833, 380] width 100 height 17
click at [802, 414] on label "[MEDICAL_DATA]" at bounding box center [854, 422] width 106 height 17
checkbox input "true"
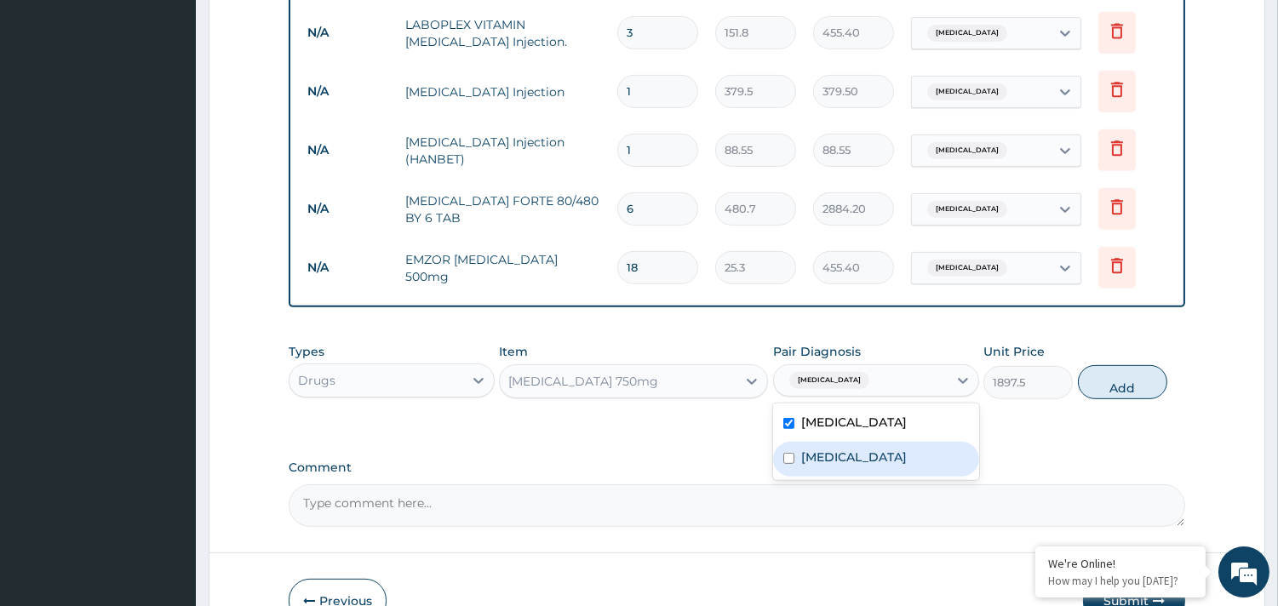
drag, startPoint x: 802, startPoint y: 415, endPoint x: 801, endPoint y: 402, distance: 12.8
click at [802, 449] on label "[MEDICAL_DATA]" at bounding box center [854, 457] width 106 height 17
checkbox input "true"
click at [789, 418] on input "checkbox" at bounding box center [788, 423] width 11 height 11
checkbox input "false"
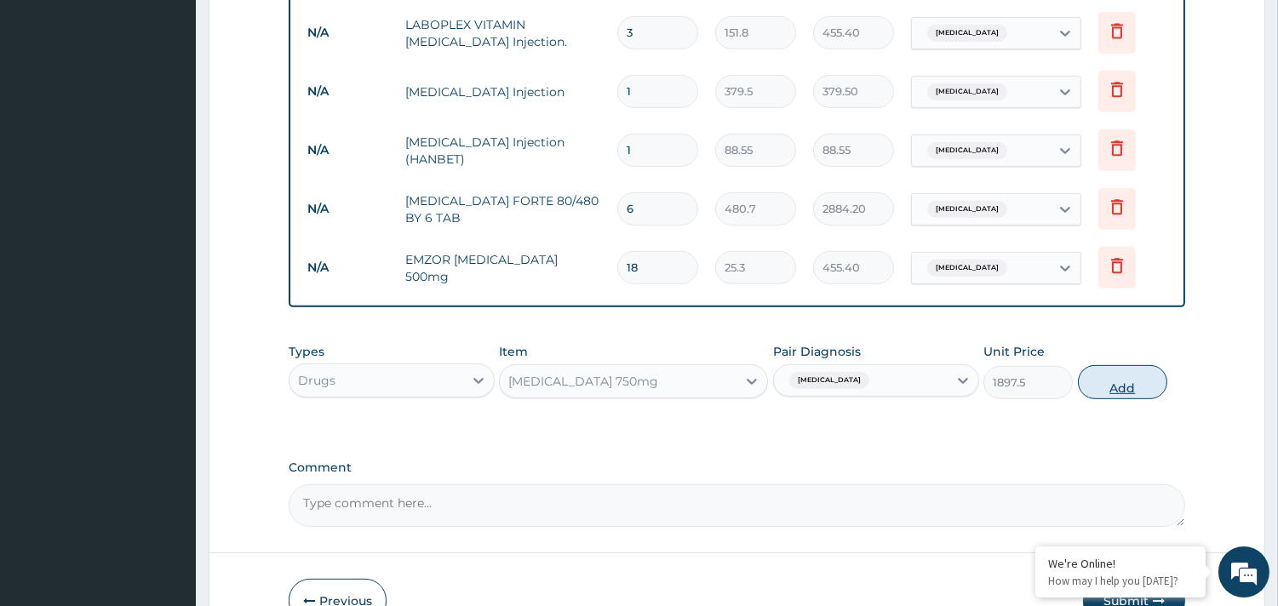
click at [1103, 365] on button "Add" at bounding box center [1122, 382] width 89 height 34
type input "0"
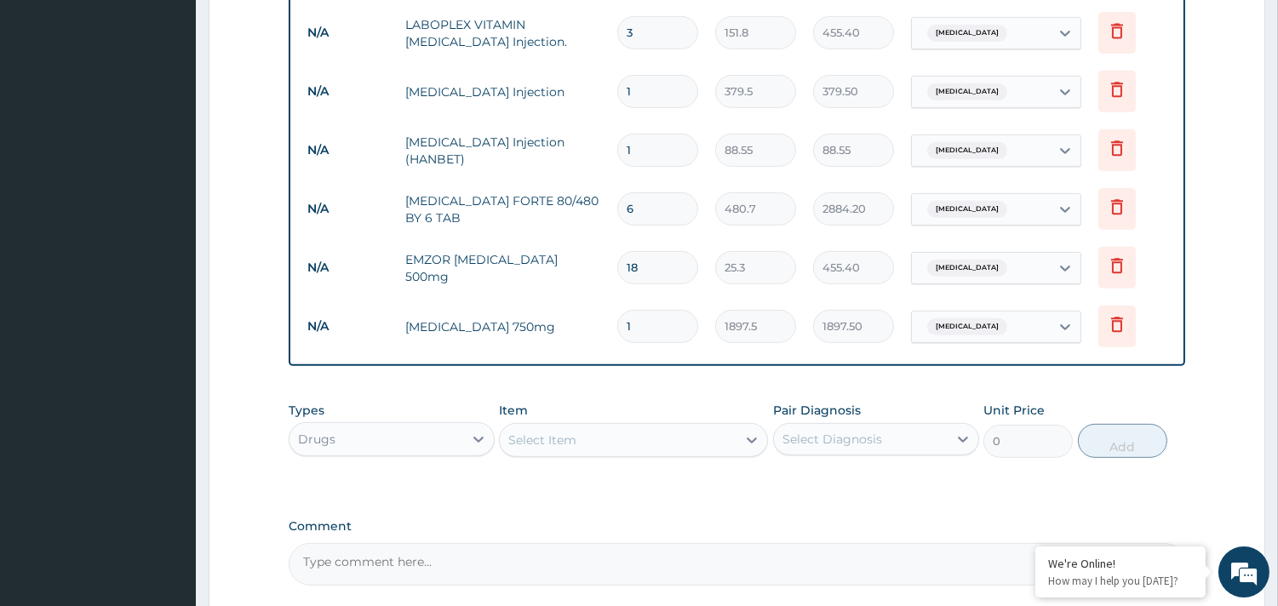
click at [622, 427] on div "Select Item" at bounding box center [618, 440] width 237 height 27
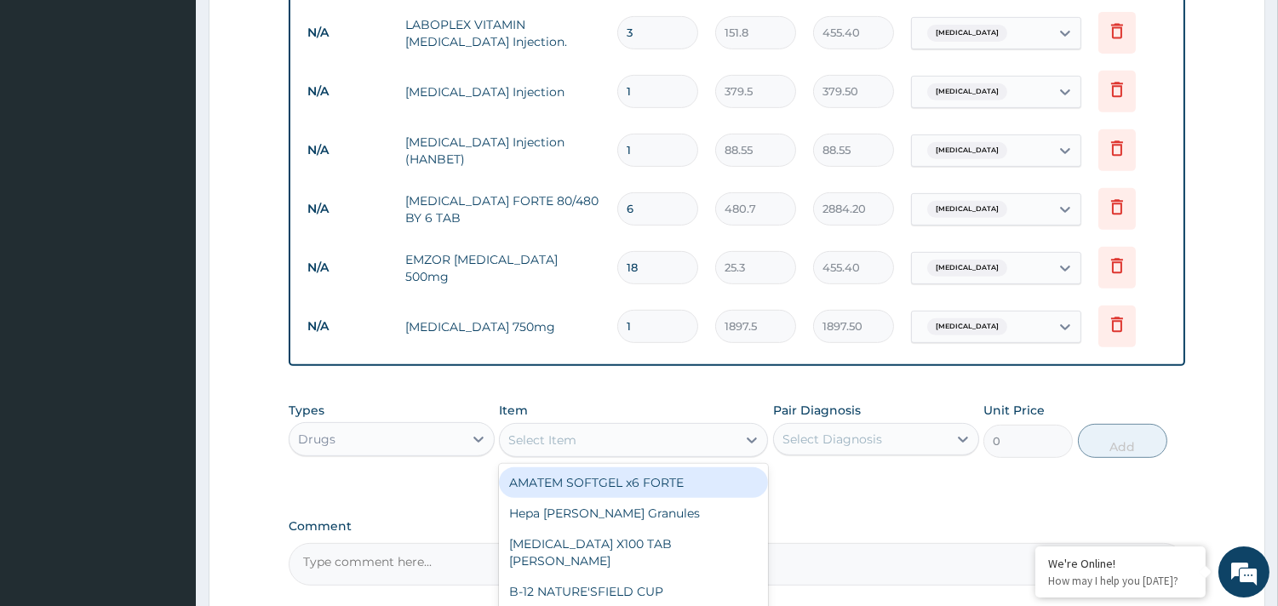
scroll to position [1486, 0]
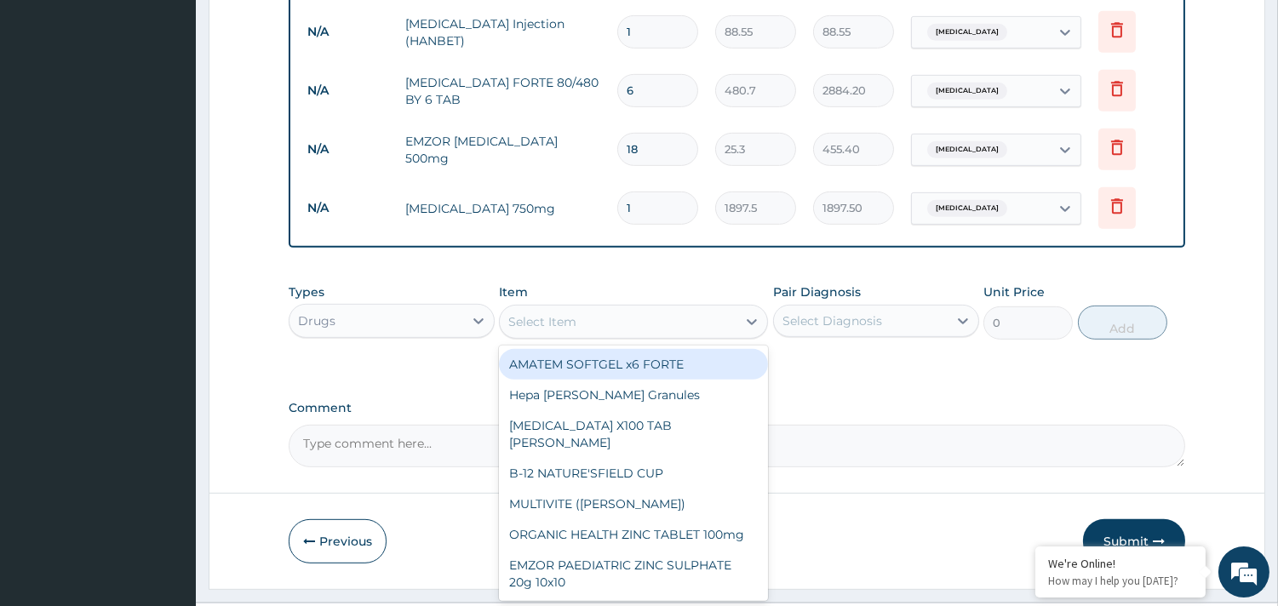
drag, startPoint x: 1151, startPoint y: 507, endPoint x: 1141, endPoint y: 501, distance: 12.3
click at [1138, 519] on button "Submit" at bounding box center [1134, 541] width 102 height 44
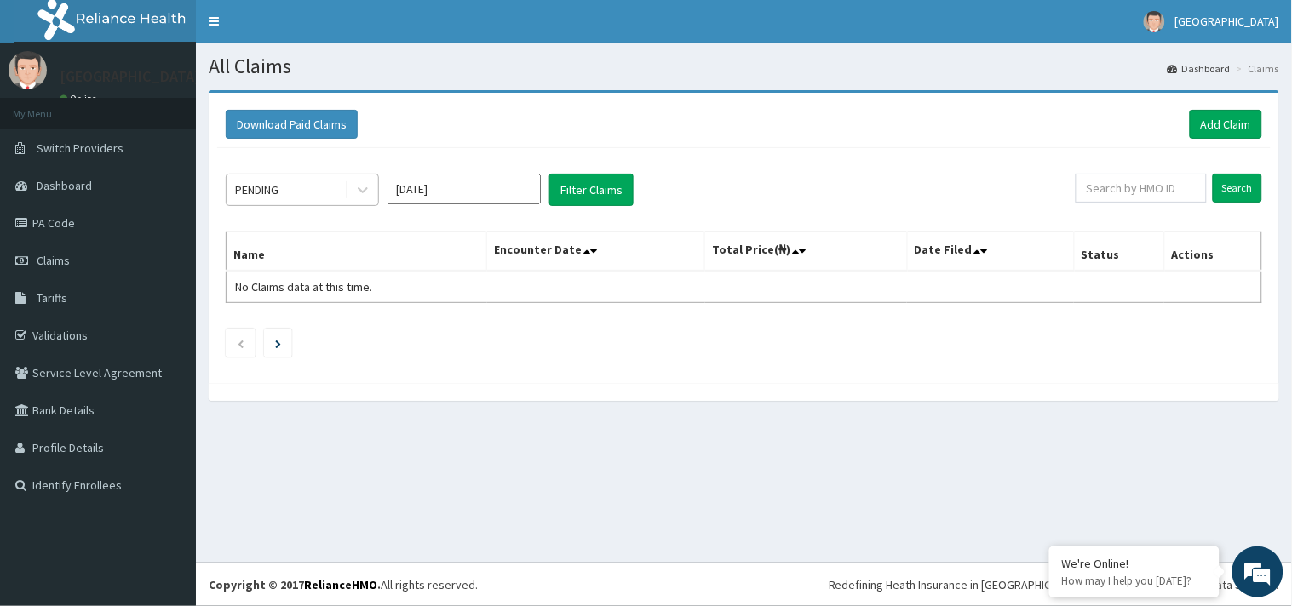
click at [318, 189] on div "PENDING" at bounding box center [285, 189] width 118 height 27
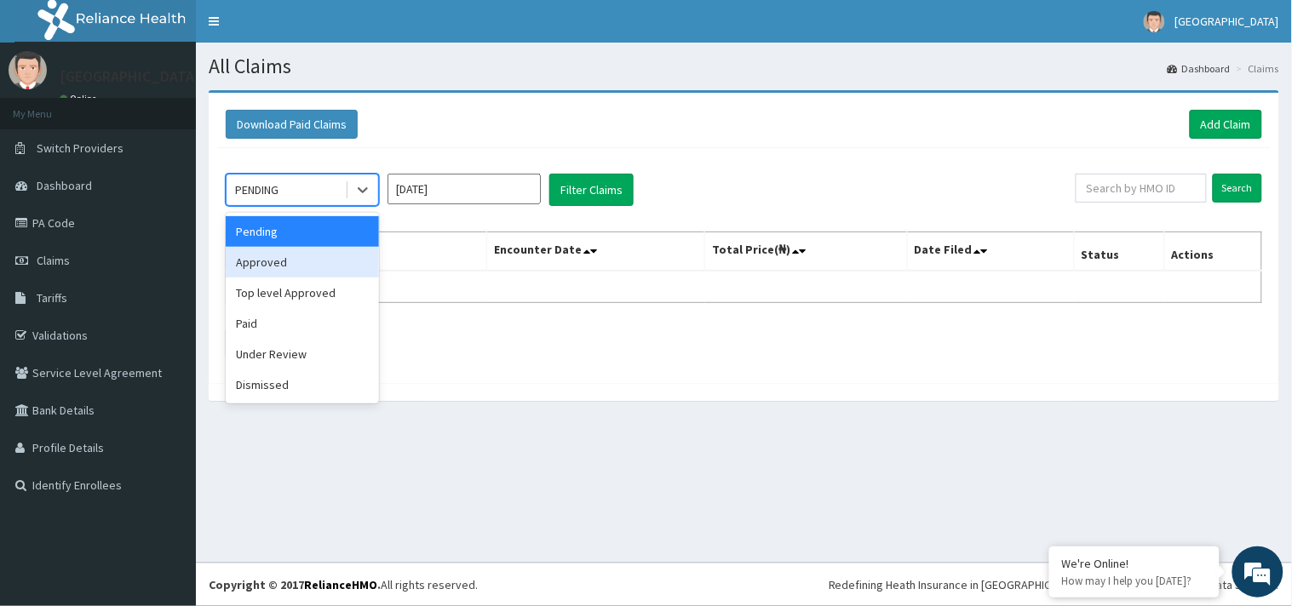
click at [293, 268] on div "Approved" at bounding box center [302, 262] width 153 height 31
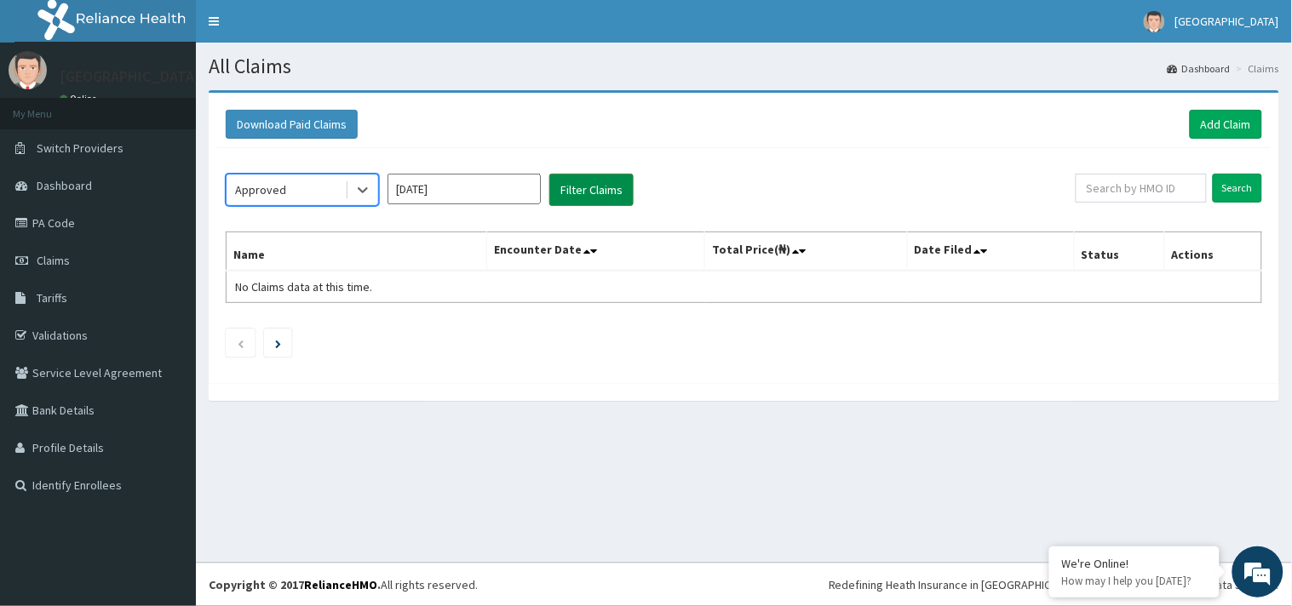
click at [582, 186] on button "Filter Claims" at bounding box center [591, 190] width 84 height 32
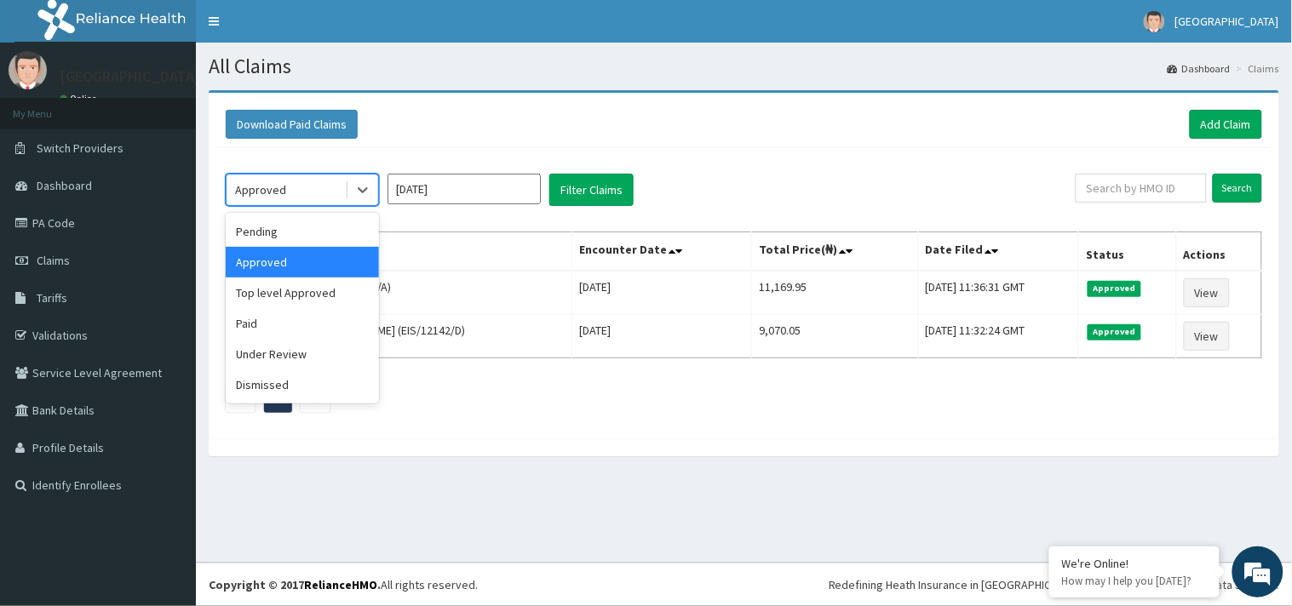
drag, startPoint x: 295, startPoint y: 196, endPoint x: 318, endPoint y: 196, distance: 23.0
click at [313, 196] on div "Approved" at bounding box center [285, 189] width 118 height 27
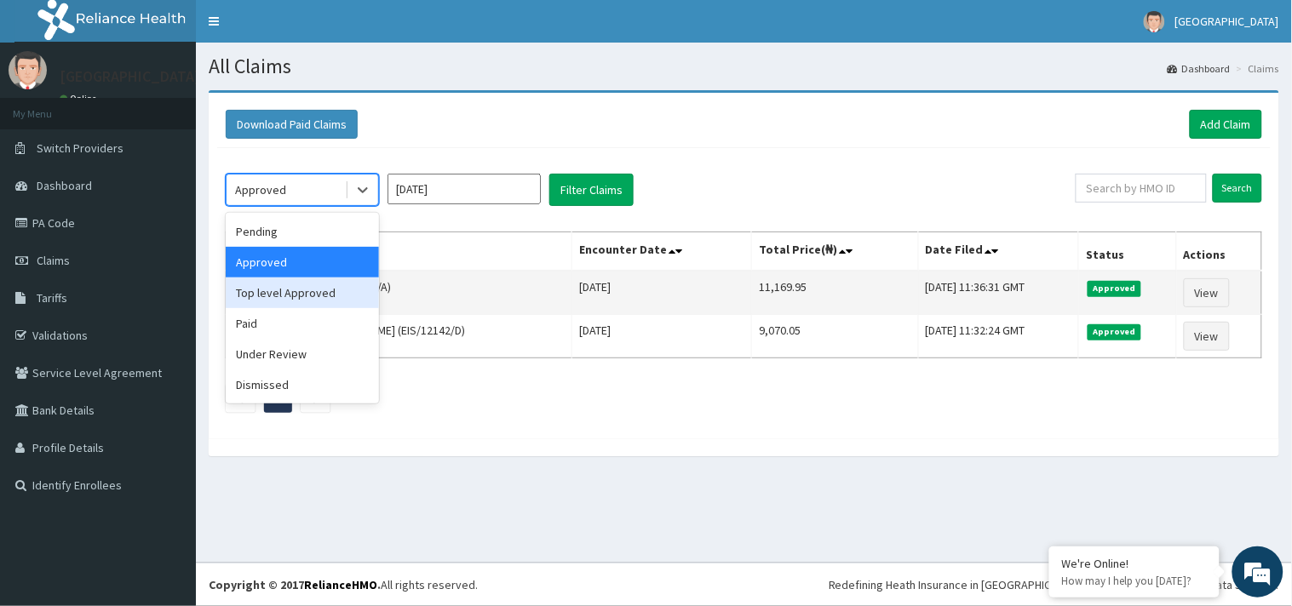
click at [284, 290] on div "Top level Approved" at bounding box center [302, 293] width 153 height 31
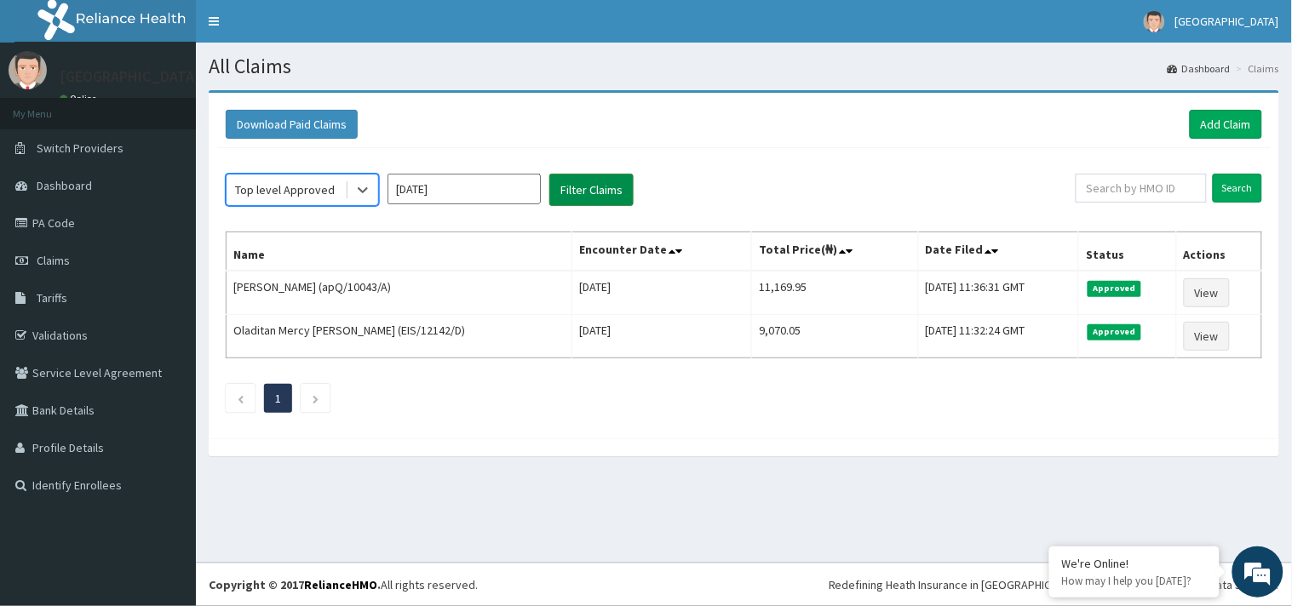
click at [584, 192] on button "Filter Claims" at bounding box center [591, 190] width 84 height 32
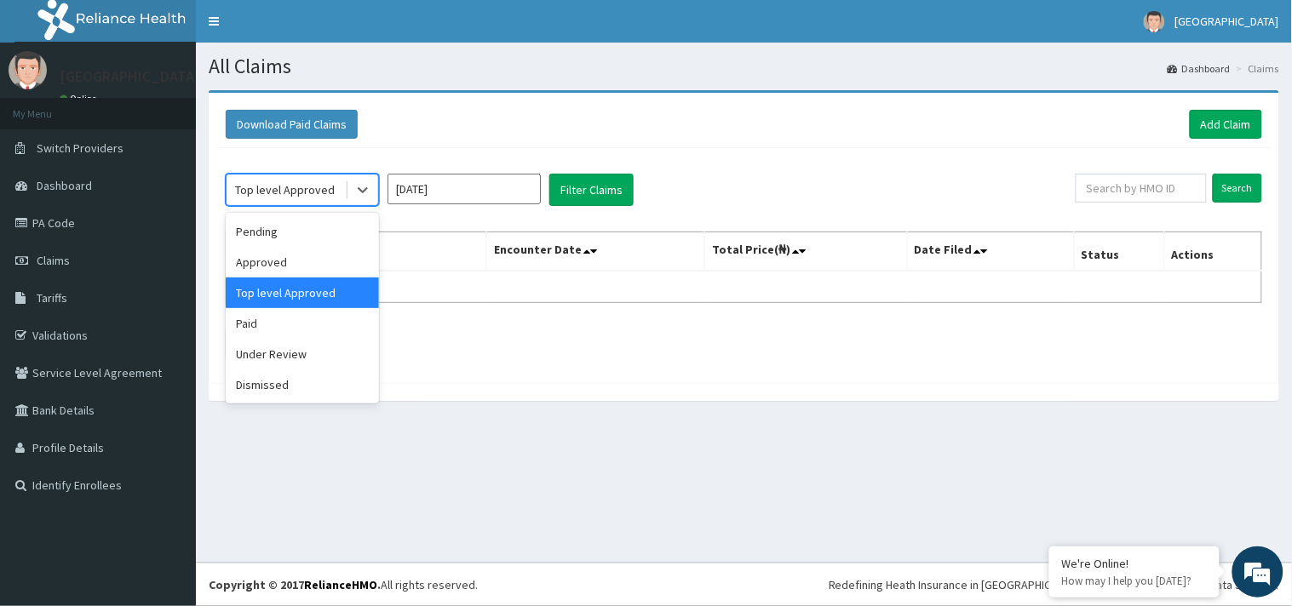
click at [339, 192] on div "Top level Approved" at bounding box center [285, 189] width 118 height 27
click at [315, 356] on div "Under Review" at bounding box center [302, 354] width 153 height 31
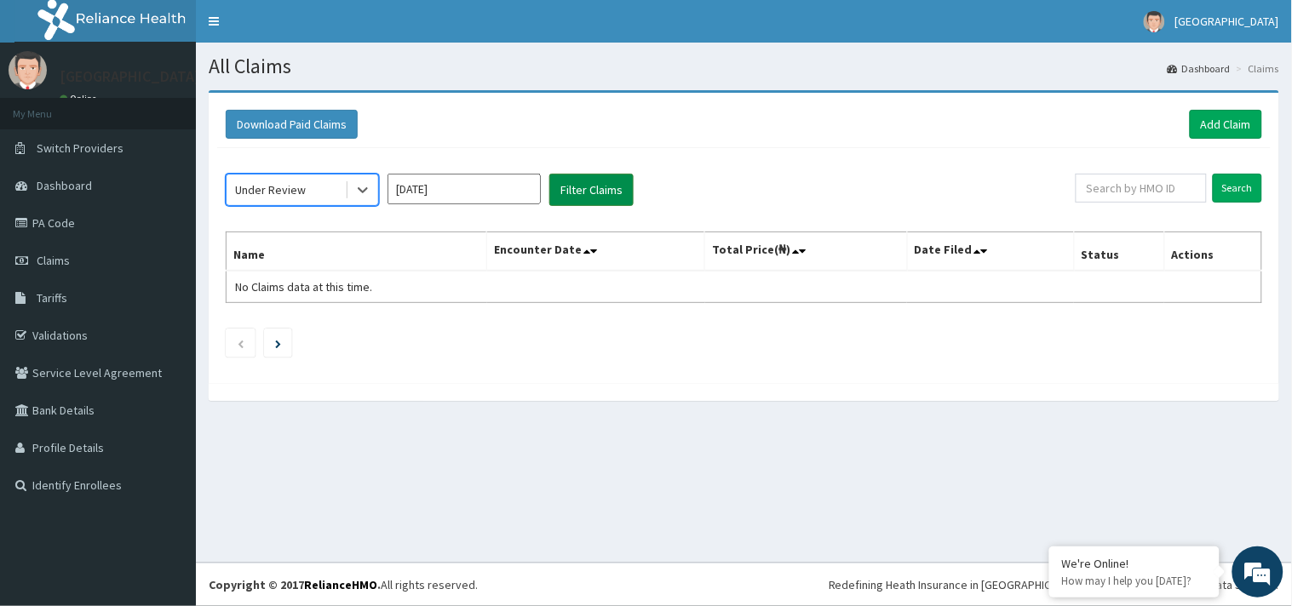
click at [579, 186] on button "Filter Claims" at bounding box center [591, 190] width 84 height 32
